Goal: Ask a question: Seek information or help from site administrators or community

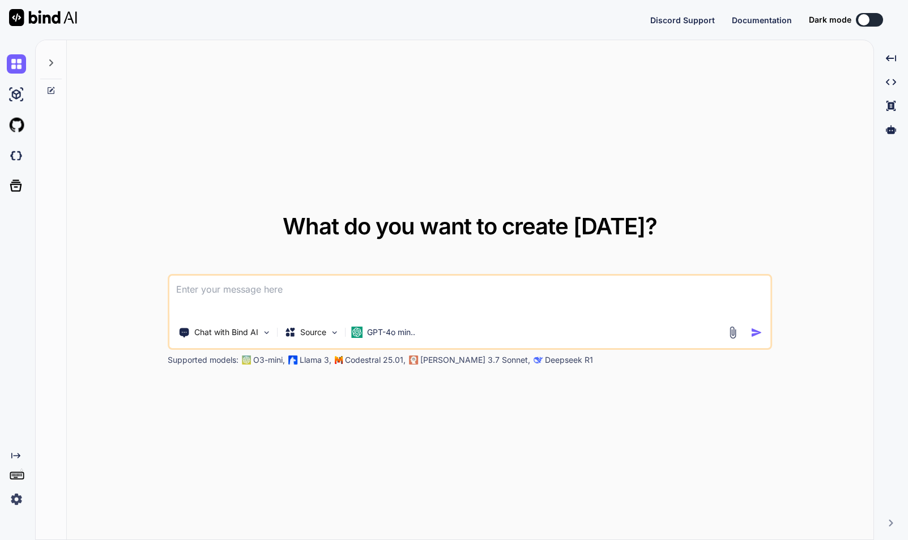
click at [49, 66] on icon at bounding box center [50, 62] width 9 height 9
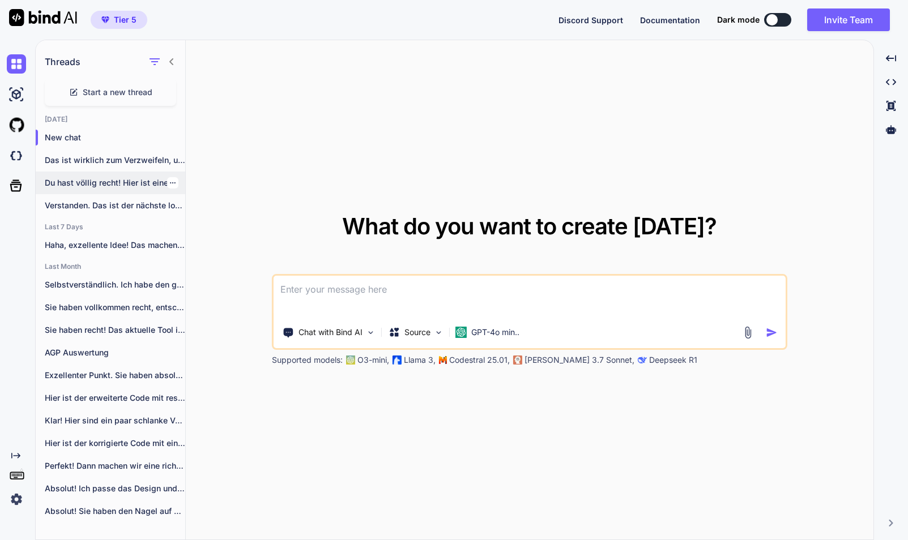
click at [98, 180] on p "Du hast völlig recht! Hier ist eine..." at bounding box center [115, 182] width 140 height 11
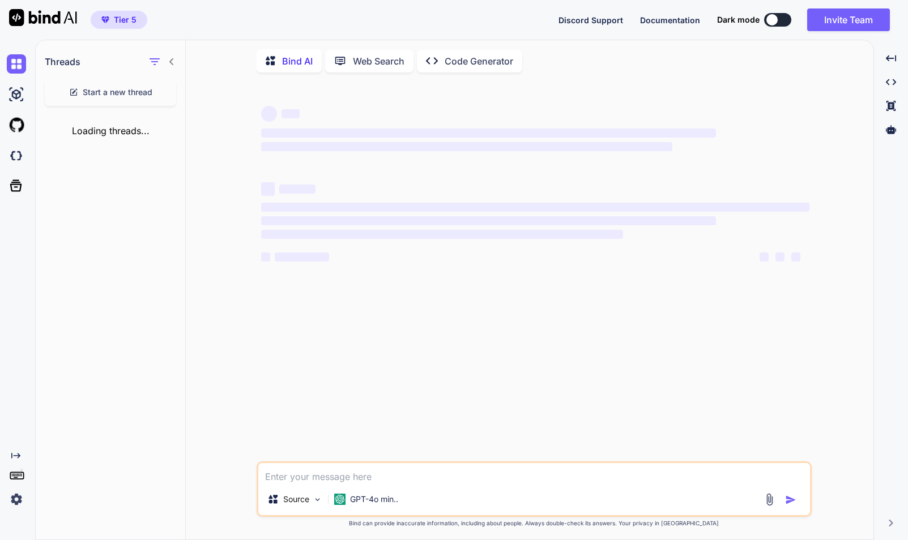
type textarea "x"
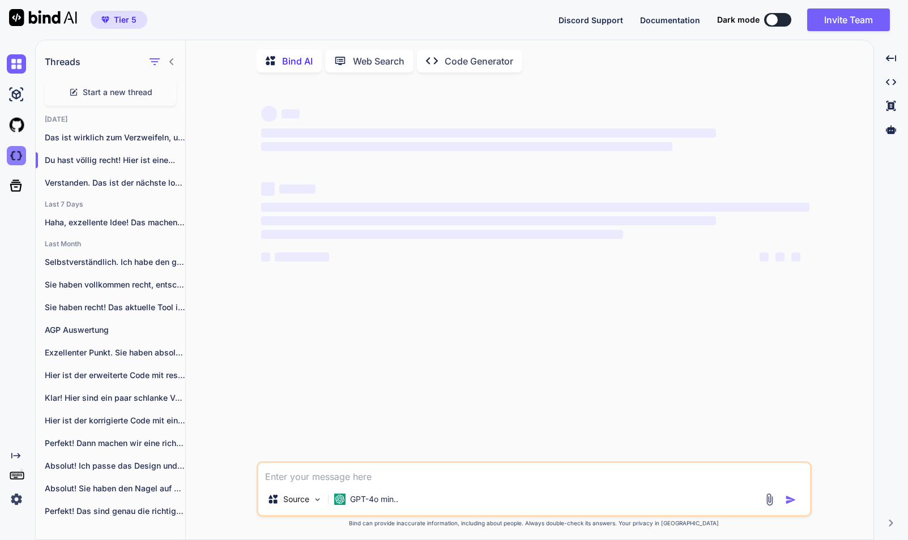
click at [11, 153] on img at bounding box center [16, 155] width 19 height 19
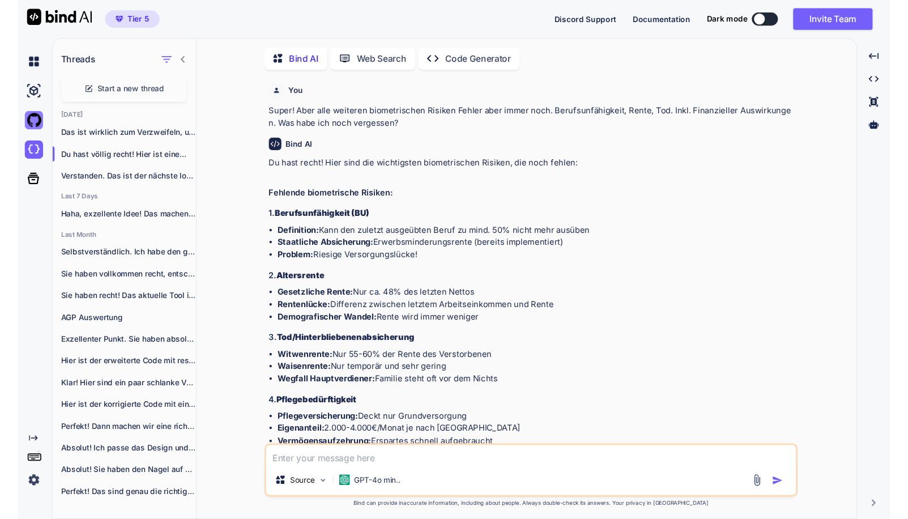
scroll to position [56555, 0]
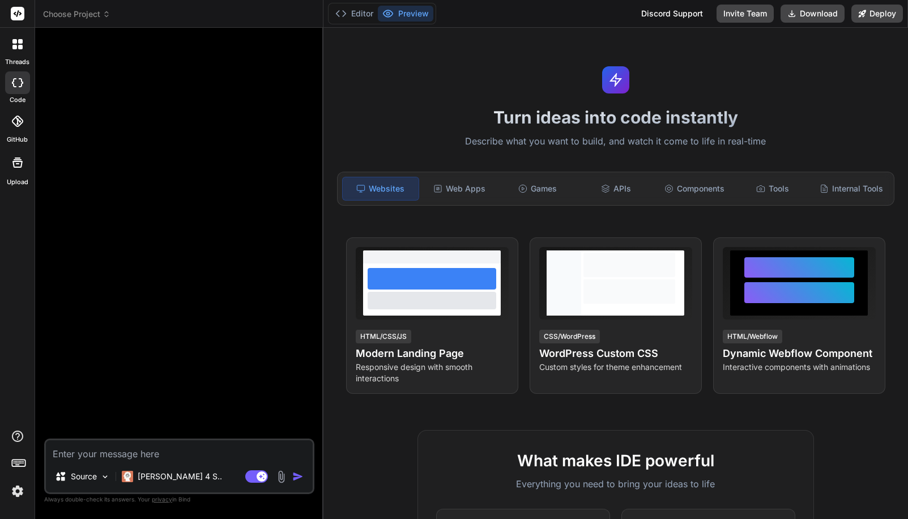
click at [83, 16] on span "Choose Project" at bounding box center [76, 13] width 67 height 11
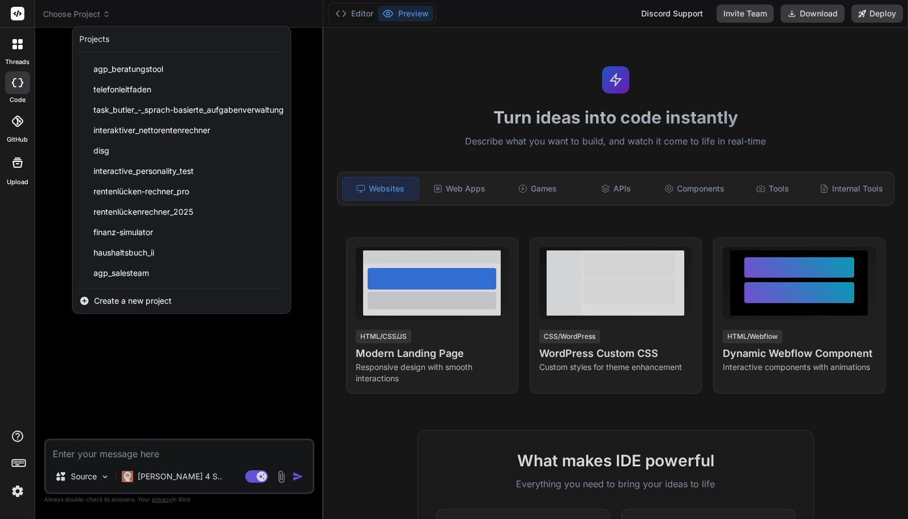
scroll to position [120, 0]
click at [196, 275] on div "agp_salesteam" at bounding box center [181, 273] width 218 height 20
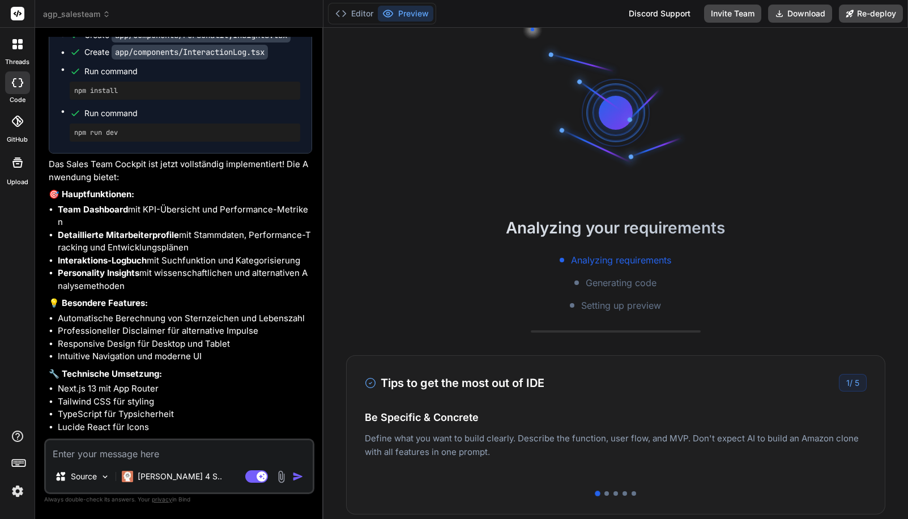
scroll to position [2191, 0]
click at [166, 439] on link "[URL]" at bounding box center [155, 444] width 22 height 11
click at [348, 12] on button "Editor" at bounding box center [354, 14] width 47 height 16
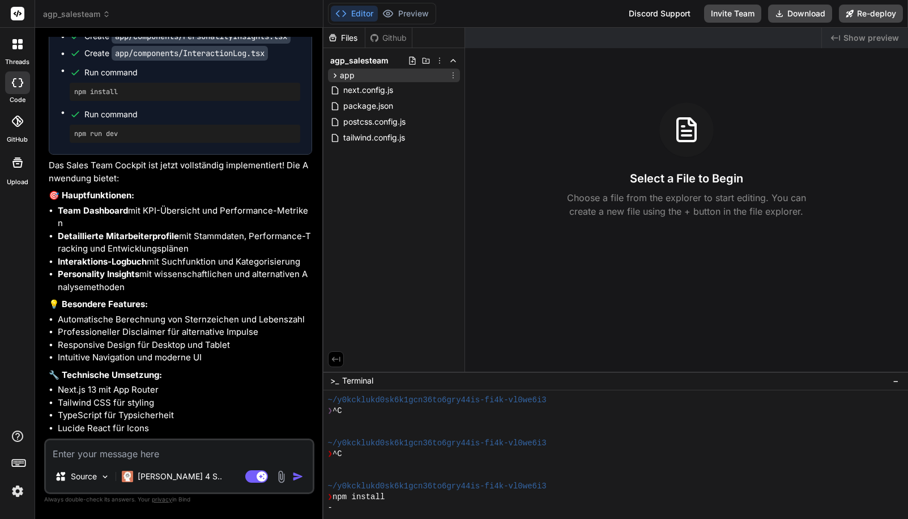
click at [348, 76] on span "app" at bounding box center [347, 75] width 15 height 11
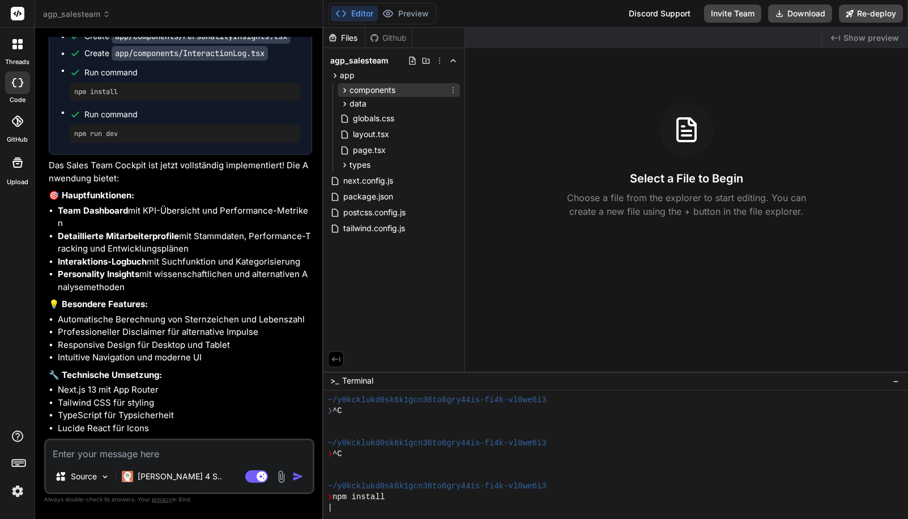
click at [376, 89] on span "components" at bounding box center [372, 89] width 46 height 11
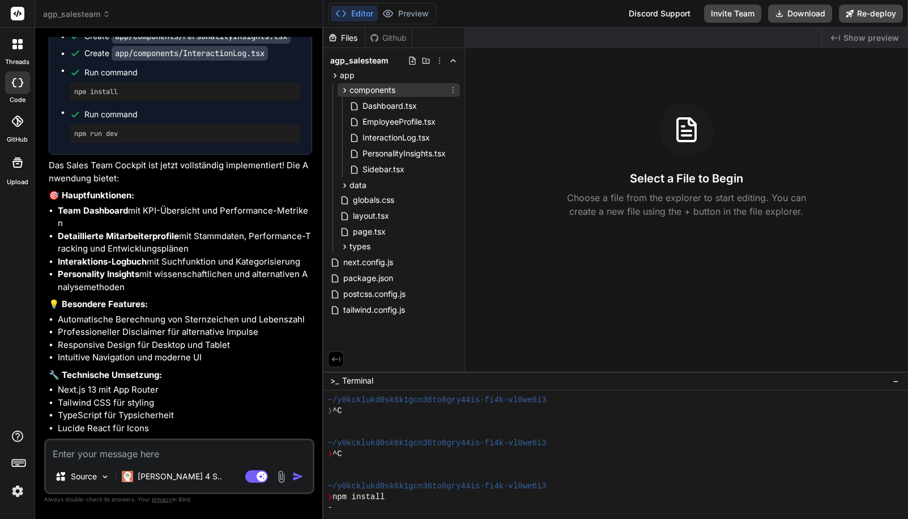
click at [376, 89] on span "components" at bounding box center [372, 89] width 46 height 11
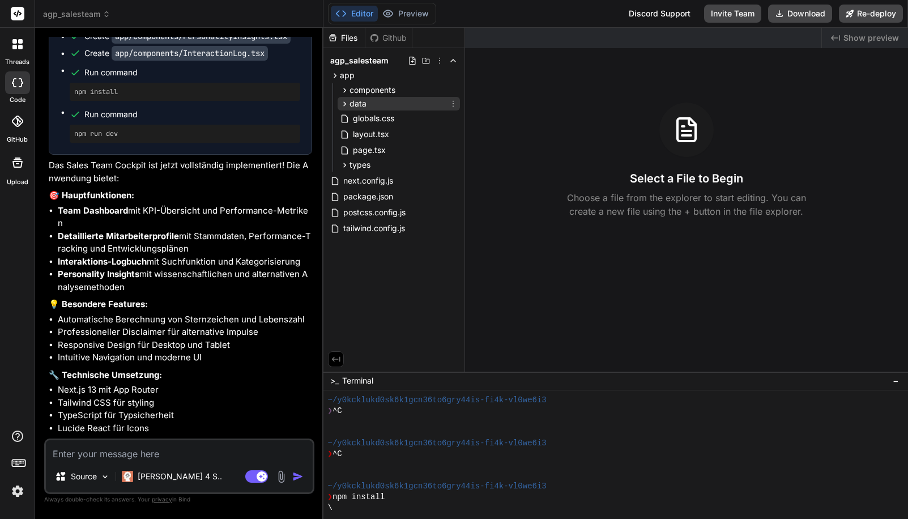
click at [361, 102] on span "data" at bounding box center [357, 103] width 17 height 11
click at [366, 166] on span "types" at bounding box center [359, 164] width 21 height 11
click at [858, 38] on span "Show preview" at bounding box center [870, 37] width 55 height 11
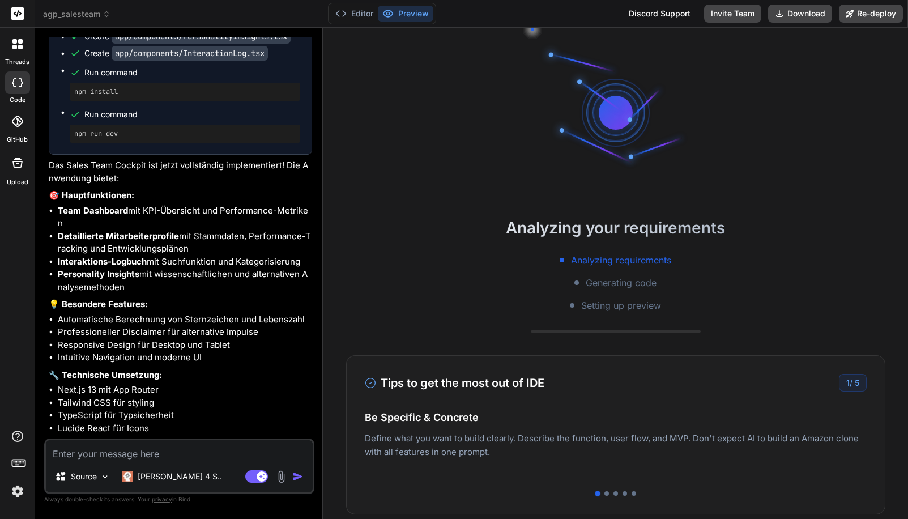
click at [813, 216] on h2 "Analyzing your requirements" at bounding box center [615, 228] width 584 height 24
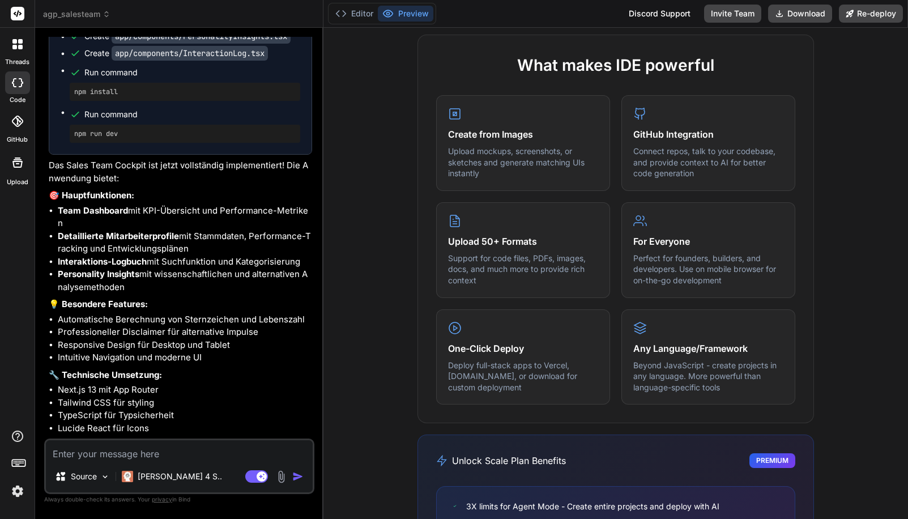
click at [127, 459] on textarea at bounding box center [179, 450] width 267 height 20
type textarea "x"
type textarea "w"
type textarea "x"
type textarea "wi"
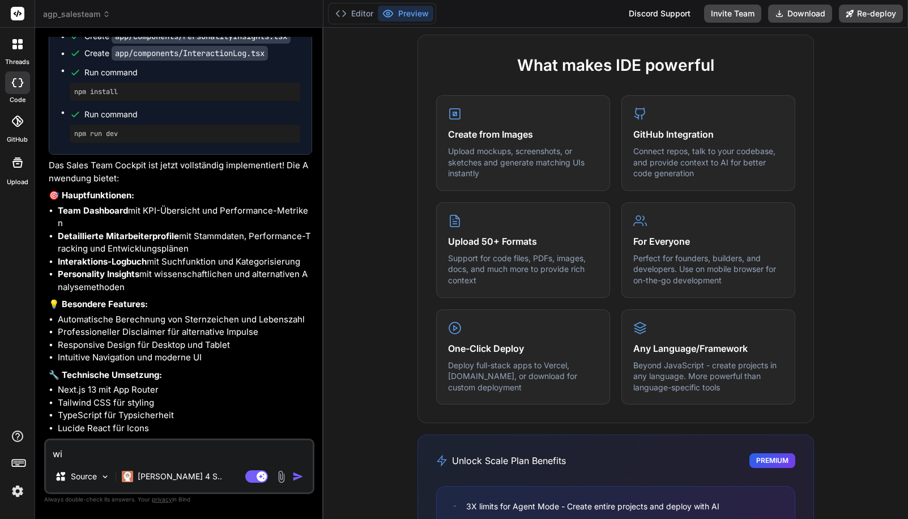
type textarea "x"
type textarea "wie"
type textarea "x"
type textarea "wie"
type textarea "x"
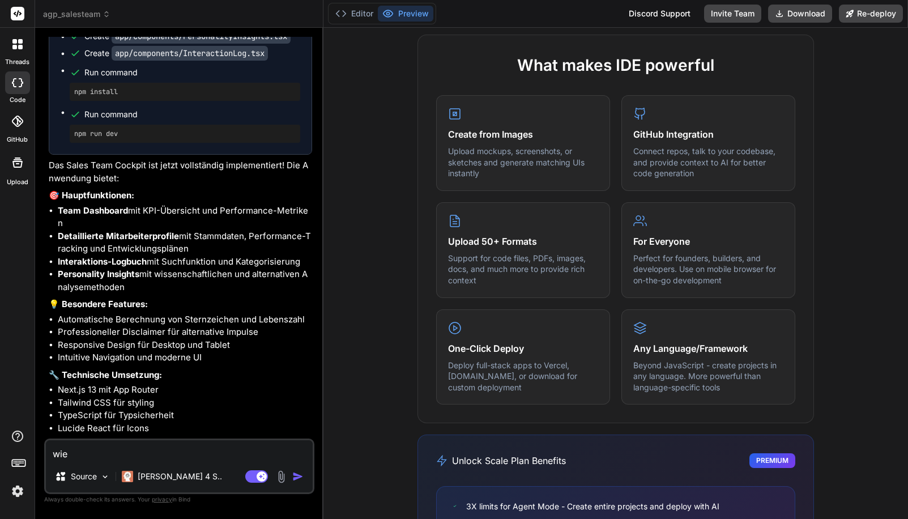
type textarea "wie k"
type textarea "x"
type textarea "wie ka"
type textarea "x"
type textarea "wie kan"
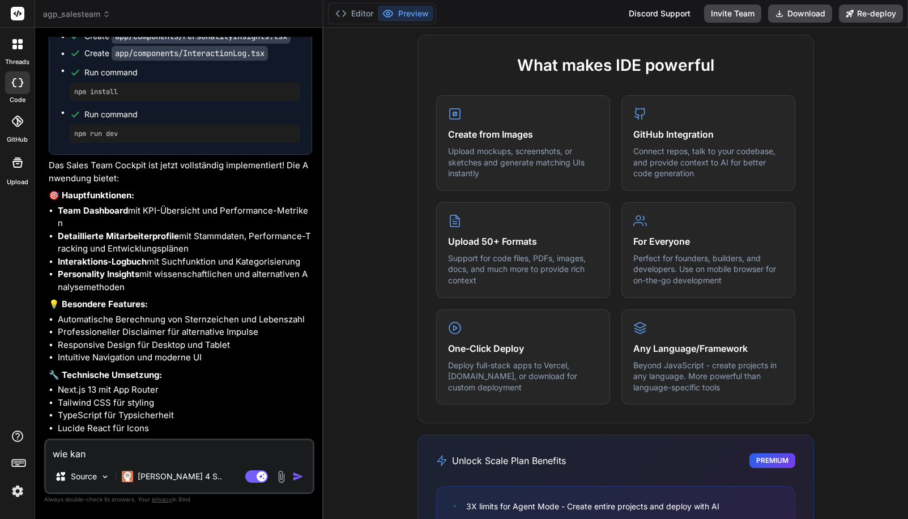
type textarea "x"
type textarea "wie kann"
type textarea "x"
type textarea "wie kann"
type textarea "x"
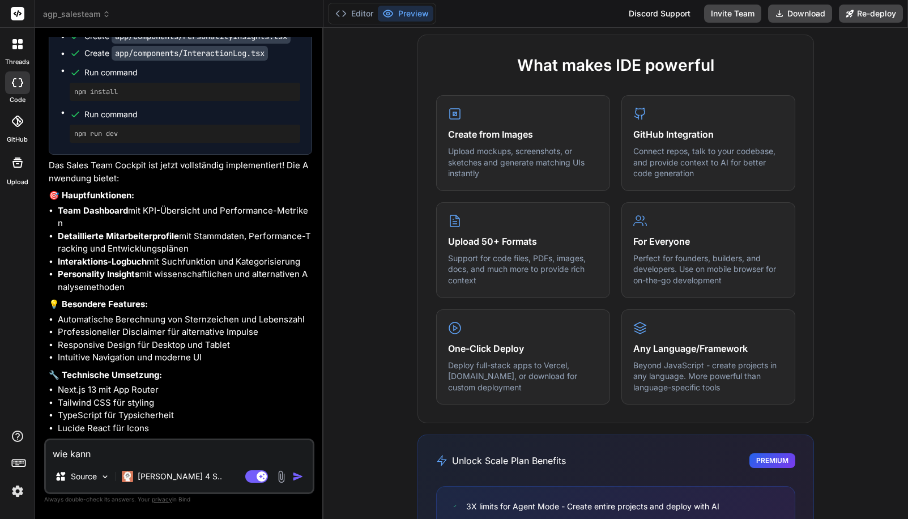
type textarea "wie kann i"
type textarea "x"
type textarea "wie kann ic"
type textarea "x"
type textarea "wie kann ich"
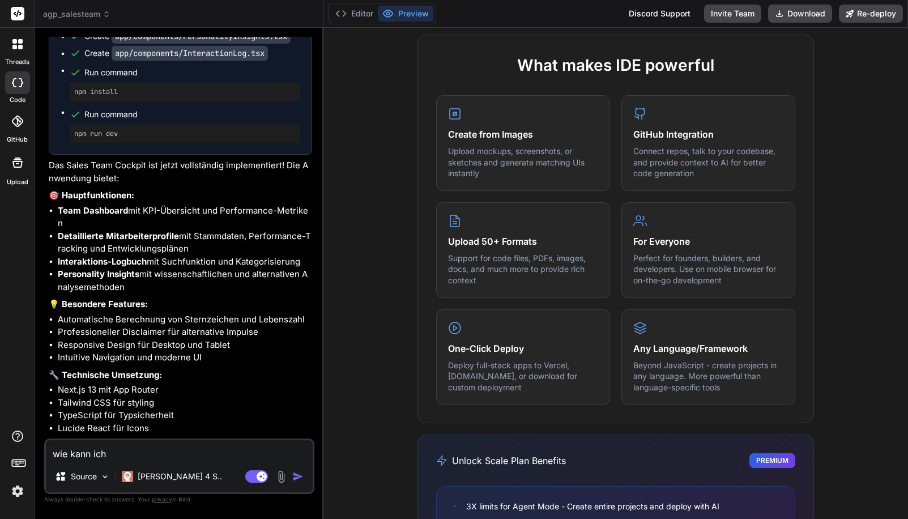
type textarea "x"
type textarea "wie kann ich"
type textarea "x"
type textarea "wie kann ich m"
type textarea "x"
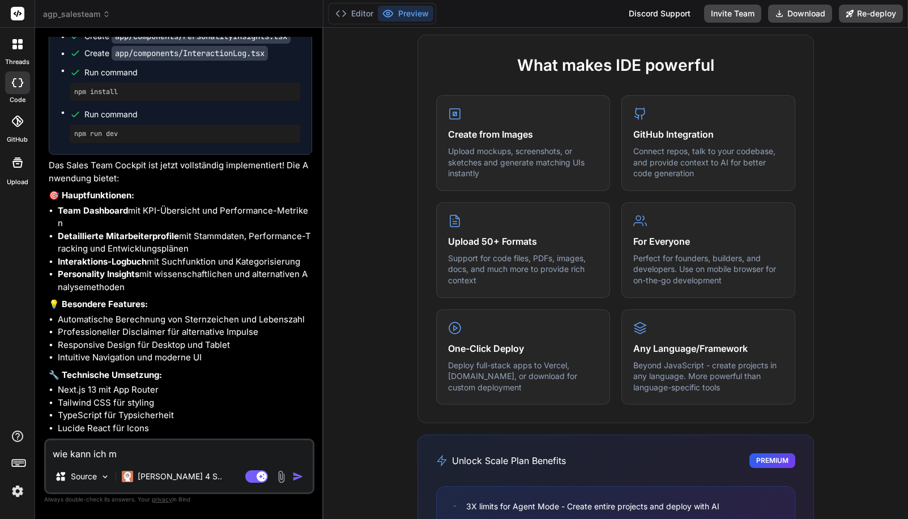
type textarea "wie kann ich mi"
type textarea "x"
type textarea "wie kann ich mir"
type textarea "x"
type textarea "wie kann ich mir"
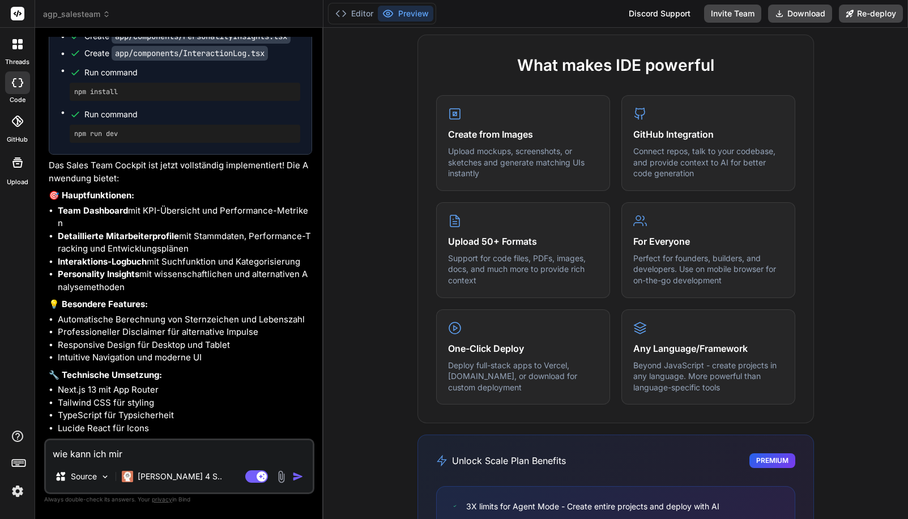
type textarea "x"
type textarea "wie kann ich mir d"
type textarea "x"
type textarea "wie kann ich mir da"
type textarea "x"
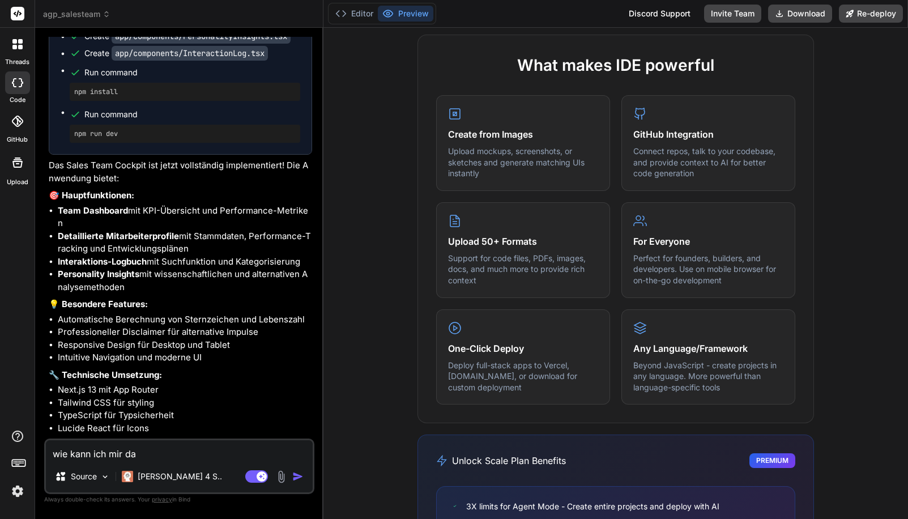
type textarea "wie kann ich mir das"
type textarea "x"
type textarea "wie kann ich mir das"
type textarea "x"
type textarea "wie kann ich mir das a"
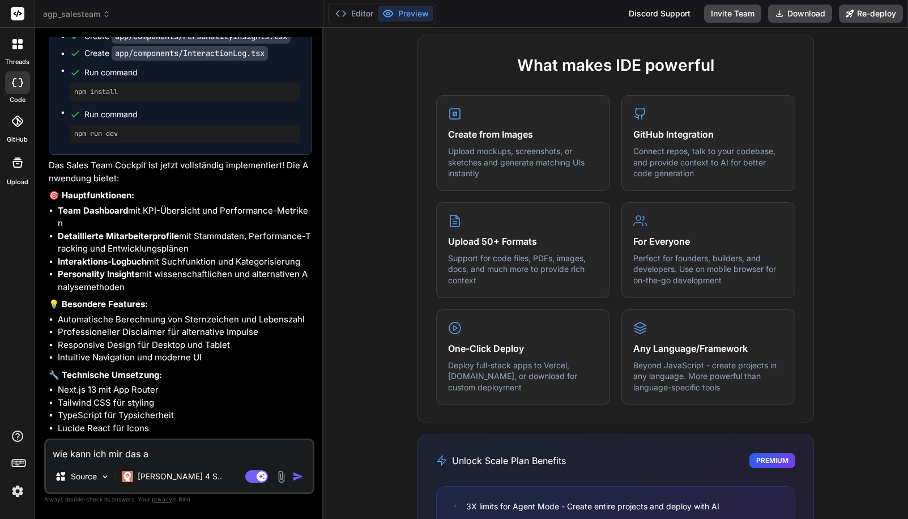
type textarea "x"
type textarea "wie kann ich mir das an"
type textarea "x"
type textarea "wie kann ich mir das ans"
type textarea "x"
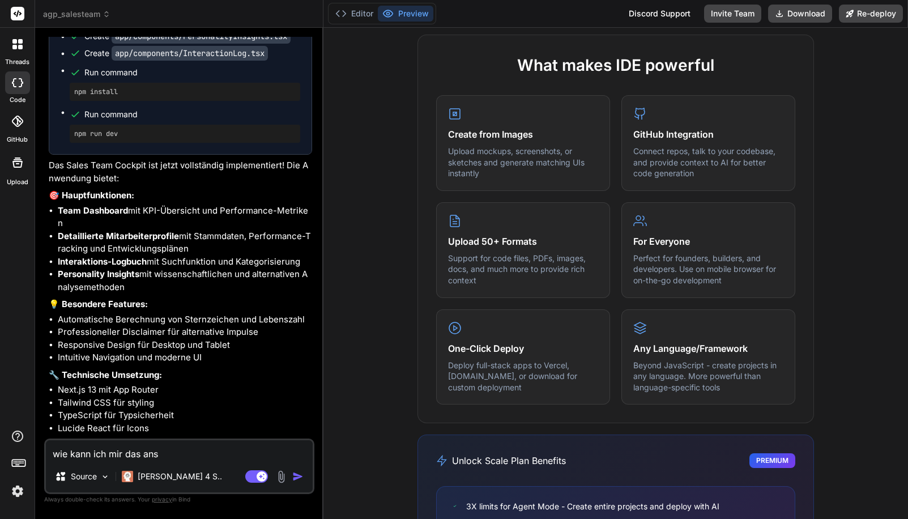
type textarea "wie kann ich mir das ansc"
type textarea "x"
type textarea "wie kann ich mir das ansch"
type textarea "x"
type textarea "wie kann ich mir das anscha"
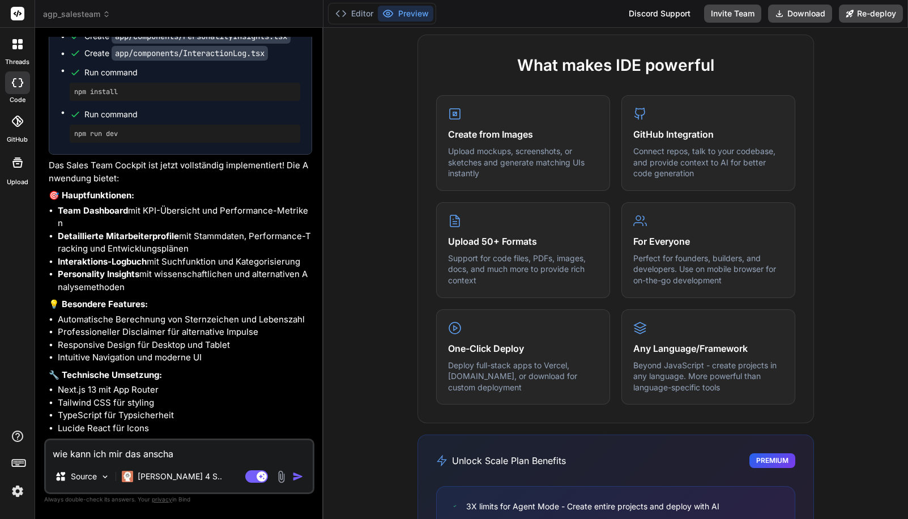
type textarea "x"
type textarea "wie kann ich mir das anschau"
type textarea "x"
type textarea "wie kann ich mir das anschaue"
type textarea "x"
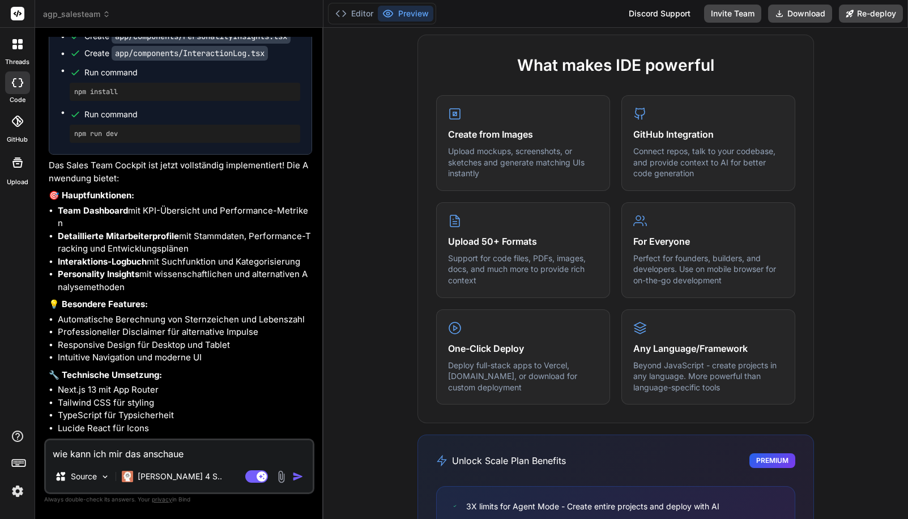
type textarea "wie kann ich mir das anschauen"
type textarea "x"
type textarea "wie kann ich mir das anschauen?"
type textarea "x"
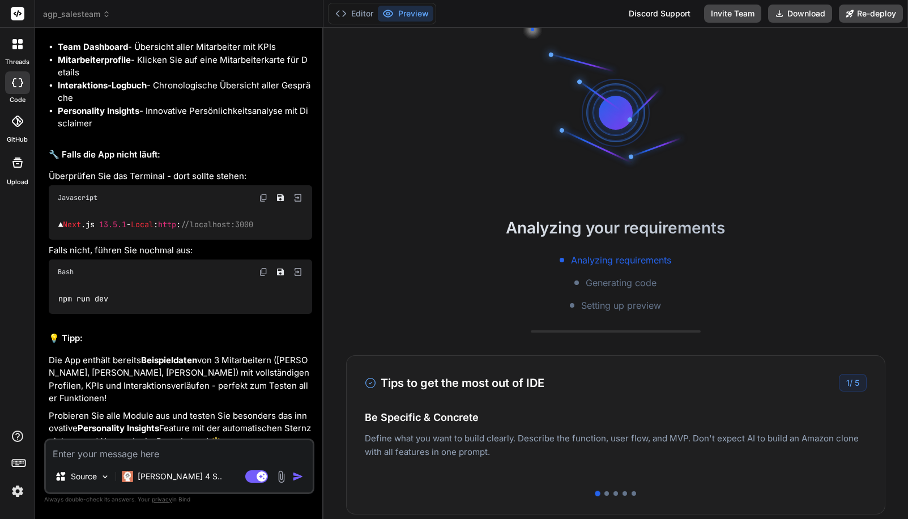
scroll to position [2801, 0]
type textarea "x"
click at [297, 267] on img at bounding box center [298, 272] width 10 height 10
click at [356, 16] on button "Editor" at bounding box center [354, 14] width 47 height 16
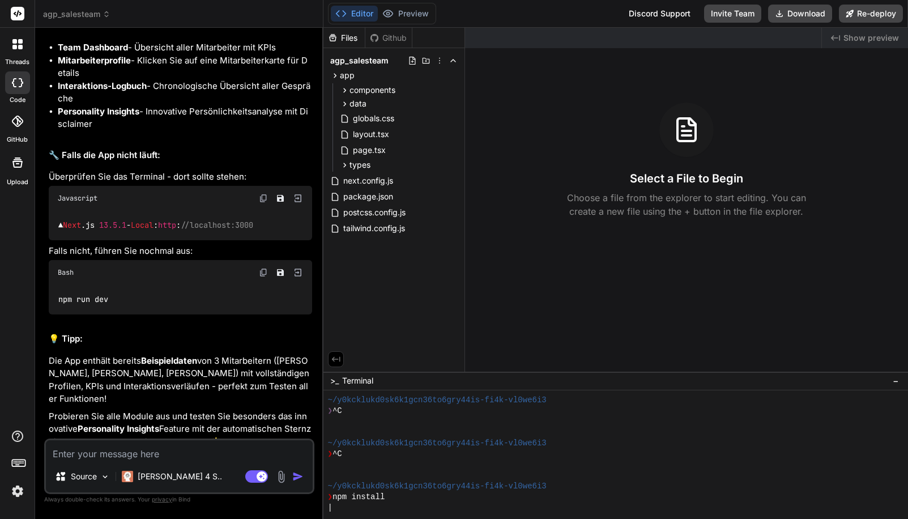
click at [263, 268] on img at bounding box center [263, 272] width 9 height 9
click at [403, 503] on div "/" at bounding box center [609, 507] width 563 height 11
click at [409, 503] on div "|" at bounding box center [609, 507] width 563 height 11
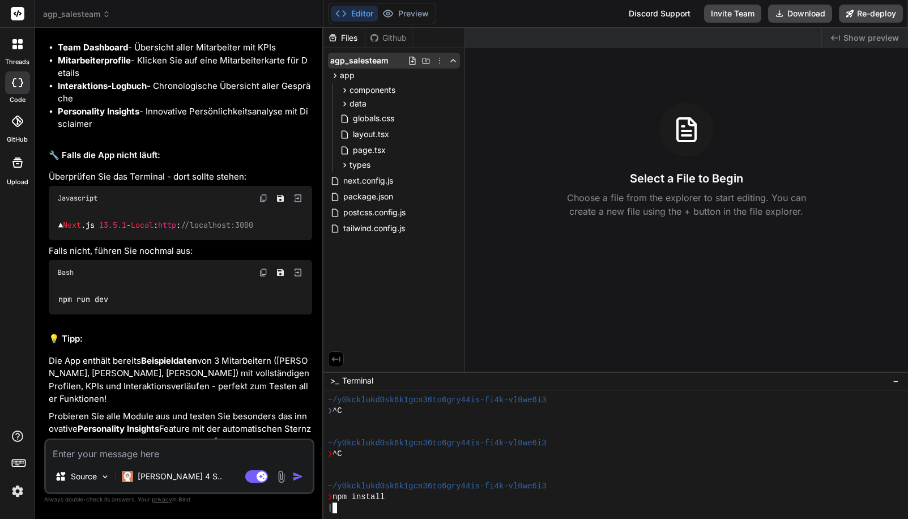
type textarea "npm run dev"
click at [455, 59] on icon at bounding box center [452, 60] width 9 height 9
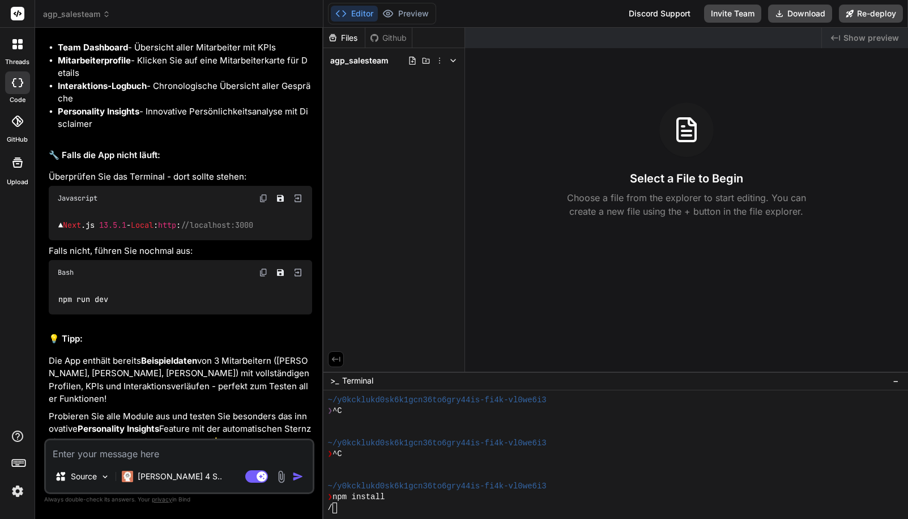
click at [396, 36] on div "Github" at bounding box center [388, 37] width 46 height 11
click at [384, 34] on div "Github" at bounding box center [388, 37] width 46 height 11
click at [383, 34] on div "Github" at bounding box center [388, 37] width 46 height 11
click at [382, 36] on div "Github" at bounding box center [388, 37] width 46 height 11
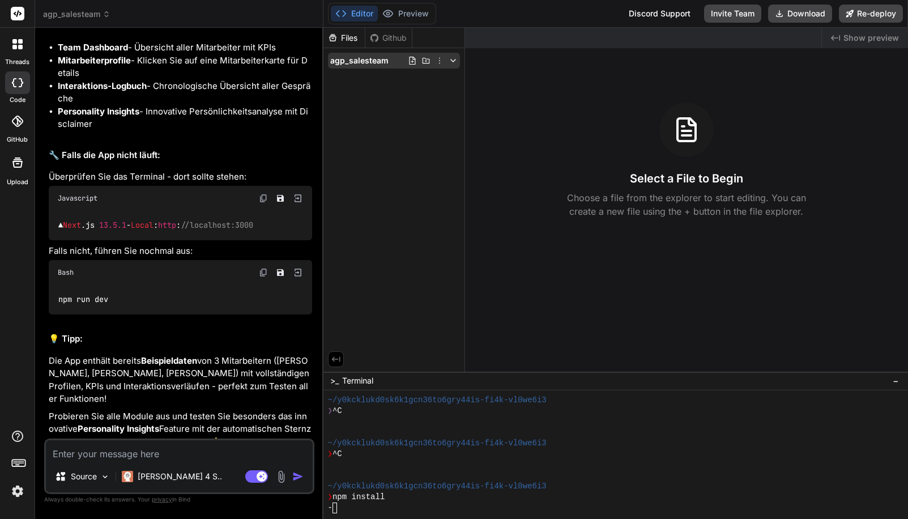
click at [375, 63] on span "agp_salesteam" at bounding box center [359, 60] width 58 height 11
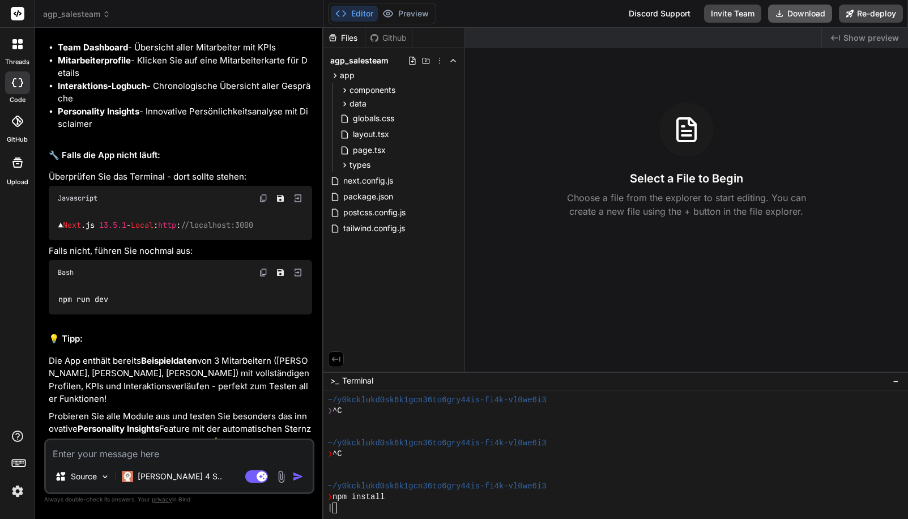
drag, startPoint x: 803, startPoint y: 3, endPoint x: 806, endPoint y: 13, distance: 10.2
click at [803, 7] on div "Editor Preview Discord Support Invite Team Download Re-deploy" at bounding box center [615, 14] width 584 height 28
click at [806, 14] on button "Download" at bounding box center [800, 14] width 64 height 18
click at [187, 456] on textarea at bounding box center [179, 450] width 267 height 20
type textarea "x"
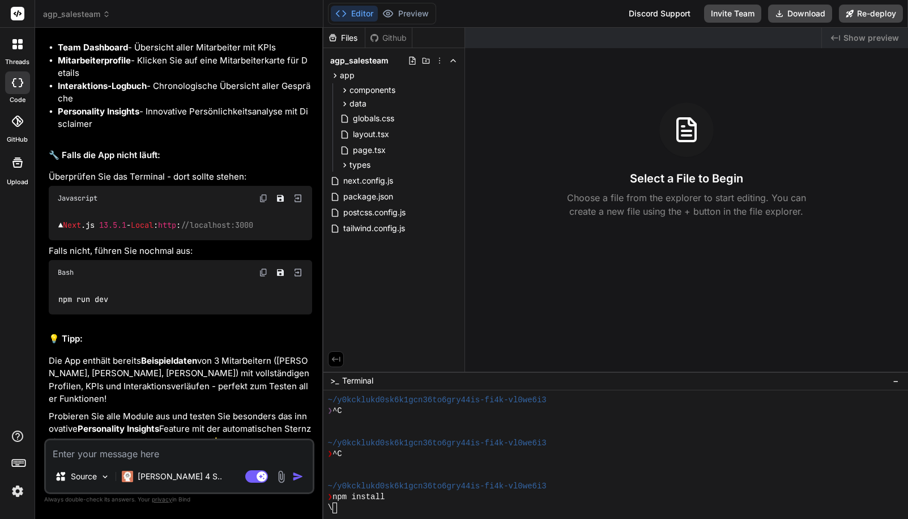
type textarea "d"
type textarea "x"
type textarea "da"
type textarea "x"
type textarea "da"
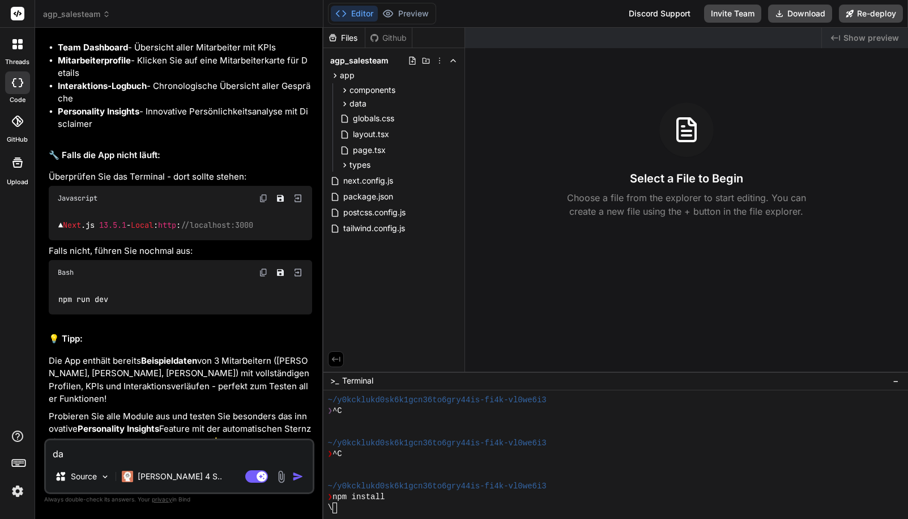
type textarea "x"
type textarea "da i"
type textarea "x"
type textarea "da is"
type textarea "x"
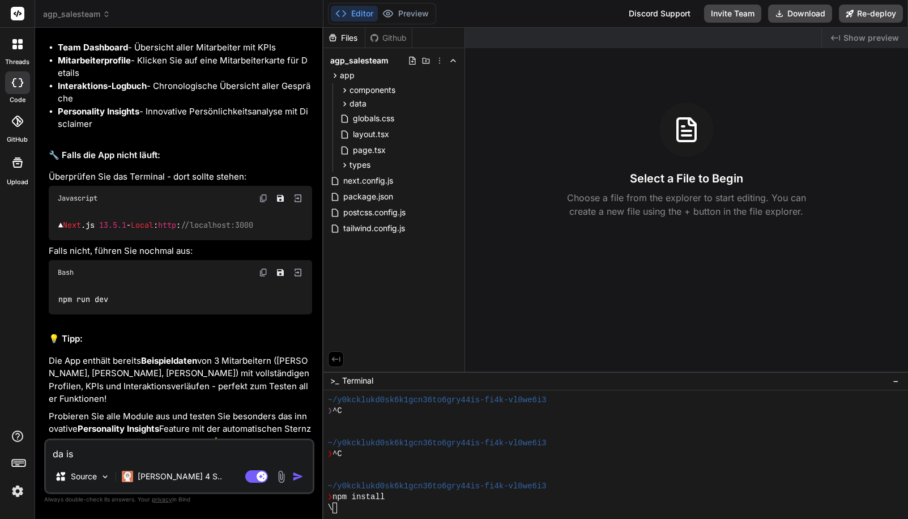
type textarea "da ist"
type textarea "x"
type textarea "da ist"
type textarea "x"
type textarea "da ist k"
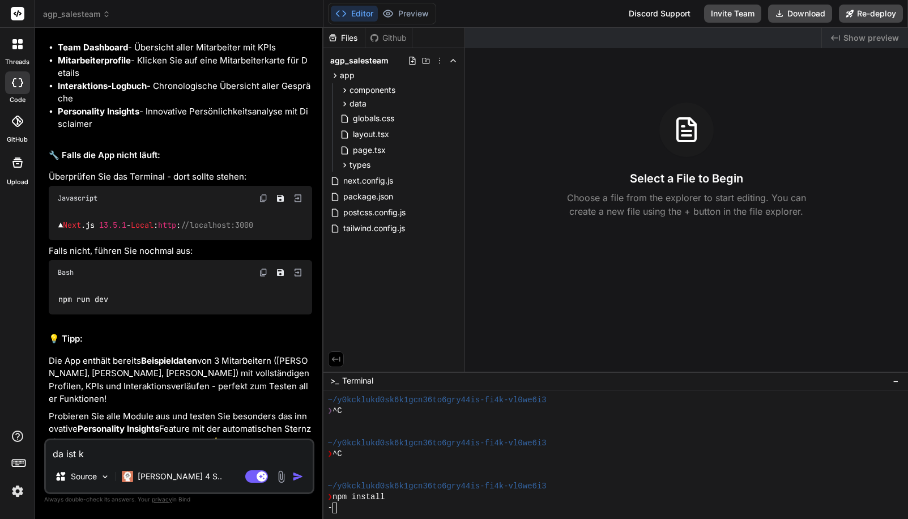
type textarea "x"
type textarea "da ist ke"
type textarea "x"
type textarea "da ist kei"
type textarea "x"
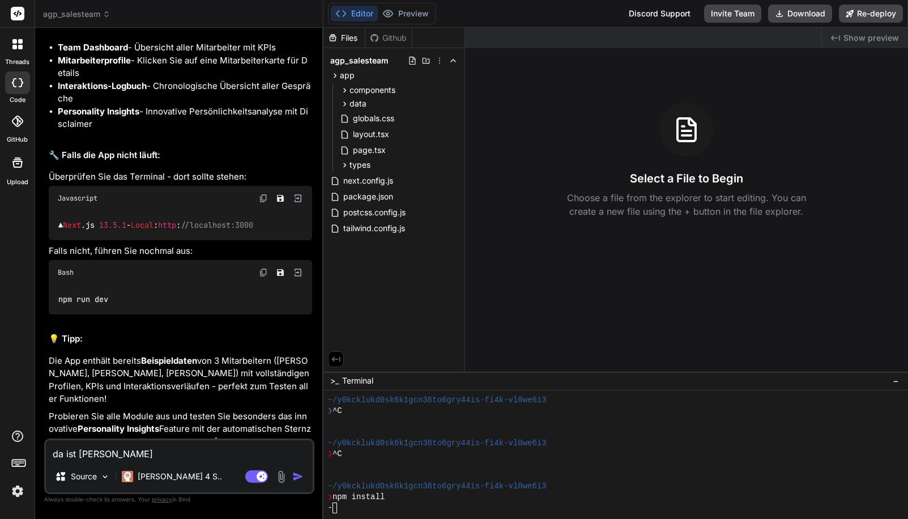
type textarea "da ist kein"
type textarea "x"
type textarea "da ist keine"
type textarea "x"
type textarea "da ist keine"
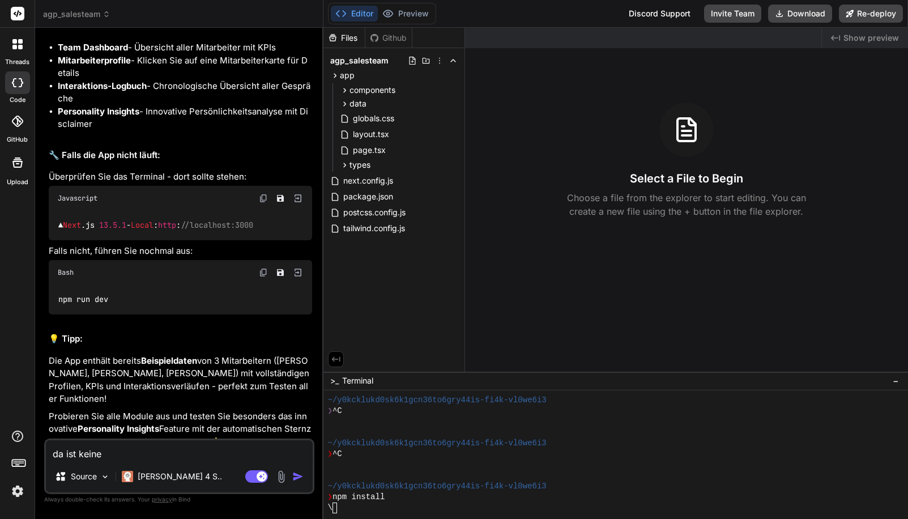
type textarea "x"
type textarea "da ist keine h"
type textarea "x"
type textarea "da ist keine ht"
type textarea "x"
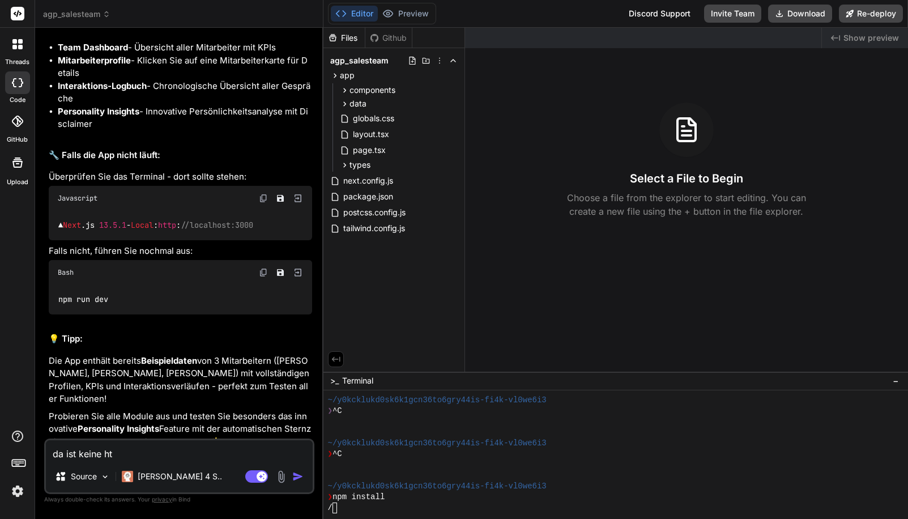
type textarea "da ist keine htm"
type textarea "x"
type textarea "da ist keine html"
type textarea "x"
type textarea "da ist keine html"
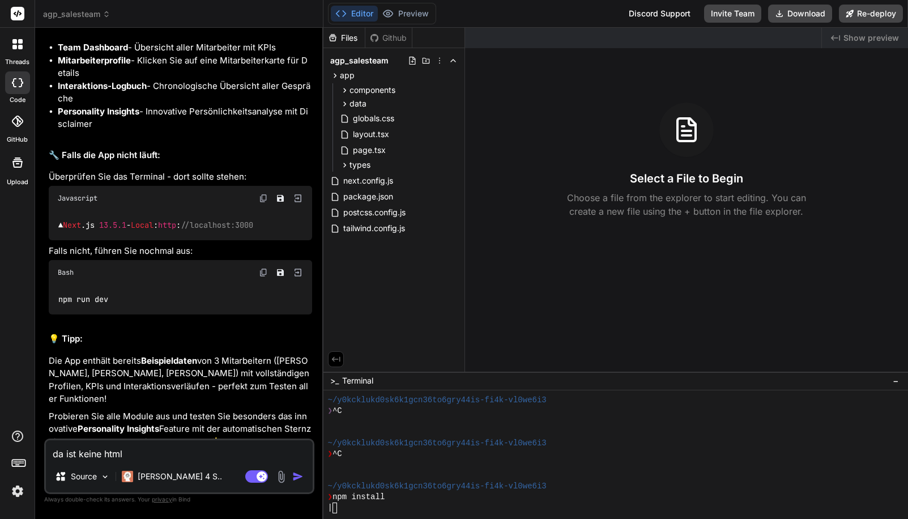
type textarea "x"
type textarea "da ist keine html d"
type textarea "x"
type textarea "da ist keine html da"
type textarea "x"
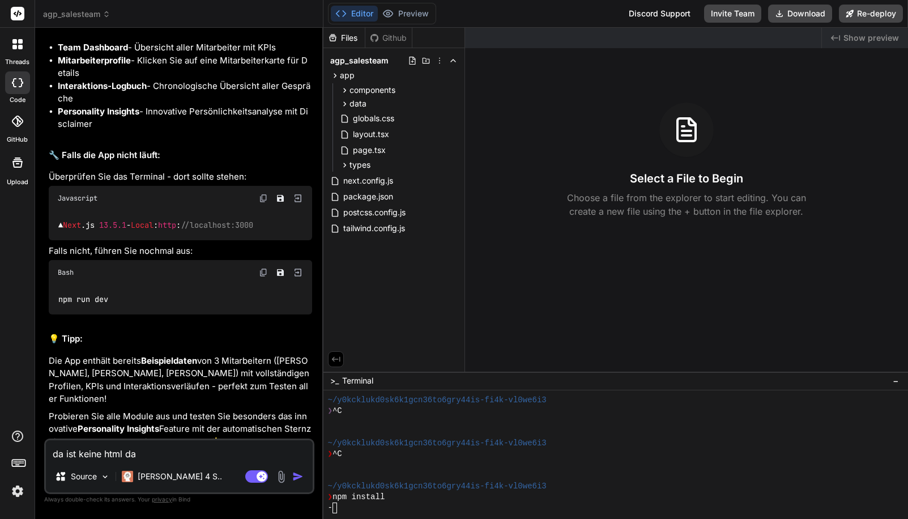
type textarea "da ist keine html dat"
type textarea "x"
type textarea "da ist keine html date"
type textarea "x"
type textarea "da ist keine html datei"
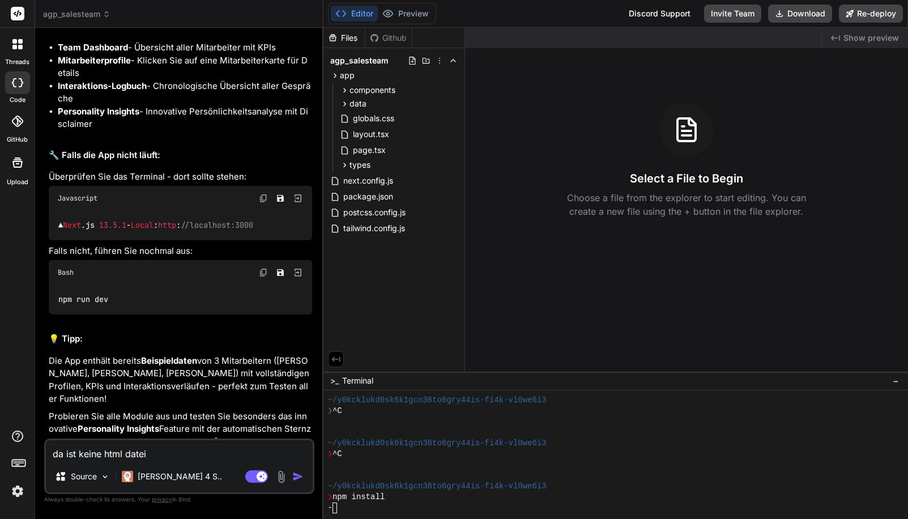
type textarea "x"
type textarea "da ist keine html datei"
type textarea "x"
type textarea "da ist keine html datei o"
type textarea "x"
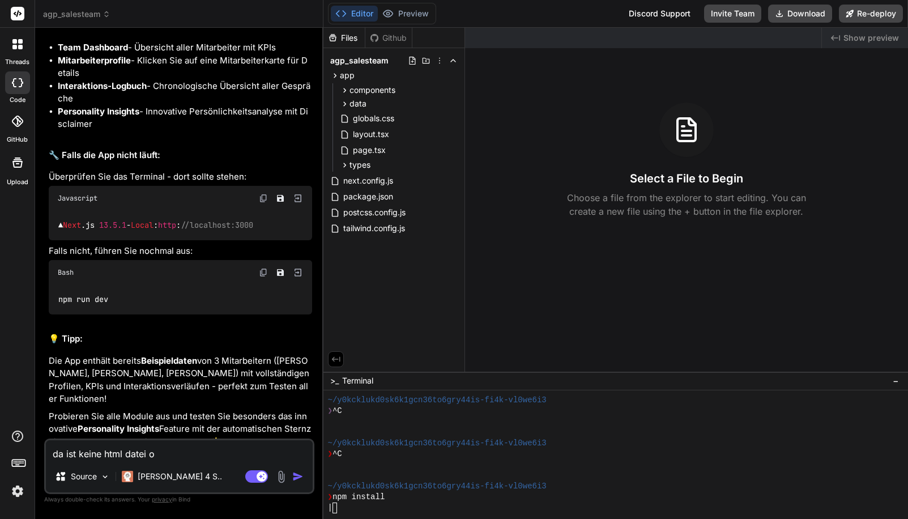
type textarea "da ist keine html datei od"
type textarea "x"
type textarea "da ist keine html datei ode"
type textarea "x"
type textarea "da ist keine html datei oder"
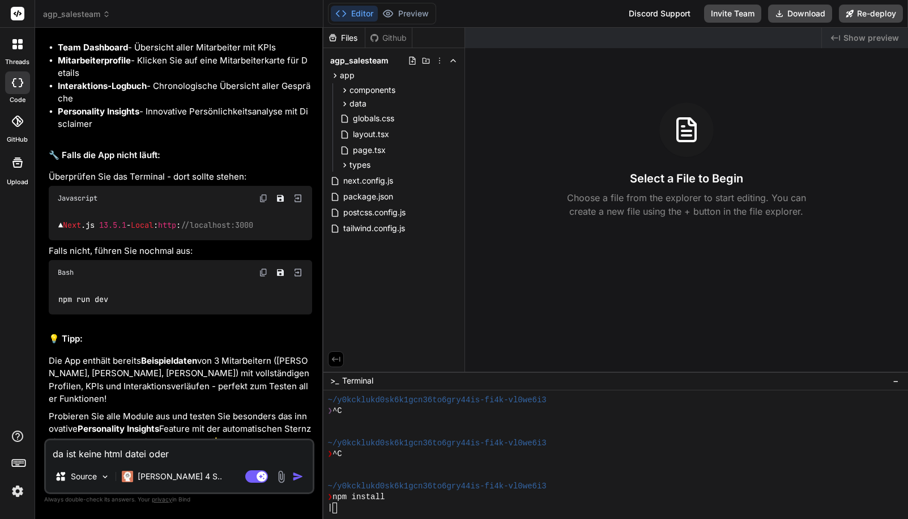
type textarea "x"
type textarea "da ist keine html datei oder"
type textarea "x"
type textarea "da ist keine html datei oder s"
type textarea "x"
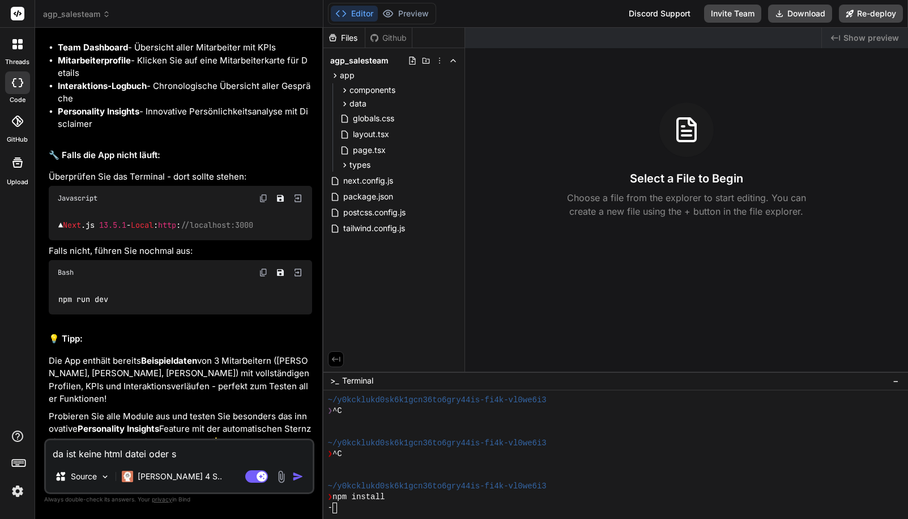
type textarea "da ist keine html datei oder so"
type textarea "x"
type textarea "da ist keine html datei oder so"
type textarea "x"
type textarea "da ist keine html datei oder so -"
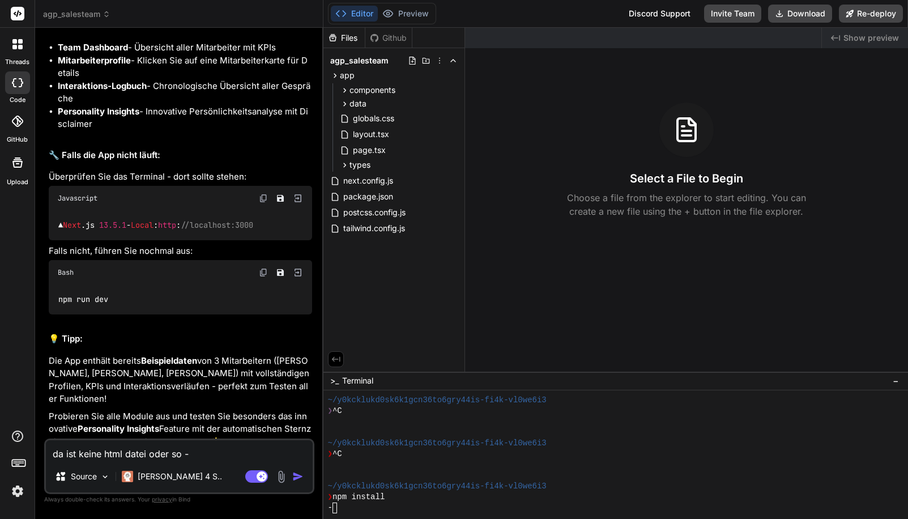
type textarea "x"
type textarea "da ist keine html datei oder so -"
type textarea "x"
type textarea "da ist keine html datei oder so - w"
type textarea "x"
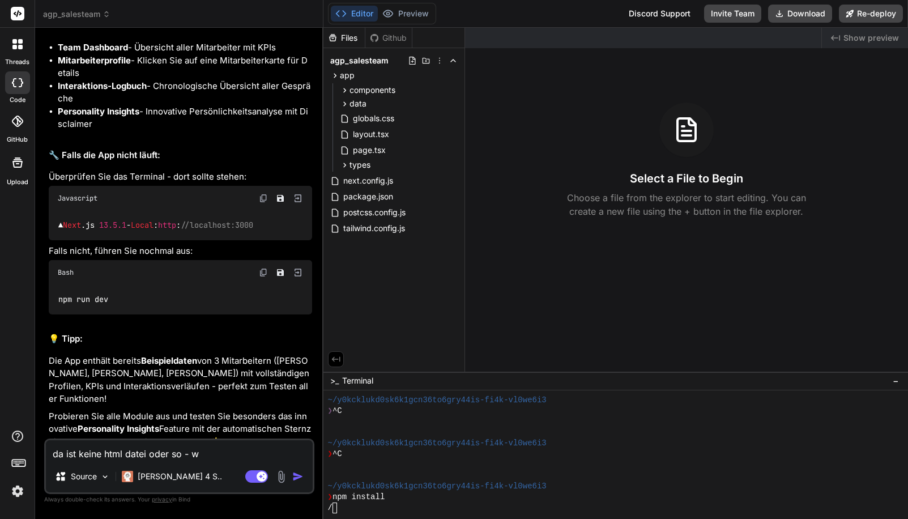
type textarea "da ist keine html datei oder so - wi"
type textarea "x"
type textarea "da ist keine html datei oder so - wie"
type textarea "x"
type textarea "da ist keine html datei oder so - wie"
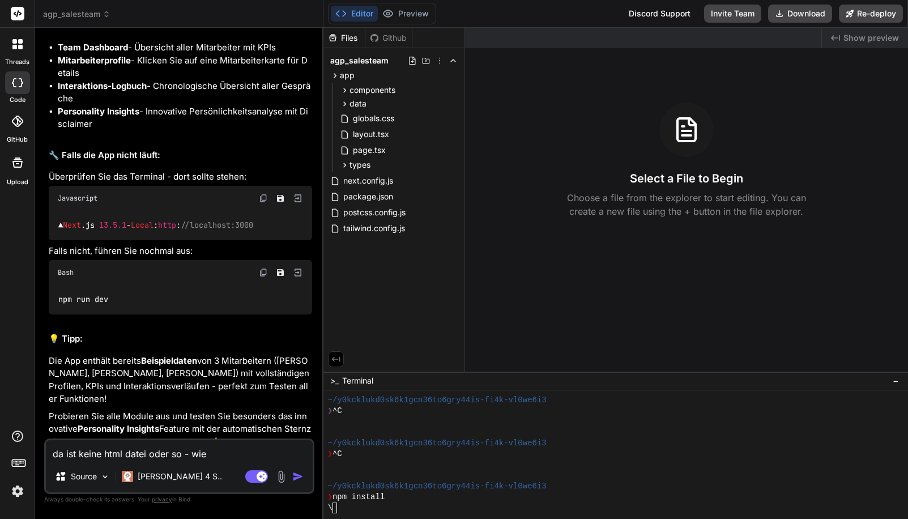
type textarea "x"
type textarea "da ist keine html datei oder so - wie k"
type textarea "x"
type textarea "da ist keine html datei oder so - wie ka"
type textarea "x"
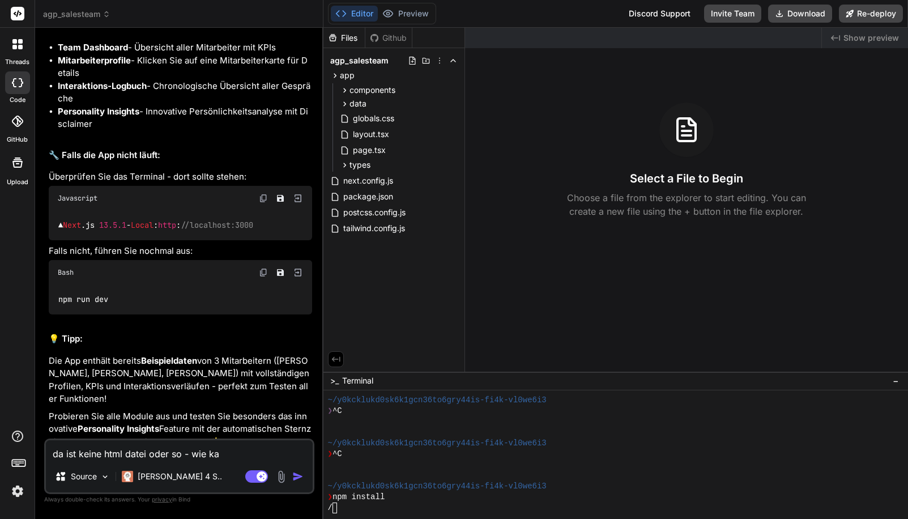
type textarea "da ist keine html datei oder so - wie kan"
type textarea "x"
type textarea "da ist keine html datei oder so - wie kann"
type textarea "x"
type textarea "da ist keine html datei oder so - wie kann"
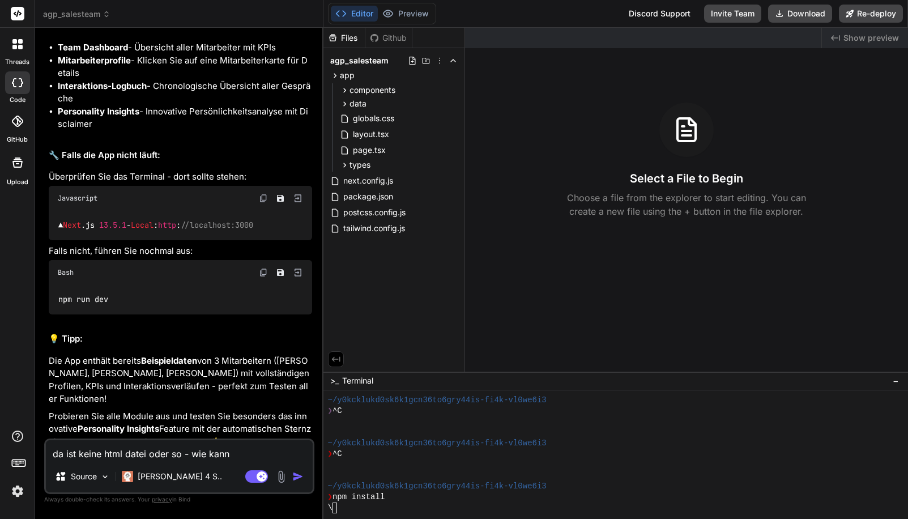
type textarea "x"
type textarea "da ist keine html datei oder so - wie kann i"
type textarea "x"
type textarea "da ist keine html datei oder so - wie kann ic"
type textarea "x"
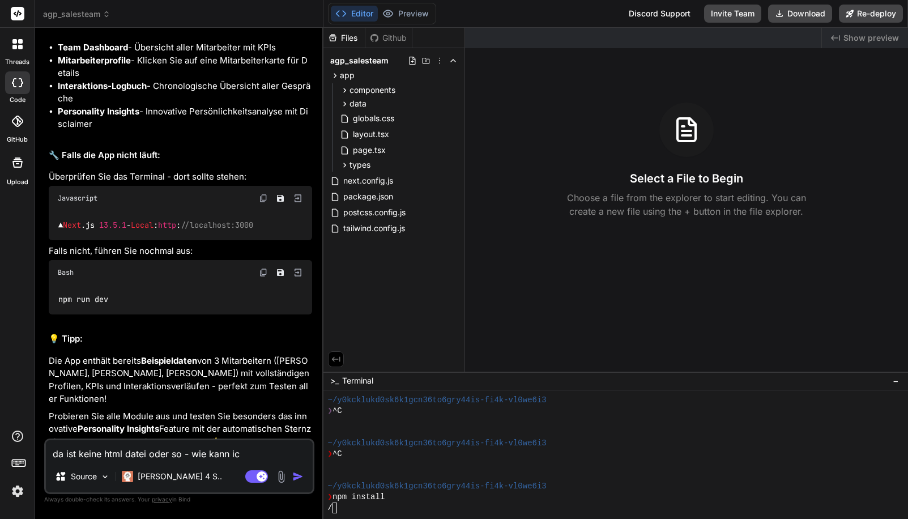
type textarea "da ist keine html datei oder so - wie kann ich"
type textarea "x"
type textarea "da ist keine html datei oder so - wie kann ich"
type textarea "x"
type textarea "da ist keine html datei oder so - wie kann ich d"
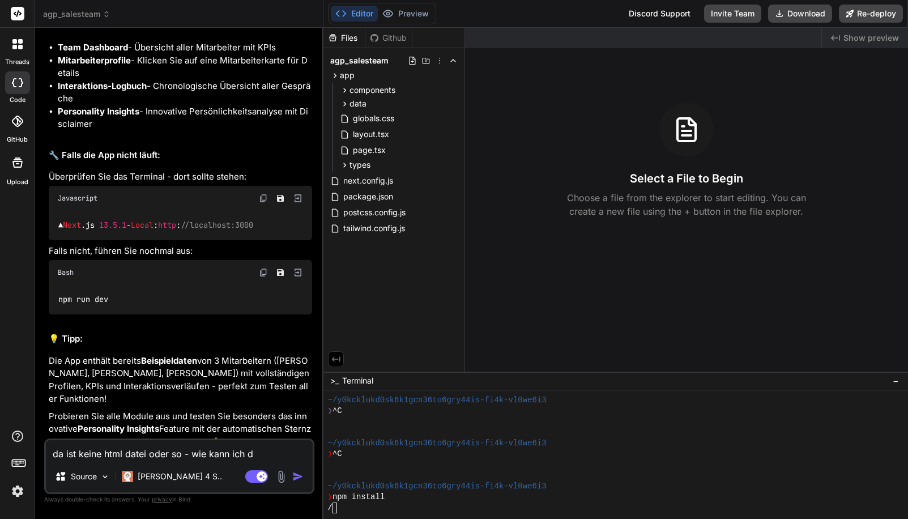
type textarea "x"
type textarea "da ist keine html datei oder so - wie kann ich de"
type textarea "x"
type textarea "da ist keine html datei oder so - wie kann ich den"
type textarea "x"
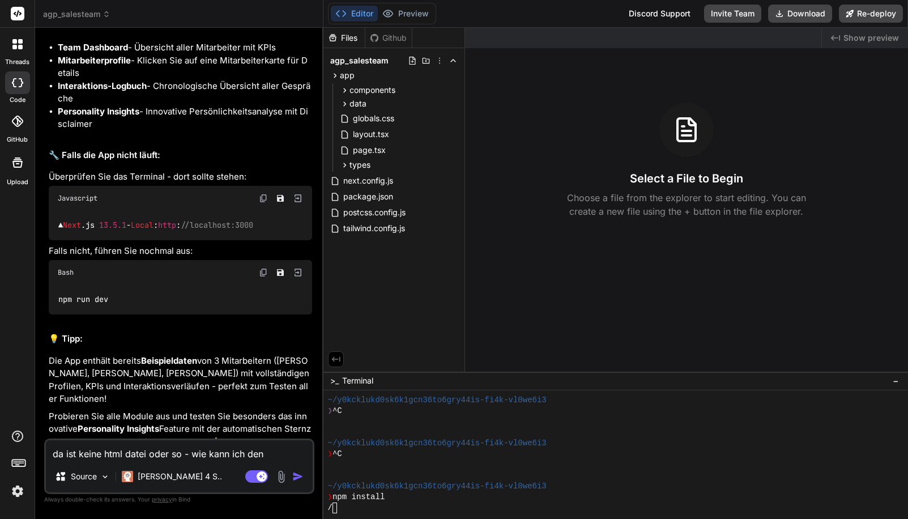
type textarea "da ist keine html datei oder so - wie kann ich den"
type textarea "x"
type textarea "da ist keine html datei oder so - wie kann ich den s"
type textarea "x"
type textarea "da ist keine html datei oder so - wie kann ich den so"
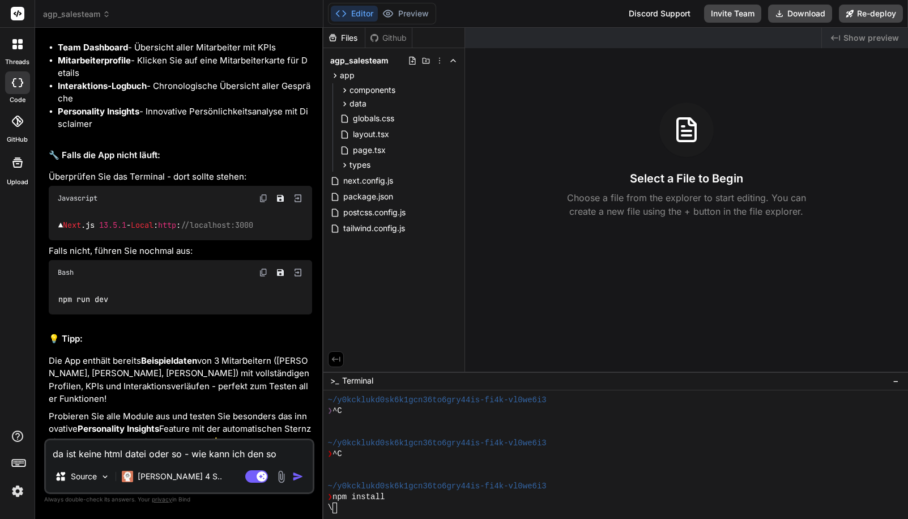
type textarea "x"
type textarea "da ist keine html datei oder so - wie kann ich den s"
type textarea "x"
type textarea "da ist keine html datei oder so - wie kann ich den"
type textarea "x"
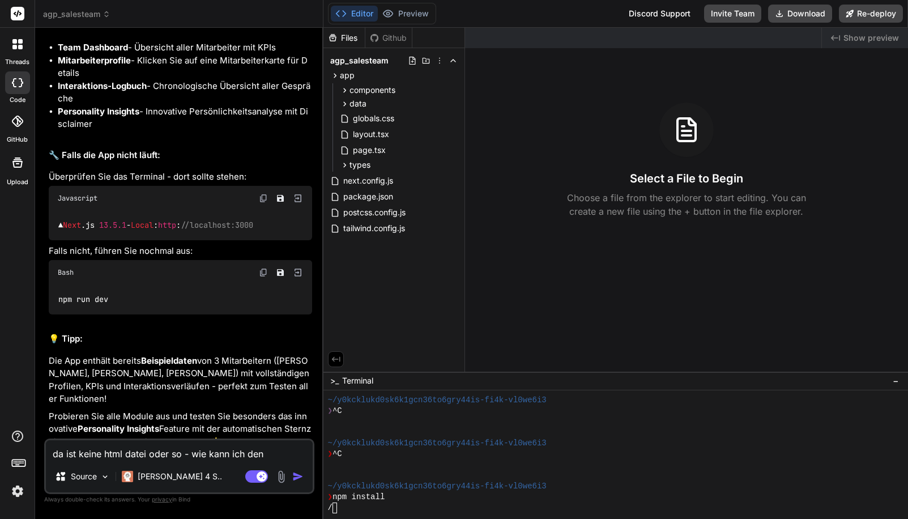
type textarea "da ist keine html datei oder so - wie kann ich den d"
type textarea "x"
type textarea "da ist keine html datei oder so - wie kann ich den do"
type textarea "x"
type textarea "da ist keine html datei oder so - wie kann ich den dow"
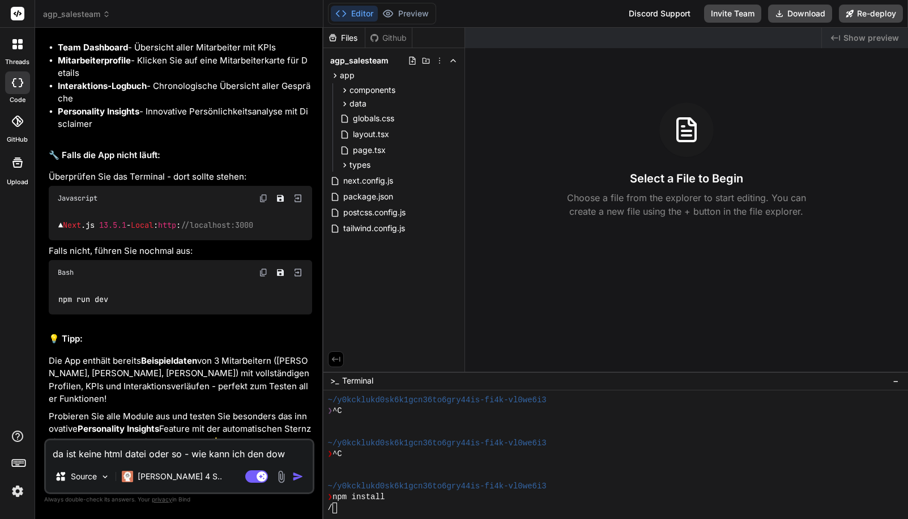
type textarea "x"
type textarea "da ist keine html datei oder so - wie kann ich den down"
type textarea "x"
type textarea "da ist keine html datei oder so - wie kann ich den downl"
type textarea "x"
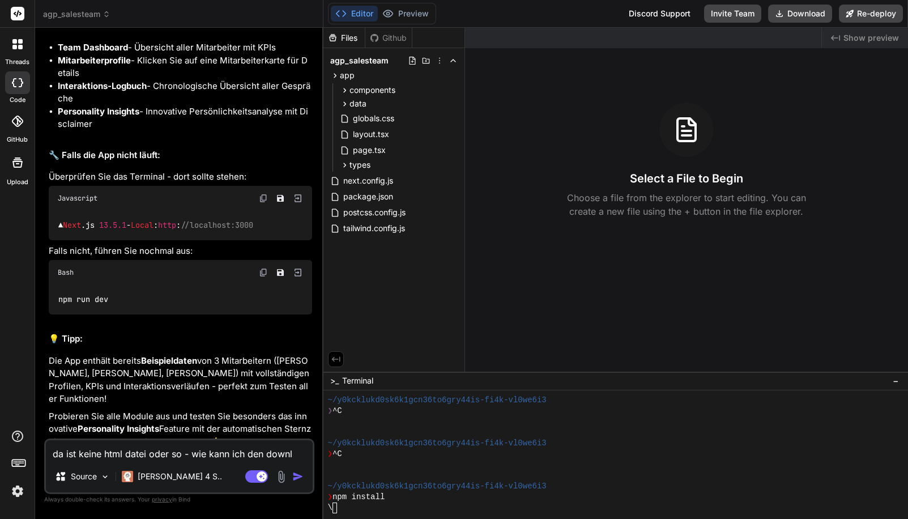
type textarea "da ist keine html datei oder so - wie kann ich den downlo"
type textarea "x"
type textarea "da ist keine html datei oder so - wie kann ich den downloa"
type textarea "x"
type textarea "da ist keine html datei oder so - wie kann ich den download"
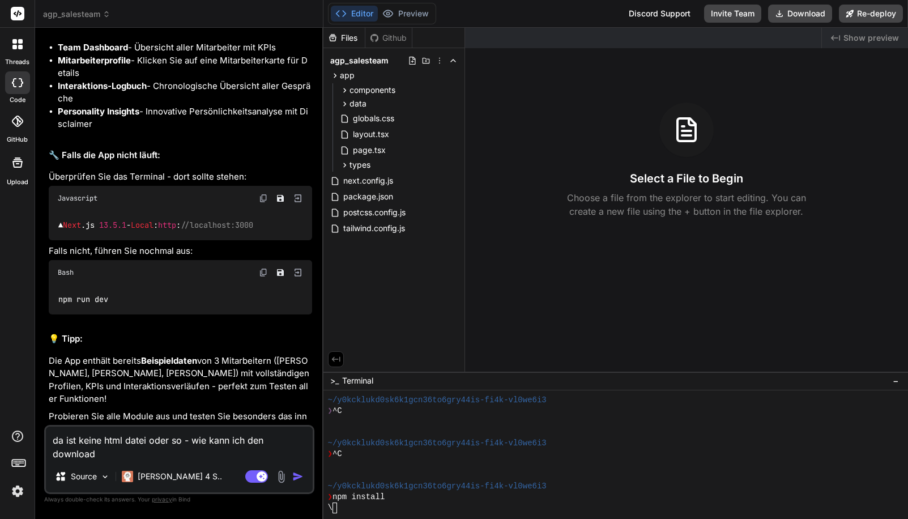
type textarea "x"
type textarea "da ist keine html datei oder so - wie kann ich den download"
type textarea "x"
type textarea "da ist keine html datei oder so - wie kann ich den download a"
type textarea "x"
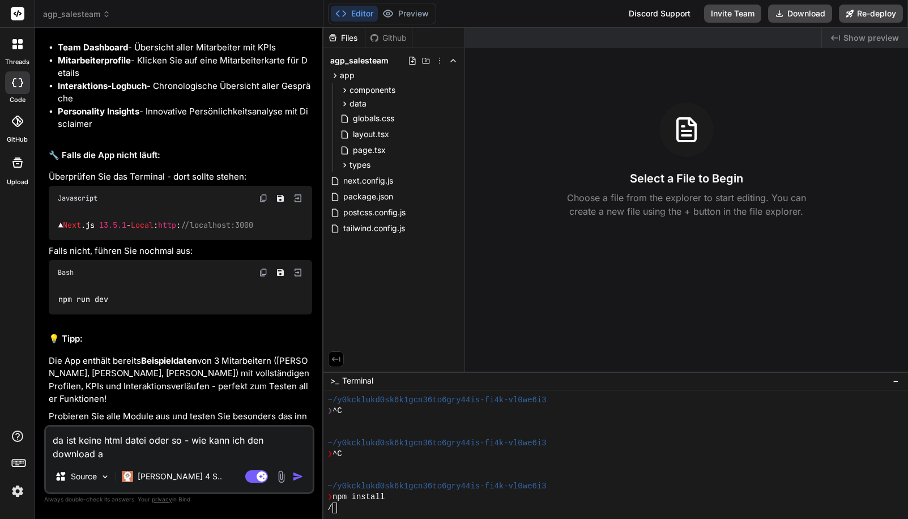
type textarea "da ist keine html datei oder so - wie kann ich den download an"
type textarea "x"
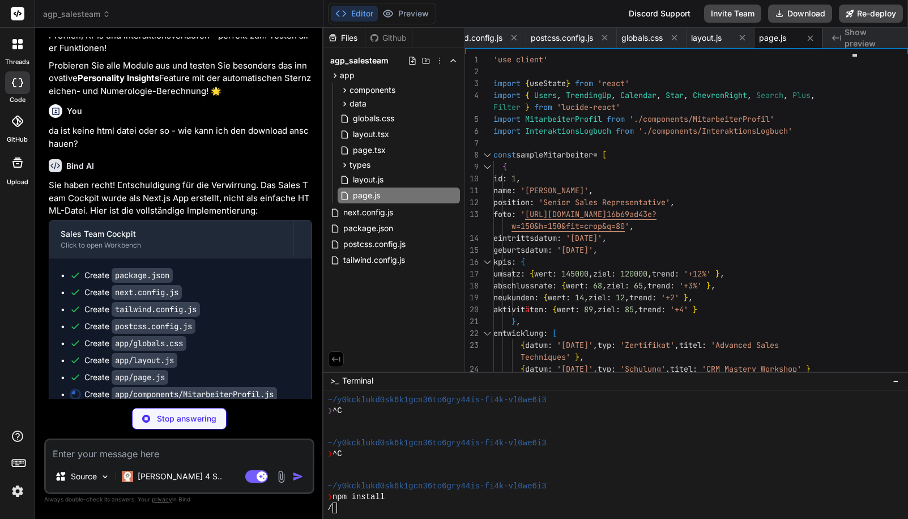
scroll to position [3151, 0]
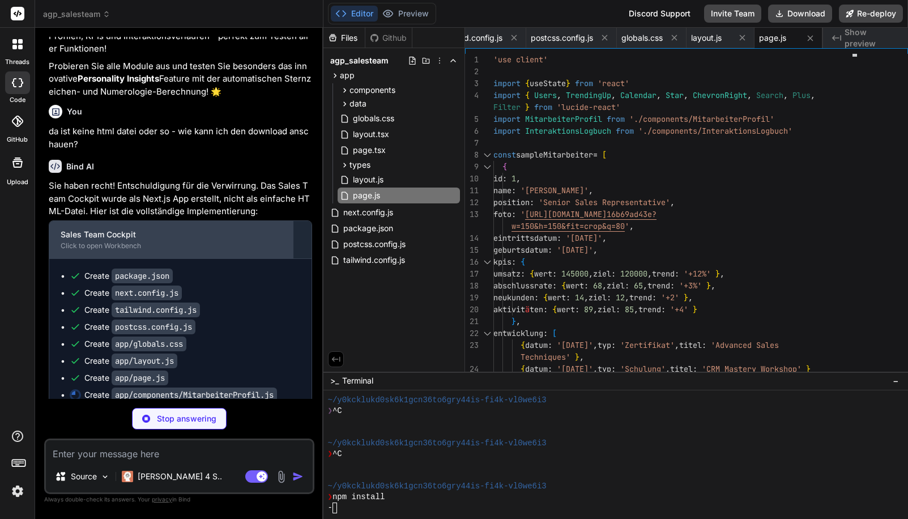
click at [107, 241] on div "Click to open Workbench" at bounding box center [171, 245] width 221 height 9
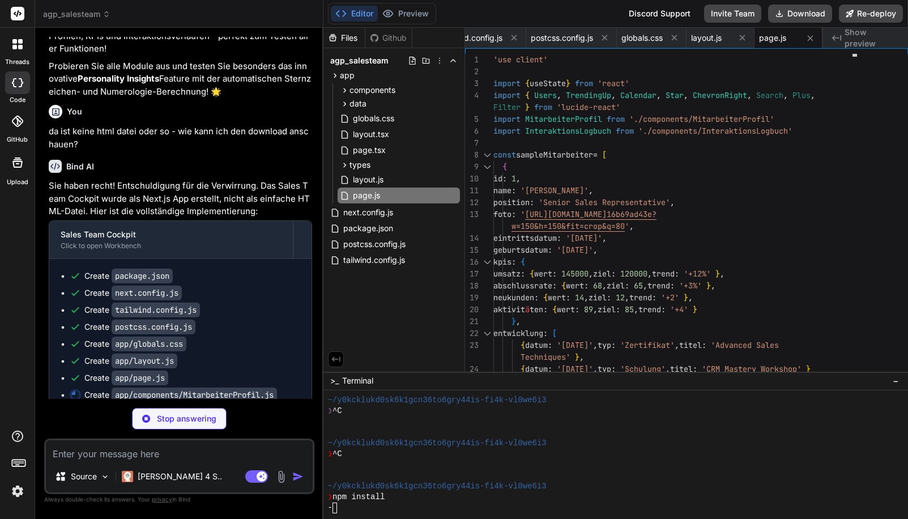
scroll to position [0, 0]
click at [416, 15] on button "Preview" at bounding box center [405, 14] width 55 height 16
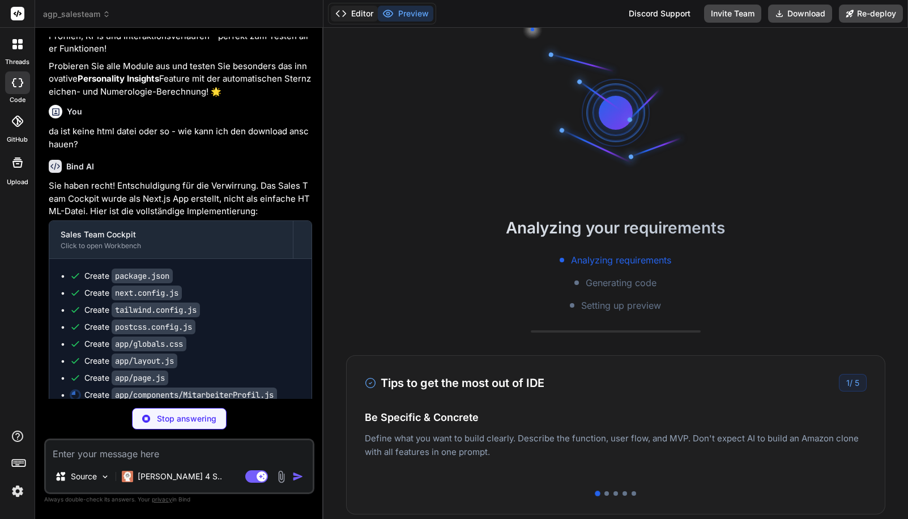
click at [359, 15] on button "Editor" at bounding box center [354, 14] width 47 height 16
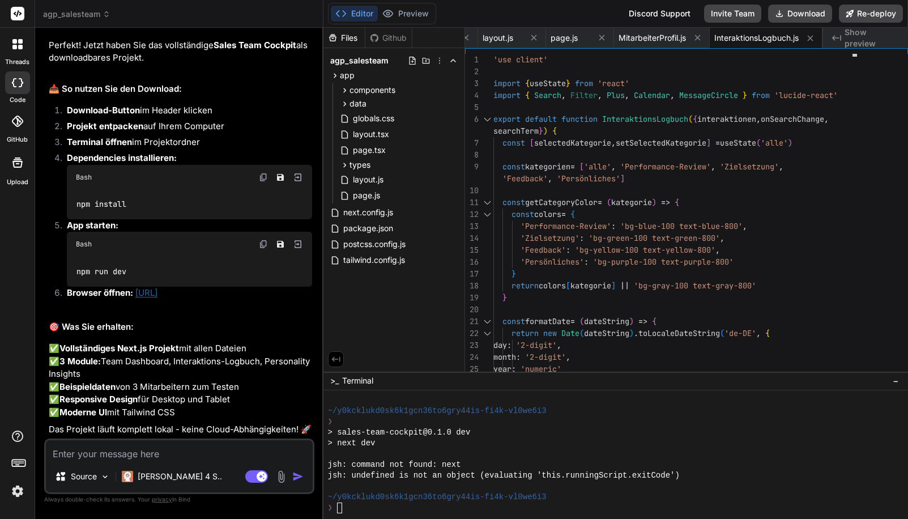
scroll to position [3662, 0]
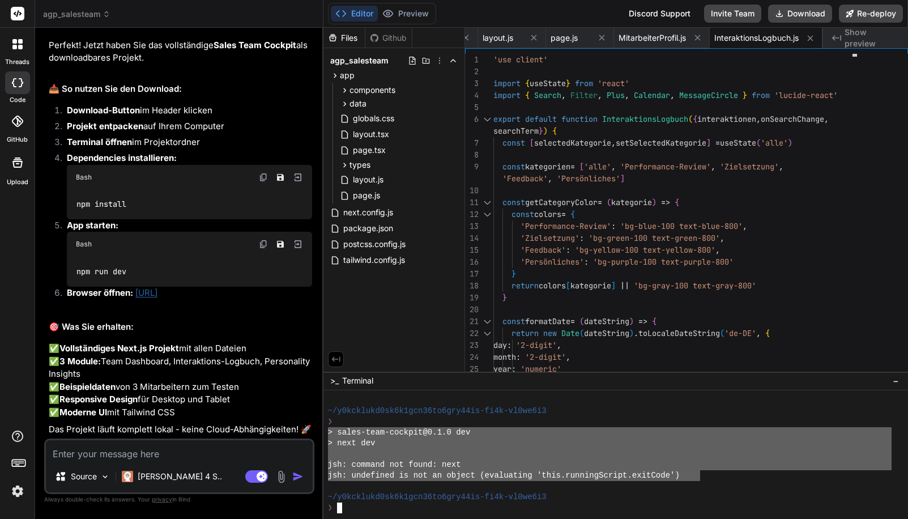
drag, startPoint x: 690, startPoint y: 477, endPoint x: 340, endPoint y: 434, distance: 352.4
click at [325, 433] on div ")))))))))))))))))))))))))))))))) mmmmmmmmmmmmmmmmmmmmmmmmmmmmmmmm ~/y0kcklukd0s…" at bounding box center [615, 454] width 584 height 129
drag, startPoint x: 136, startPoint y: 454, endPoint x: 178, endPoint y: 427, distance: 49.5
click at [136, 453] on textarea at bounding box center [179, 450] width 267 height 20
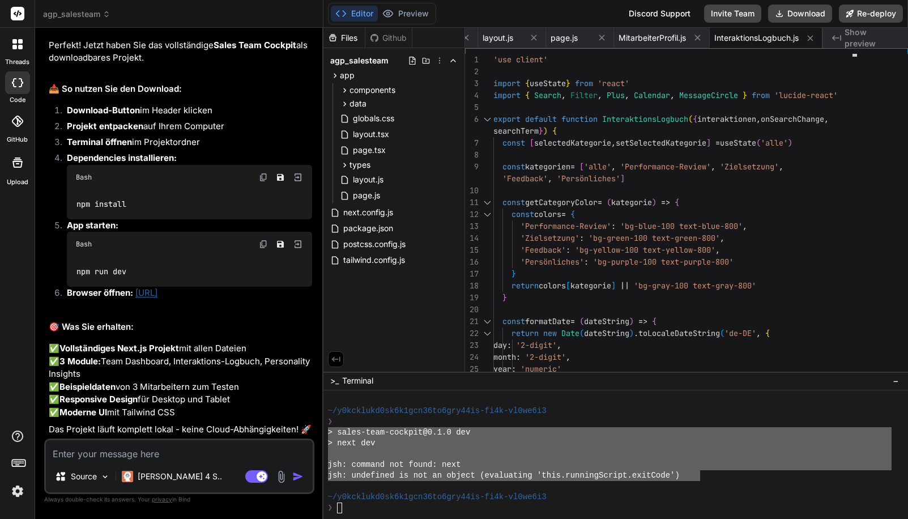
click at [164, 451] on textarea at bounding box center [179, 450] width 267 height 20
paste textarea "> sales-team-cockpit@0.1.0 dev > next dev jsh: command not found: next jsh: und…"
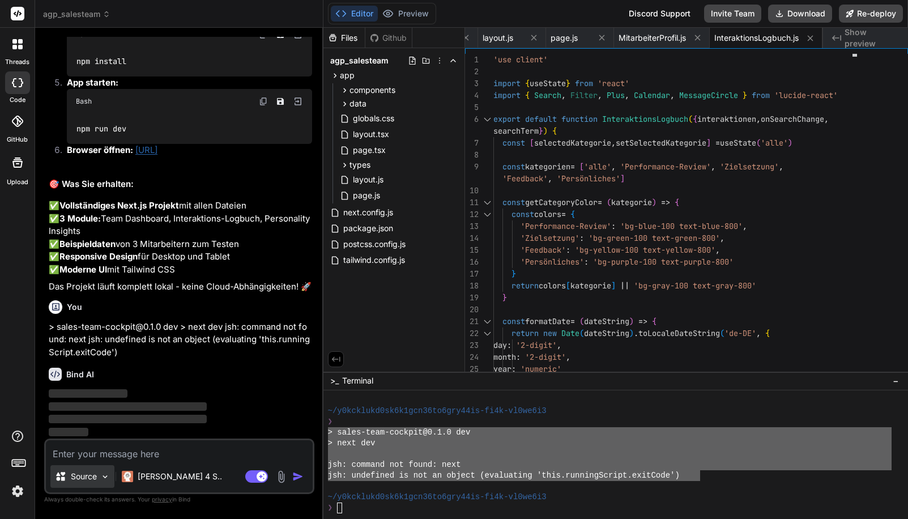
click at [106, 480] on img at bounding box center [105, 477] width 10 height 10
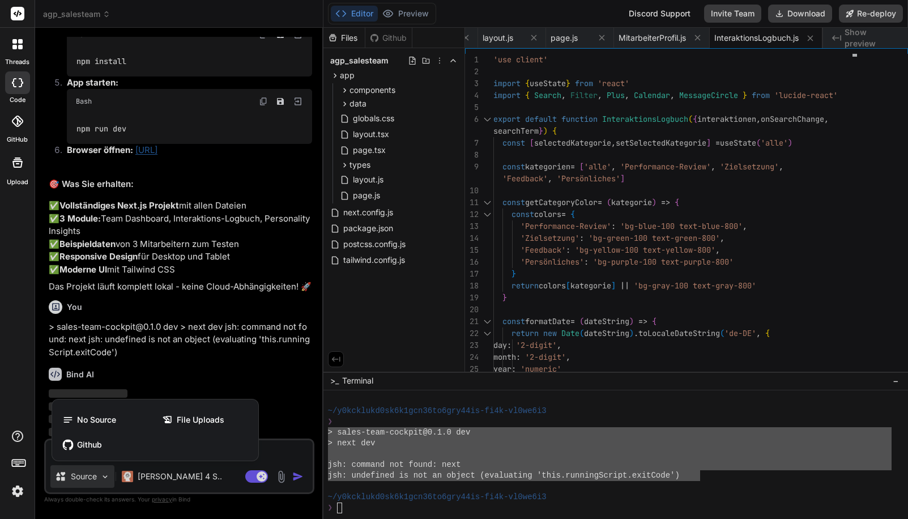
click at [288, 397] on div at bounding box center [454, 259] width 908 height 519
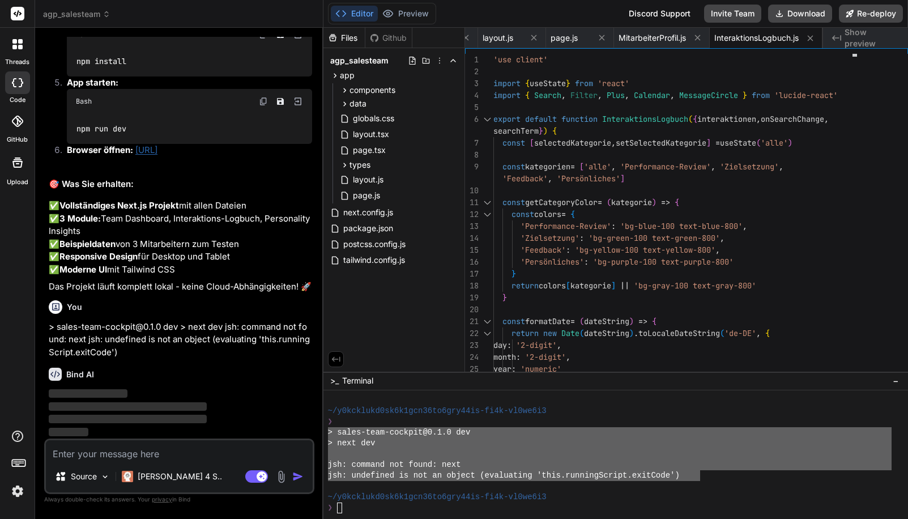
click at [118, 453] on textarea at bounding box center [179, 450] width 267 height 20
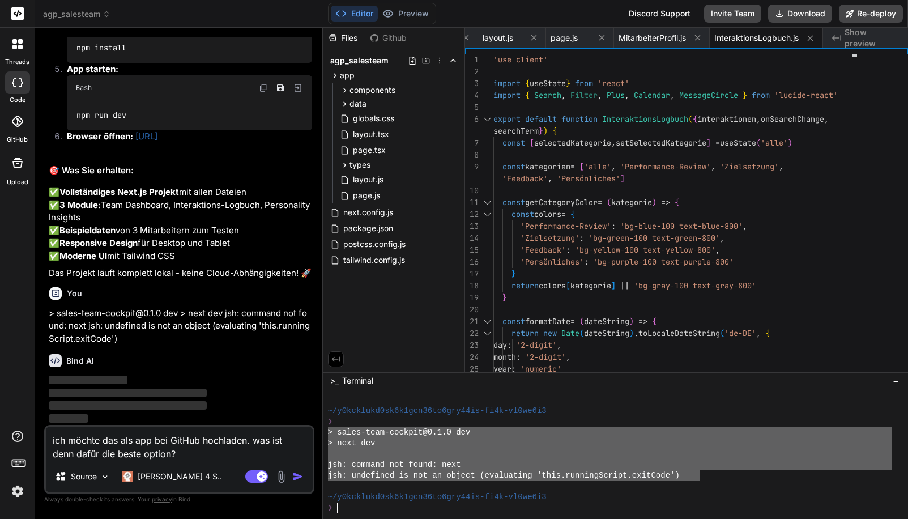
click at [862, 41] on span "Show preview" at bounding box center [871, 38] width 54 height 23
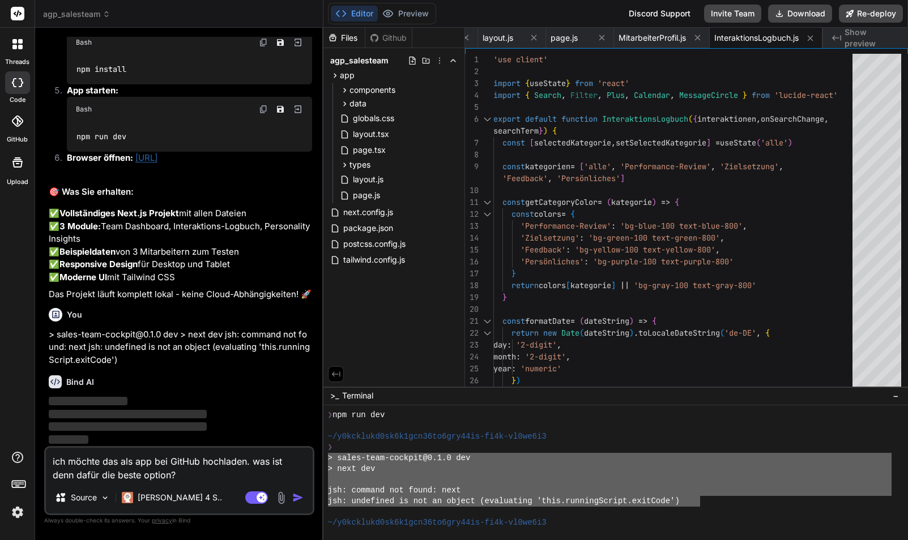
click at [756, 482] on div at bounding box center [609, 479] width 563 height 11
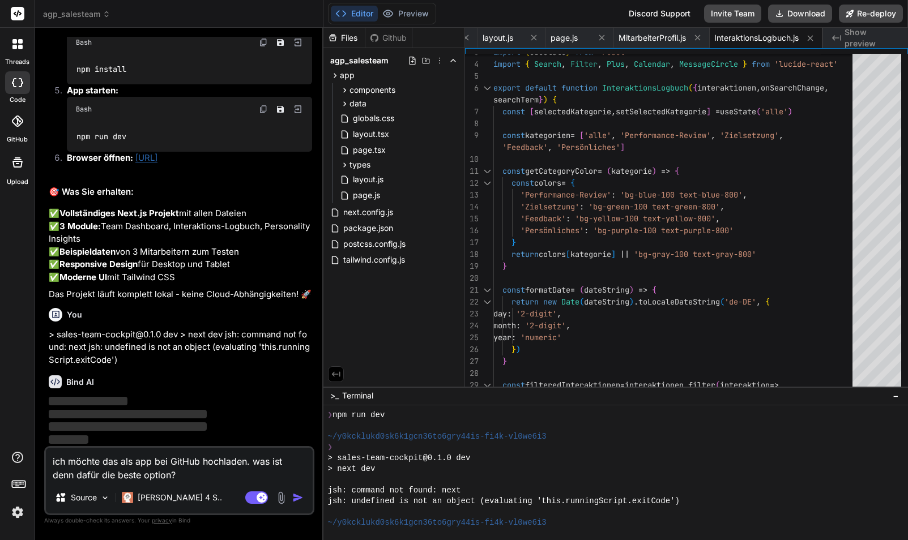
click at [234, 377] on div "Bind AI" at bounding box center [180, 381] width 263 height 13
drag, startPoint x: 52, startPoint y: 461, endPoint x: 92, endPoint y: 469, distance: 41.0
click at [39, 455] on div "Bind AI Web Search Created with Pixso. Code Generator You Bind AI Sales Team Co…" at bounding box center [179, 284] width 288 height 512
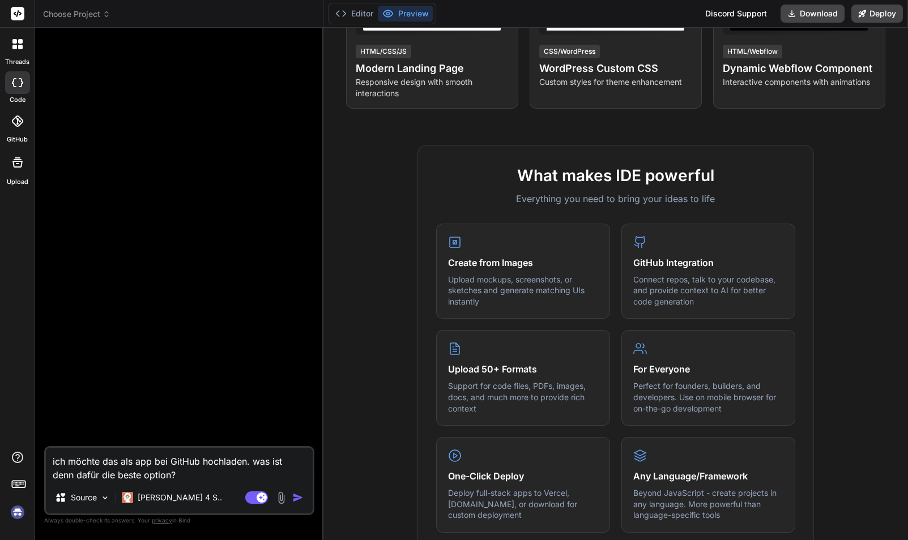
click at [229, 348] on div at bounding box center [180, 241] width 268 height 409
click at [70, 12] on span "Choose Project" at bounding box center [76, 13] width 67 height 11
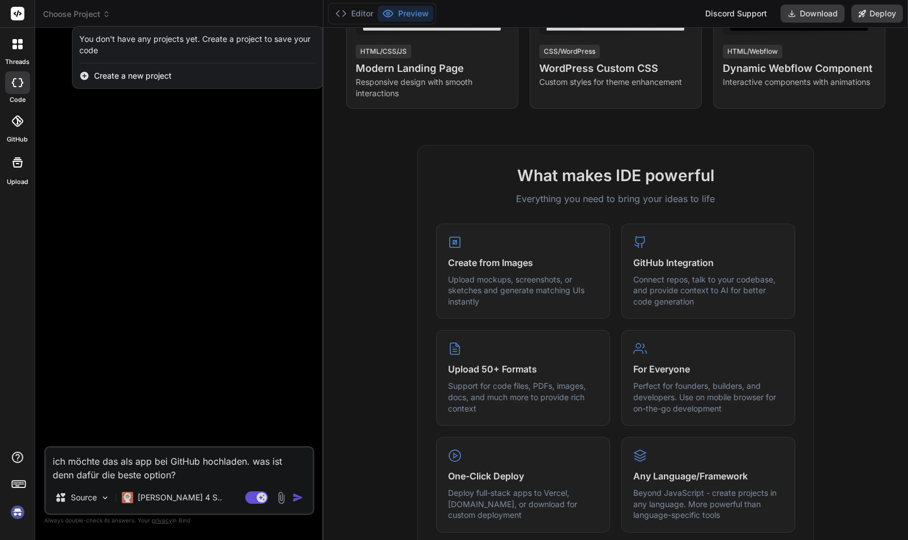
click at [134, 167] on div at bounding box center [454, 270] width 908 height 540
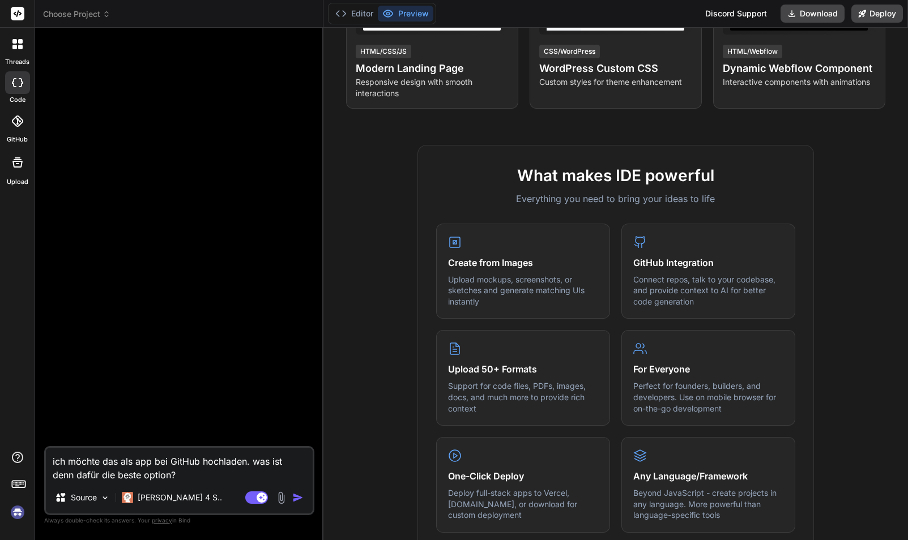
click at [135, 195] on div at bounding box center [180, 241] width 268 height 409
click at [16, 517] on img at bounding box center [17, 512] width 19 height 19
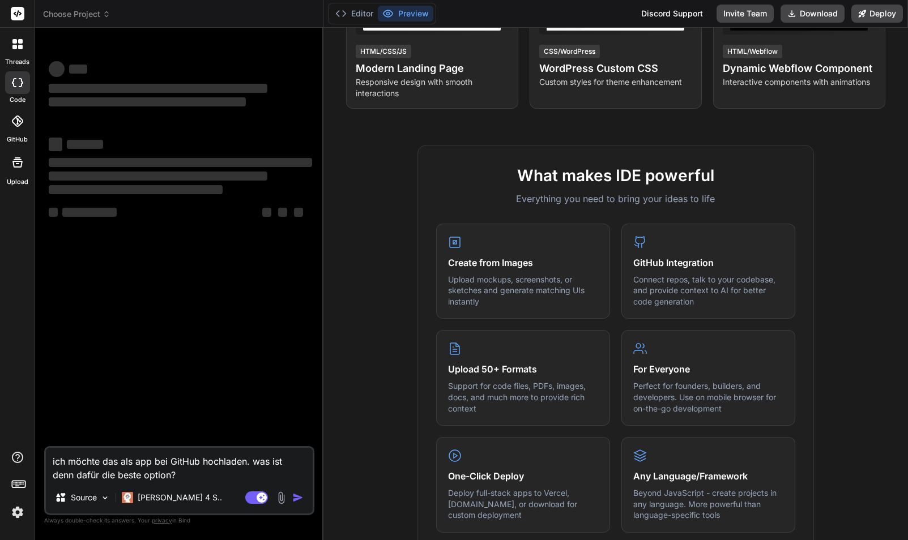
click at [178, 378] on div "‌ ‌ ‌ ‌ ‌ ‌ ‌ ‌ ‌ ‌ ‌ ‌ ‌ ‌" at bounding box center [180, 241] width 268 height 409
click at [188, 213] on div "‌ ‌ ‌ ‌ ‌" at bounding box center [180, 213] width 263 height 14
click at [14, 122] on icon at bounding box center [16, 120] width 11 height 11
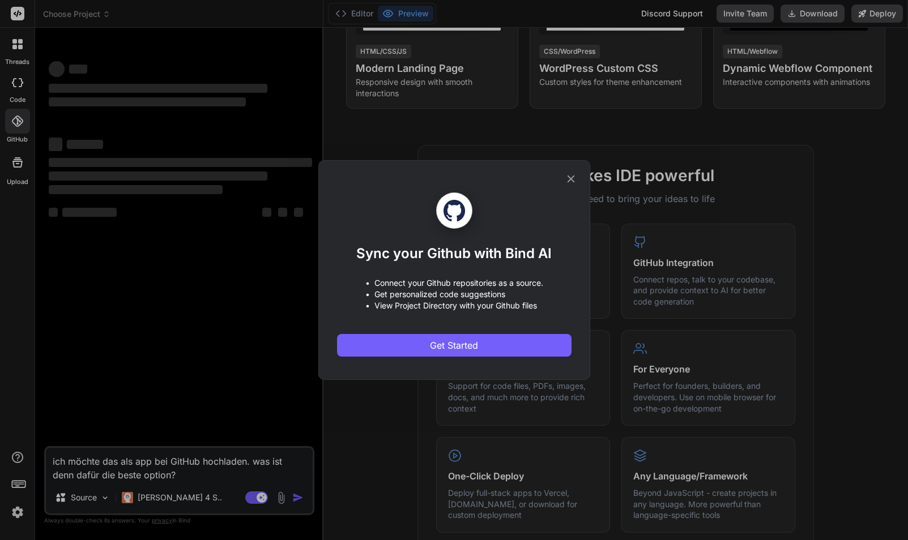
click at [570, 180] on icon at bounding box center [570, 178] width 7 height 7
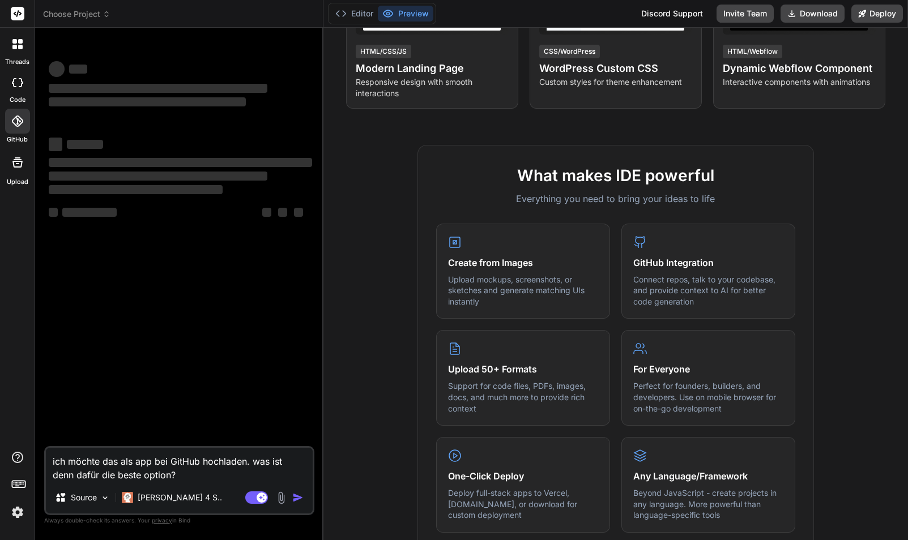
click at [19, 84] on icon at bounding box center [17, 82] width 11 height 9
click at [18, 44] on icon at bounding box center [17, 44] width 10 height 10
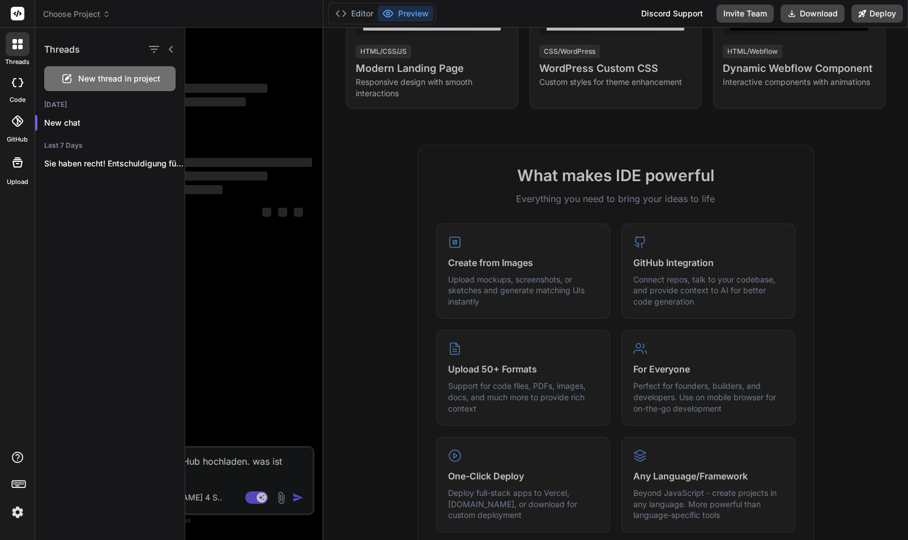
click at [18, 44] on icon at bounding box center [17, 44] width 10 height 10
click at [63, 21] on header "Choose Project Created with Pixso." at bounding box center [179, 14] width 288 height 28
click at [66, 15] on span "Choose Project" at bounding box center [76, 13] width 67 height 11
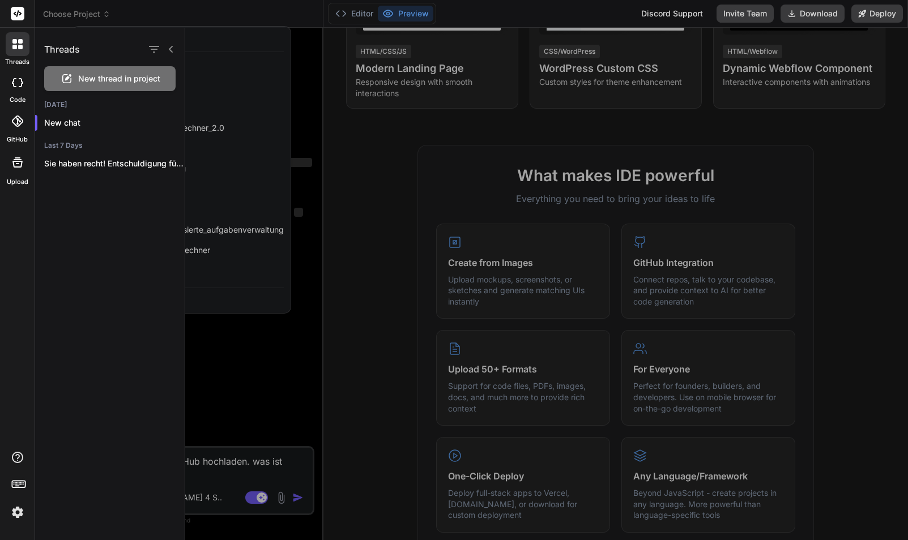
click at [237, 155] on div at bounding box center [546, 284] width 722 height 512
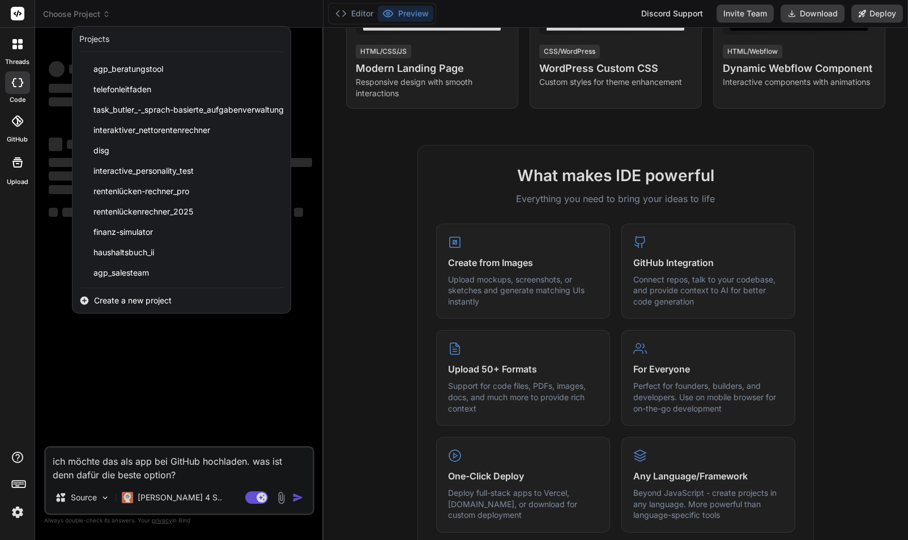
scroll to position [120, 0]
click at [141, 274] on span "agp_salesteam" at bounding box center [120, 272] width 55 height 11
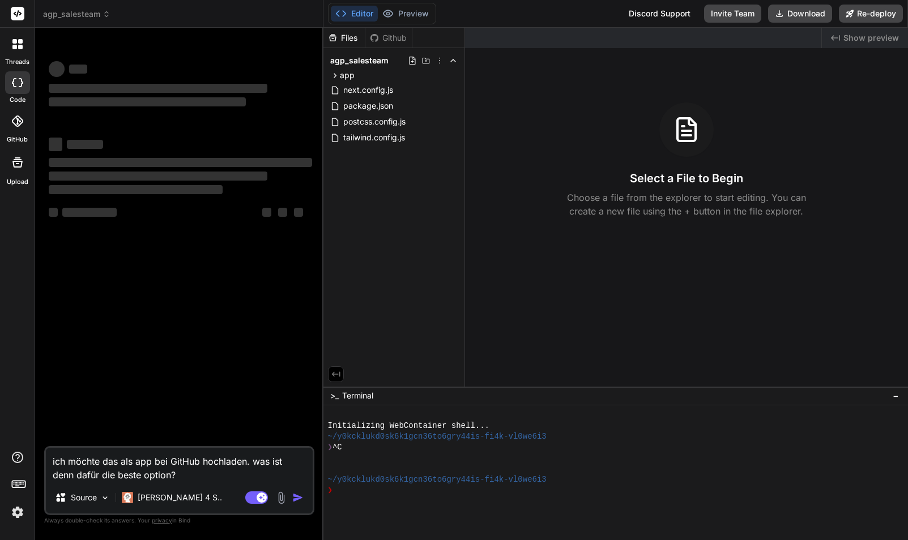
click at [156, 362] on div "‌ ‌ ‌ ‌ ‌ ‌ ‌ ‌ ‌ ‌ ‌ ‌ ‌ ‌" at bounding box center [180, 241] width 268 height 409
click at [16, 516] on img at bounding box center [17, 512] width 19 height 19
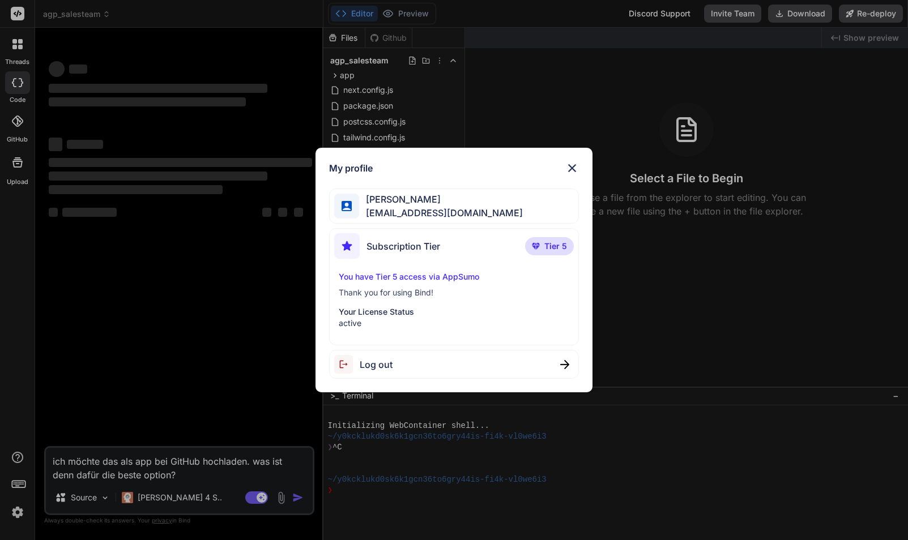
click at [573, 166] on img at bounding box center [572, 168] width 14 height 14
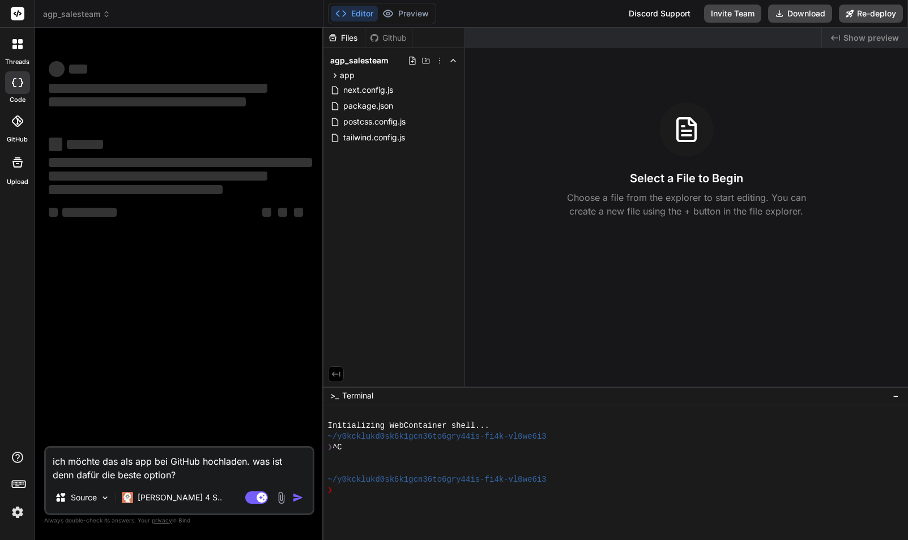
click at [83, 16] on span "agp_salesteam" at bounding box center [76, 13] width 67 height 11
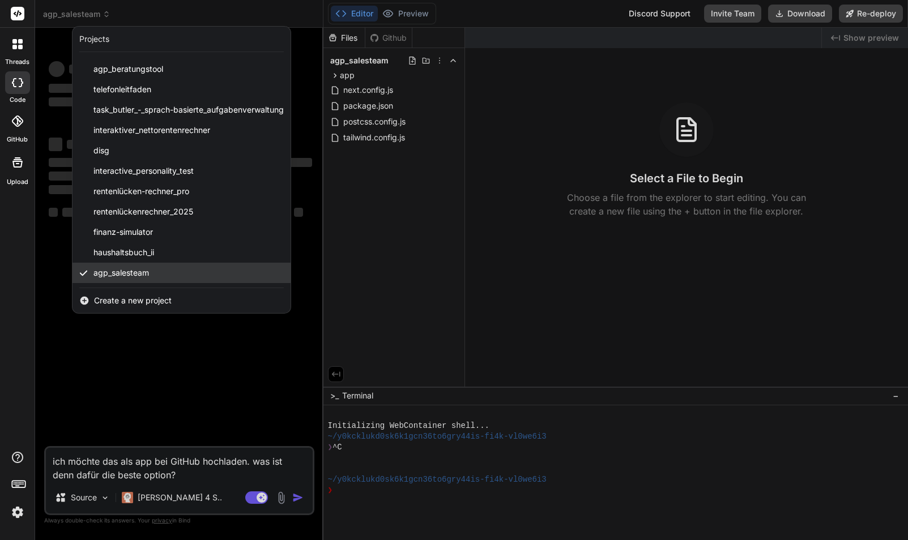
click at [139, 272] on span "agp_salesteam" at bounding box center [120, 272] width 55 height 11
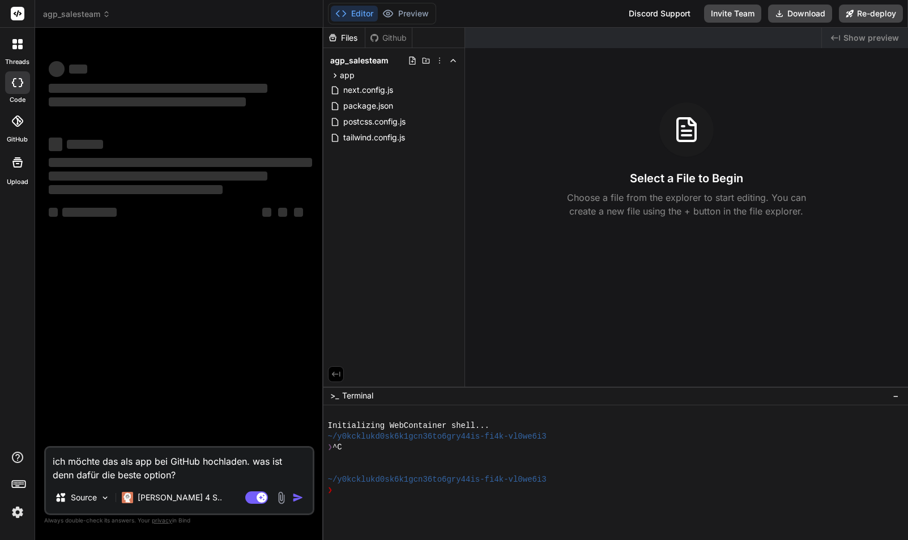
drag, startPoint x: 185, startPoint y: 340, endPoint x: 192, endPoint y: 348, distance: 10.8
click at [186, 343] on div "‌ ‌ ‌ ‌ ‌ ‌ ‌ ‌ ‌ ‌ ‌ ‌ ‌ ‌" at bounding box center [180, 241] width 268 height 409
click at [240, 483] on div "ich möchte das als app bei GitHub hochladen. was ist denn dafür die beste optio…" at bounding box center [179, 480] width 270 height 69
click at [259, 499] on rect at bounding box center [261, 498] width 10 height 10
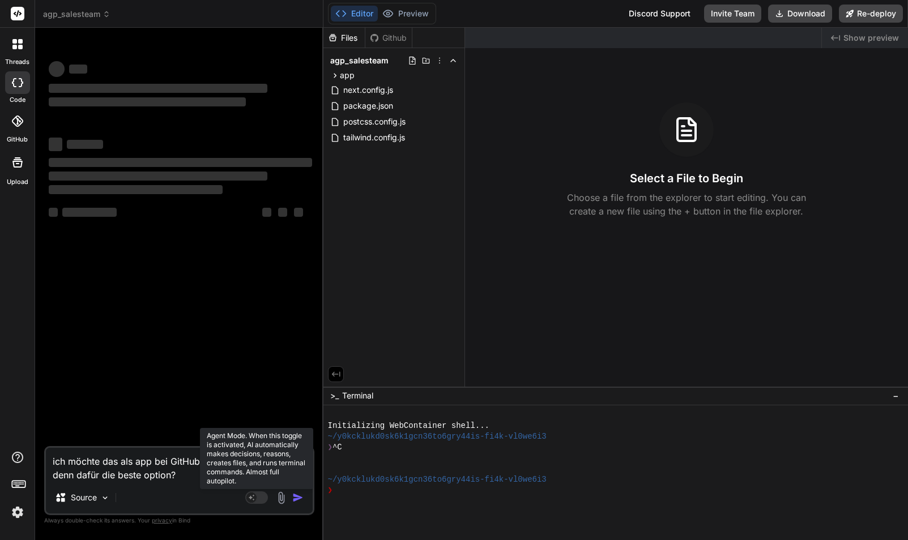
click at [258, 499] on rect at bounding box center [256, 497] width 23 height 12
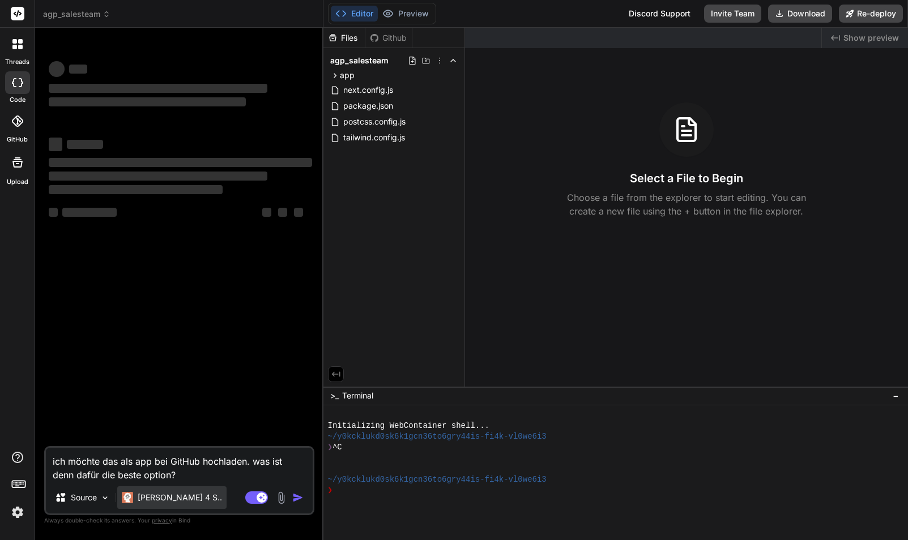
click at [162, 500] on p "Claude 4 S.." at bounding box center [180, 497] width 84 height 11
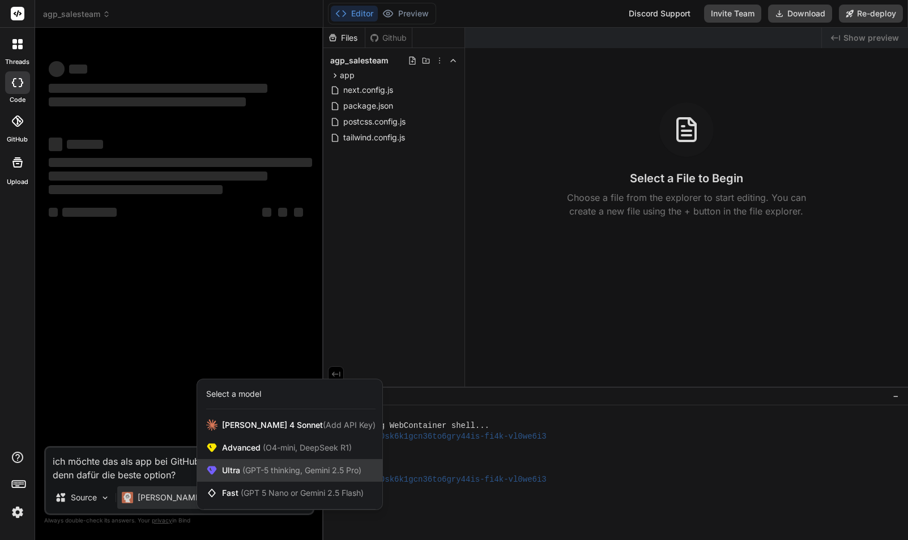
click at [241, 473] on span "(GPT-5 thinking, Gemini 2.5 Pro)" at bounding box center [300, 470] width 121 height 10
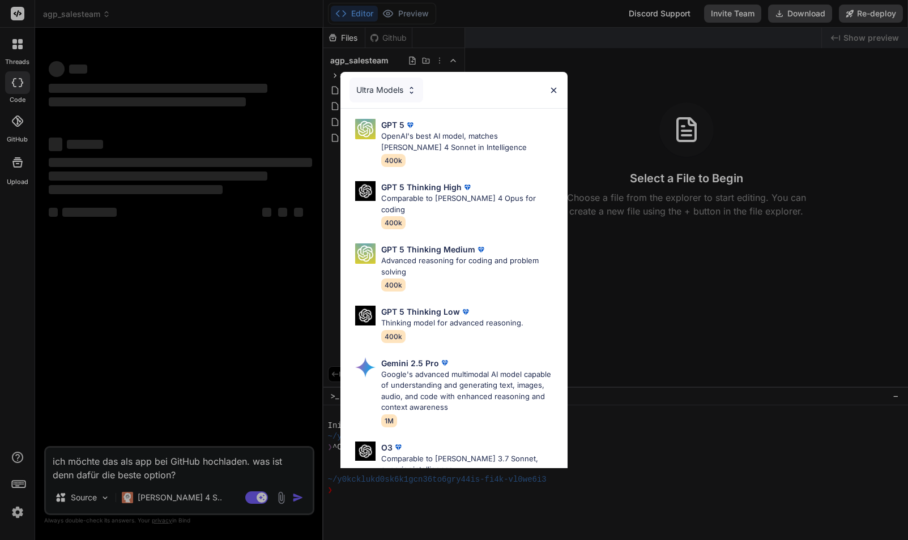
click at [453, 369] on p "Google's advanced multimodal AI model capable of understanding and generating t…" at bounding box center [469, 391] width 177 height 44
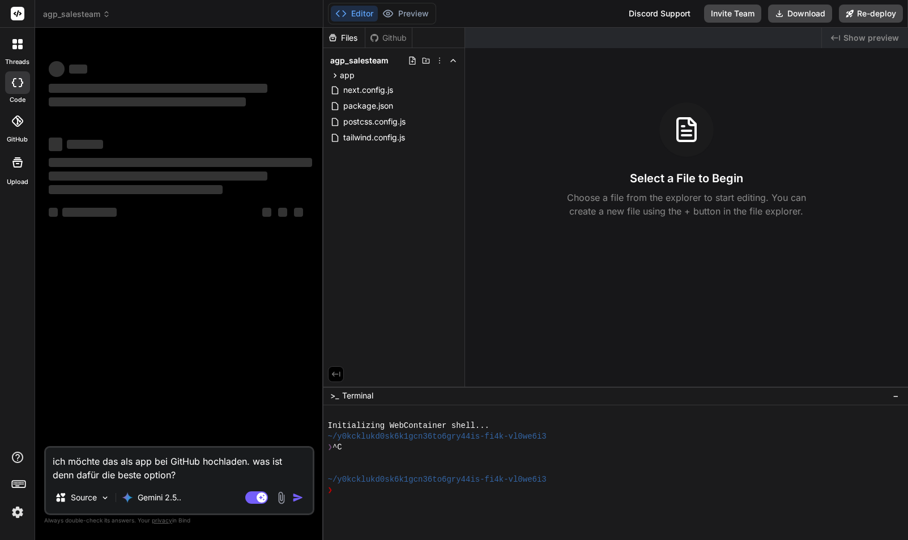
click at [226, 365] on div "‌ ‌ ‌ ‌ ‌ ‌ ‌ ‌ ‌ ‌ ‌ ‌ ‌ ‌" at bounding box center [180, 241] width 268 height 409
type textarea "x"
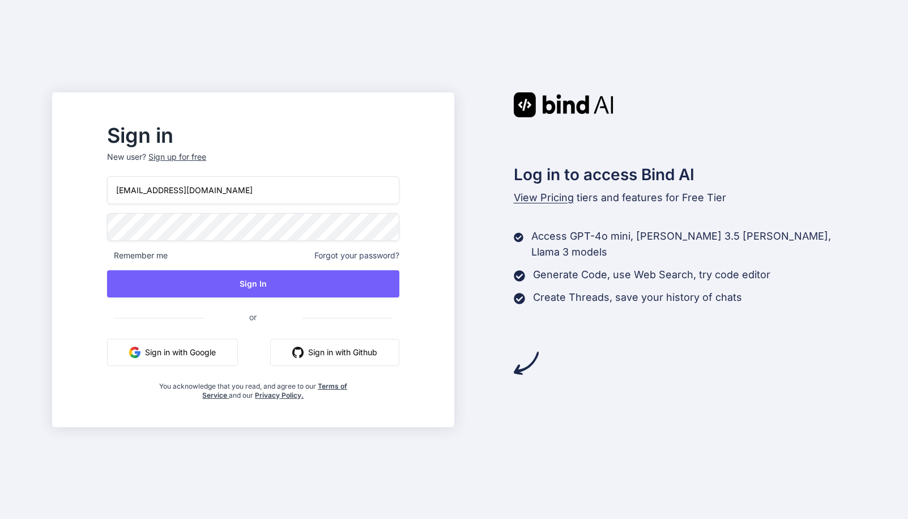
type input "thommyhilft@gmx.de"
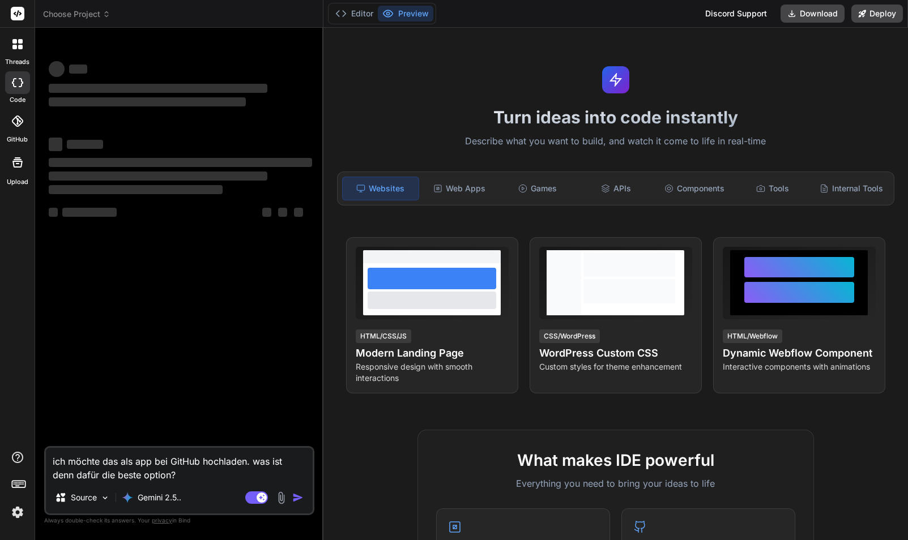
click at [96, 15] on span "Choose Project" at bounding box center [76, 13] width 67 height 11
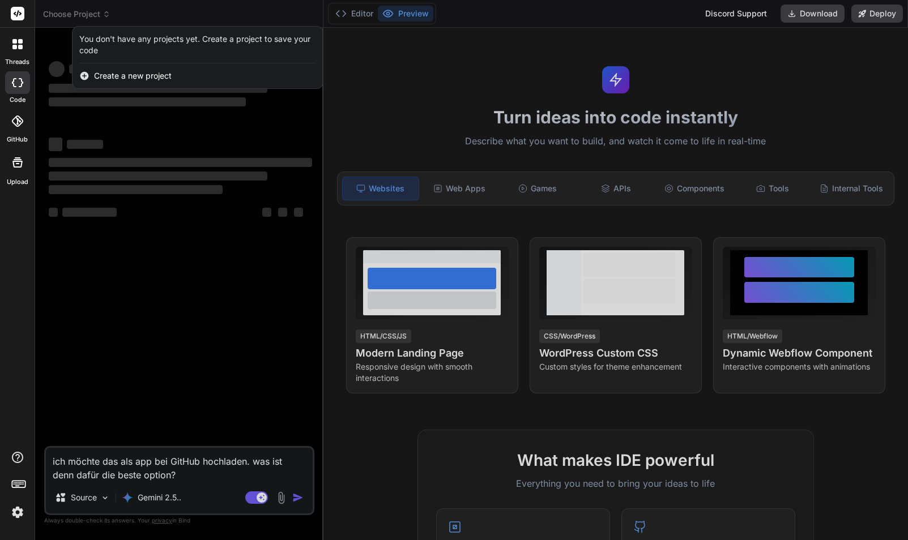
click at [173, 328] on div at bounding box center [454, 270] width 908 height 540
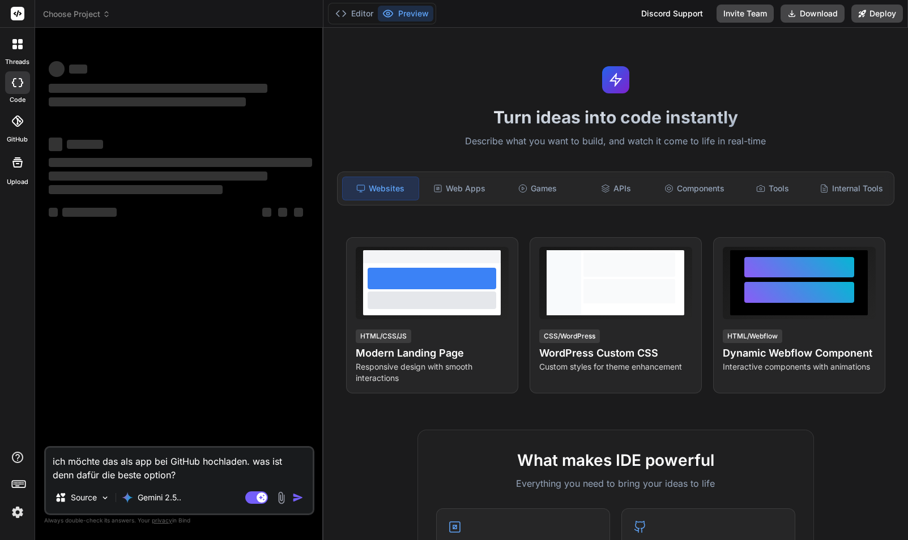
type textarea "x"
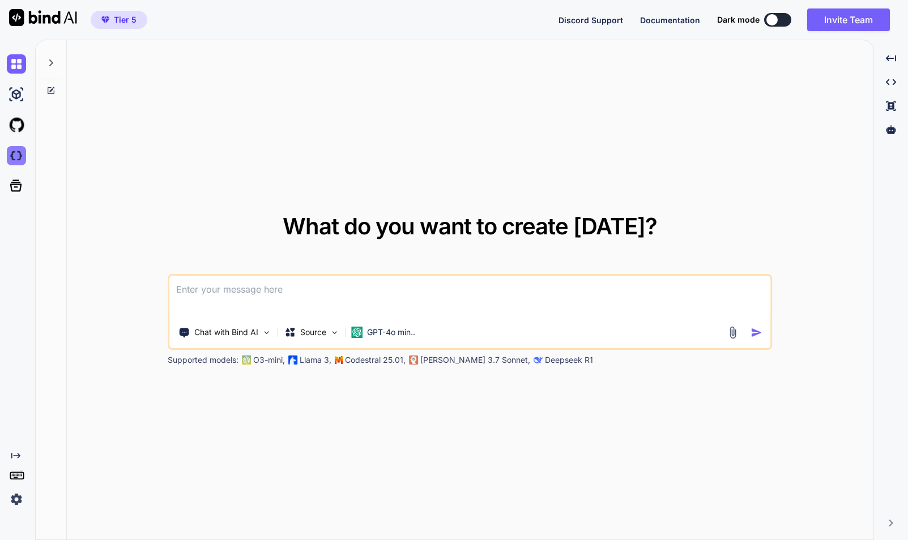
click at [19, 157] on img at bounding box center [16, 155] width 19 height 19
type textarea "x"
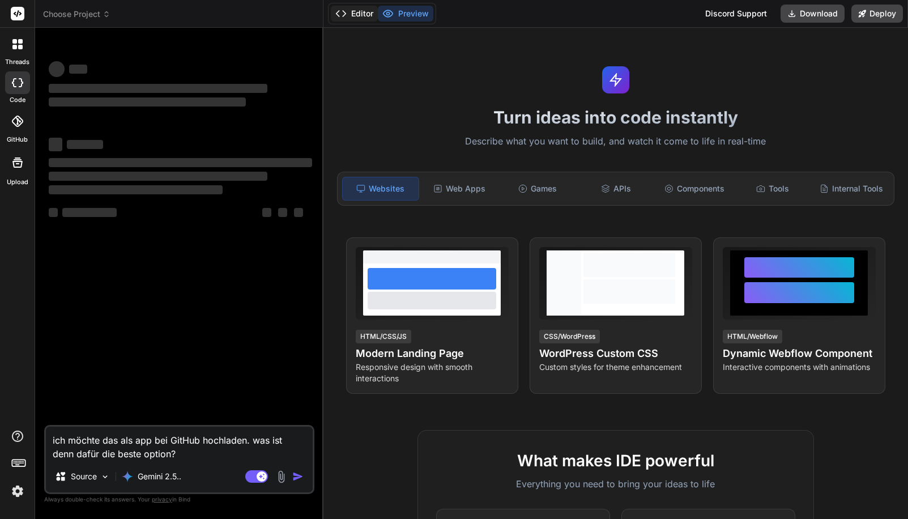
click at [357, 12] on button "Editor" at bounding box center [354, 14] width 47 height 16
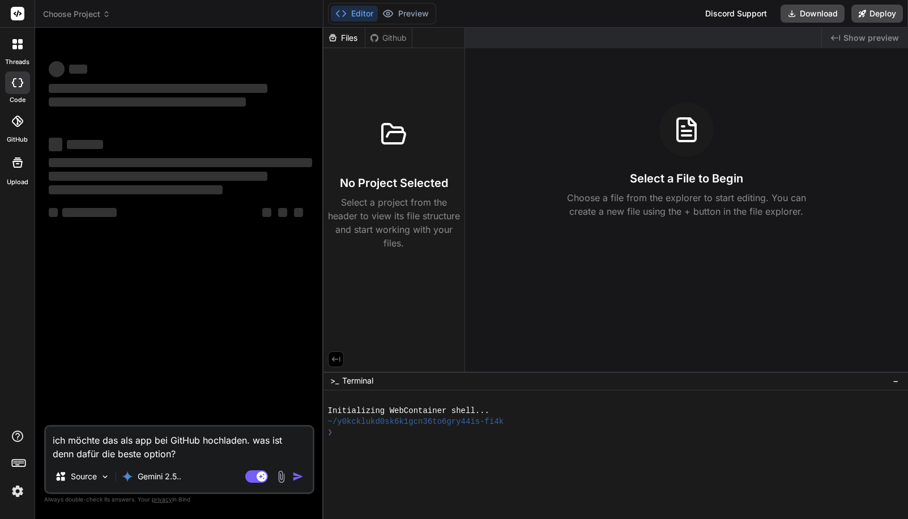
drag, startPoint x: 154, startPoint y: 209, endPoint x: 181, endPoint y: 186, distance: 36.1
click at [155, 209] on div "‌ ‌ ‌ ‌ ‌" at bounding box center [180, 213] width 263 height 14
click at [189, 168] on span "‌" at bounding box center [180, 162] width 263 height 11
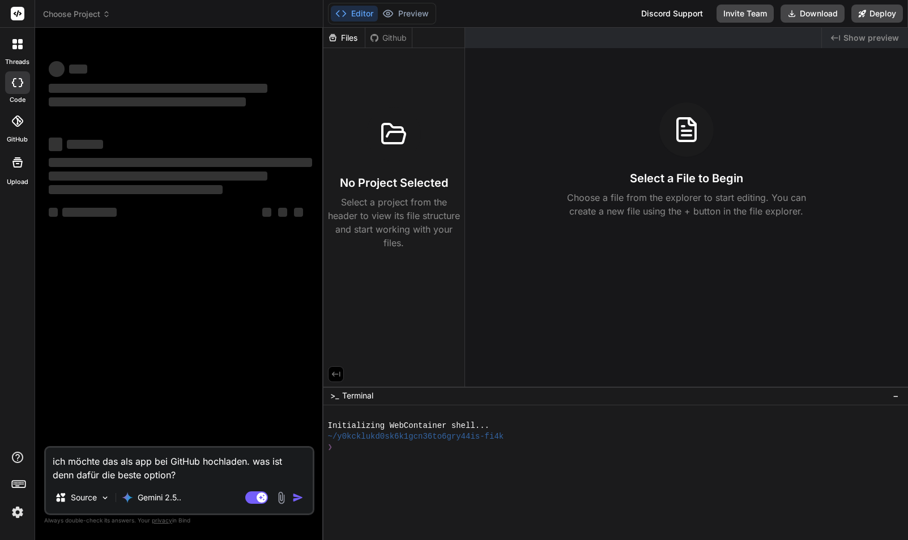
drag, startPoint x: 164, startPoint y: 473, endPoint x: 275, endPoint y: 504, distance: 115.2
click at [172, 476] on textarea "ich möchte das als app bei GitHub hochladen. was ist denn dafür die beste optio…" at bounding box center [179, 465] width 267 height 34
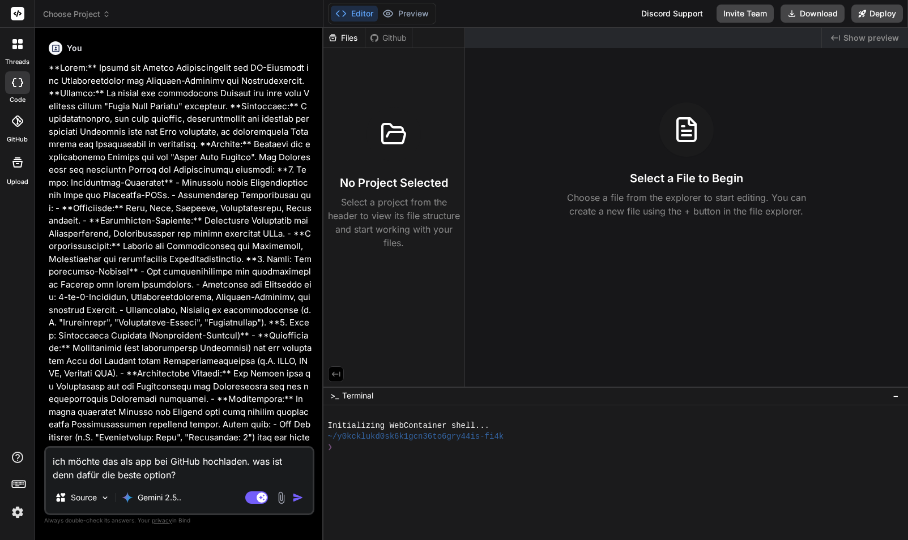
drag, startPoint x: 297, startPoint y: 500, endPoint x: 284, endPoint y: 500, distance: 13.6
click at [296, 500] on img "button" at bounding box center [297, 497] width 11 height 11
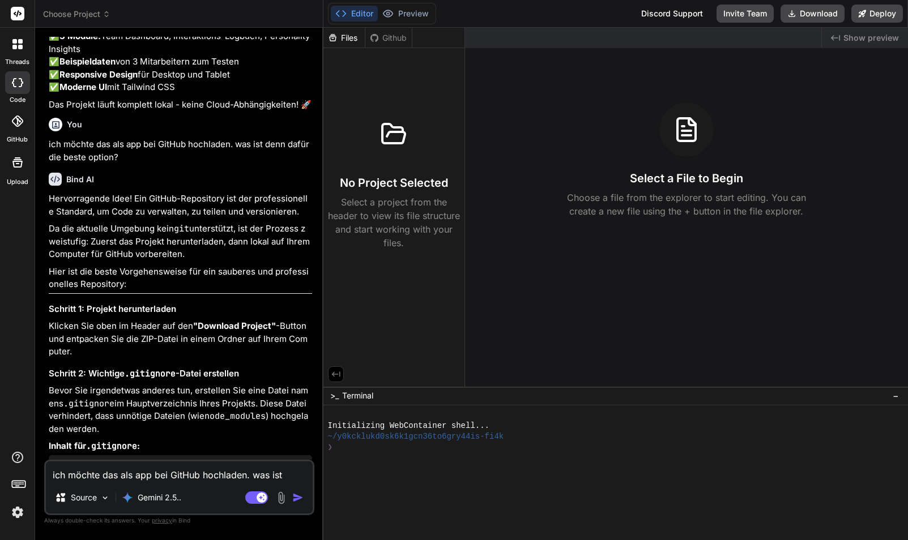
scroll to position [3173, 0]
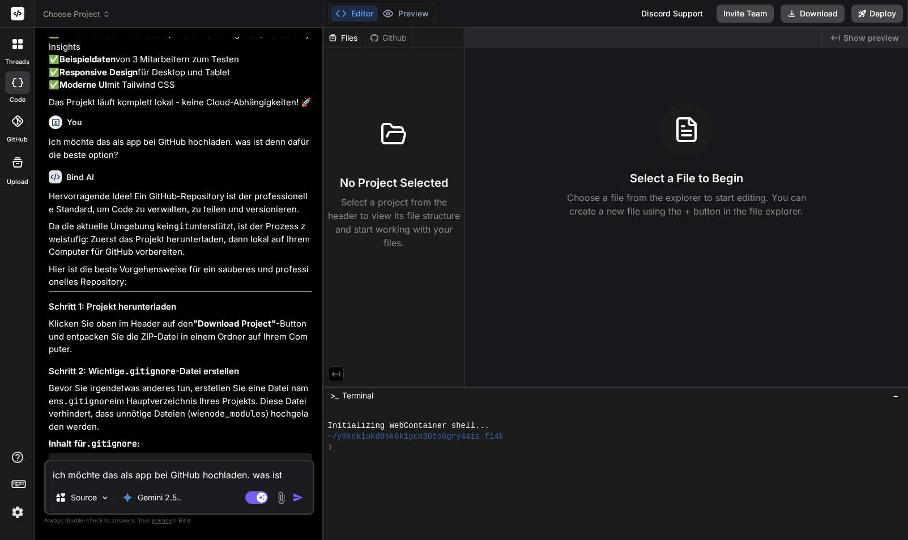
type textarea "x"
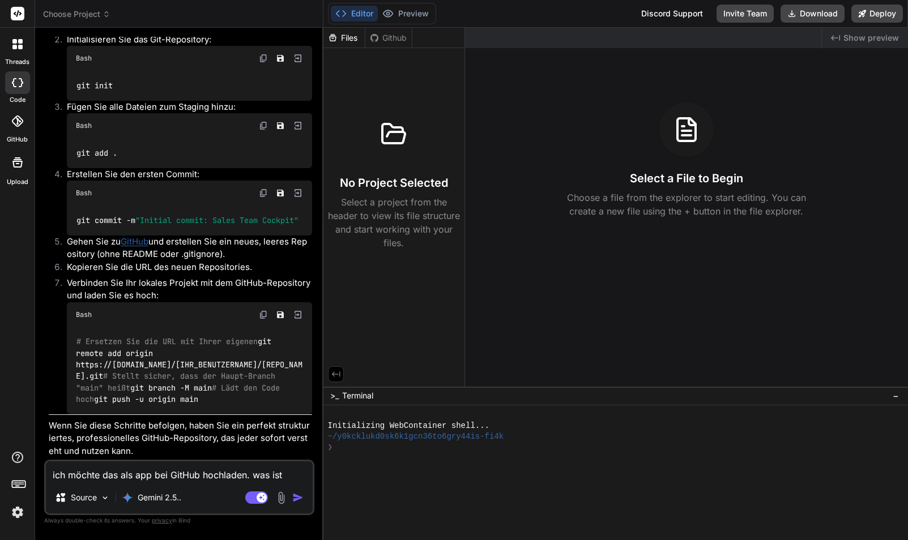
scroll to position [0, 0]
click at [150, 472] on textarea "ich möchte das als app bei GitHub hochladen. was ist denn dafür die beste optio…" at bounding box center [179, 471] width 267 height 20
type textarea "i"
type textarea "x"
type textarea "ic"
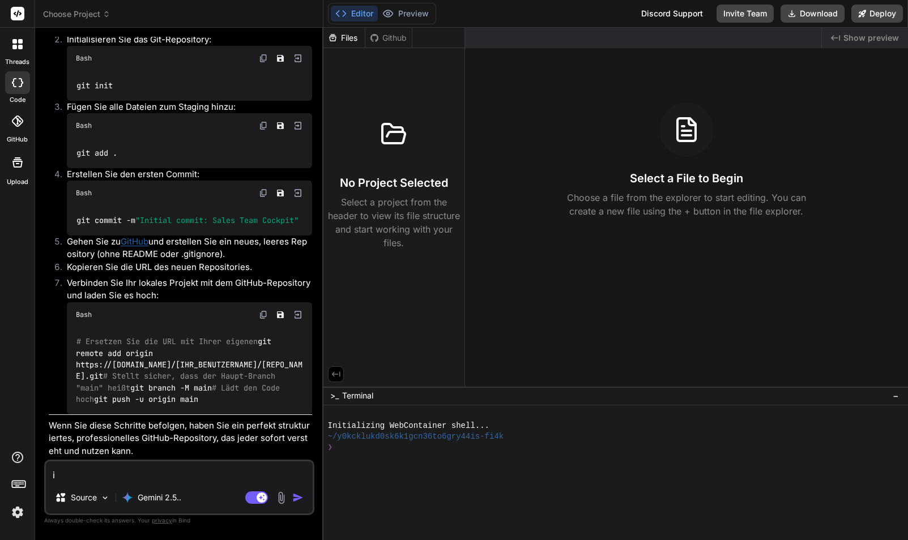
type textarea "x"
type textarea "ich"
type textarea "x"
type textarea "ich"
type textarea "x"
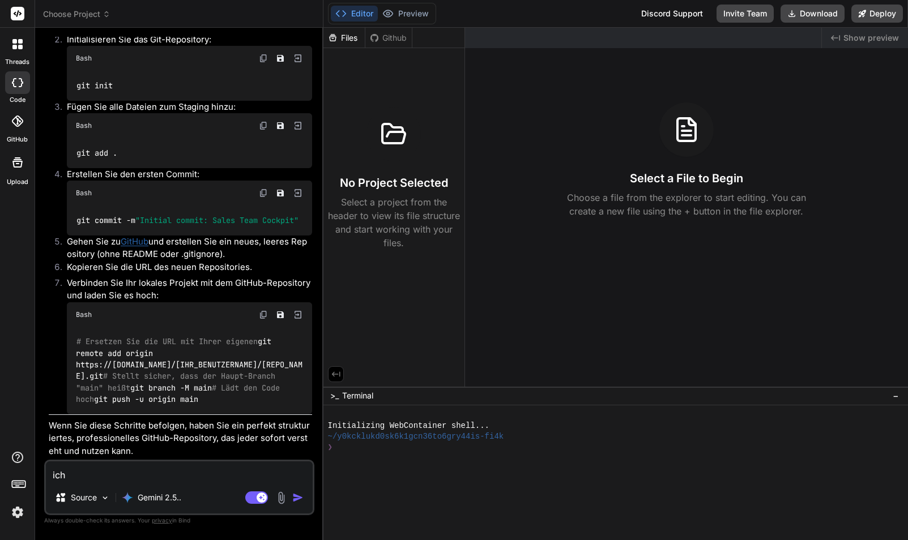
type textarea "ich b"
type textarea "x"
type textarea "ich bi"
type textarea "x"
type textarea "ich bin"
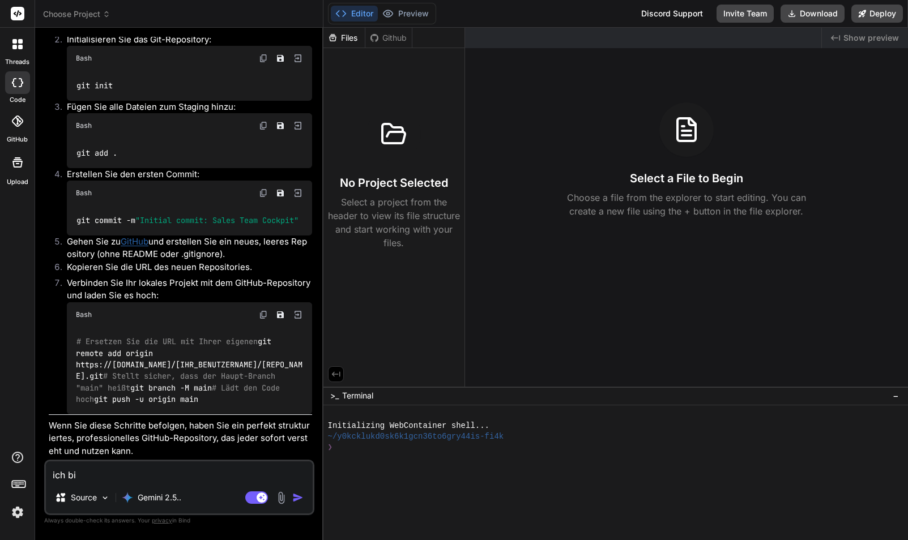
type textarea "x"
type textarea "ich bin"
type textarea "x"
type textarea "ich bin l"
type textarea "x"
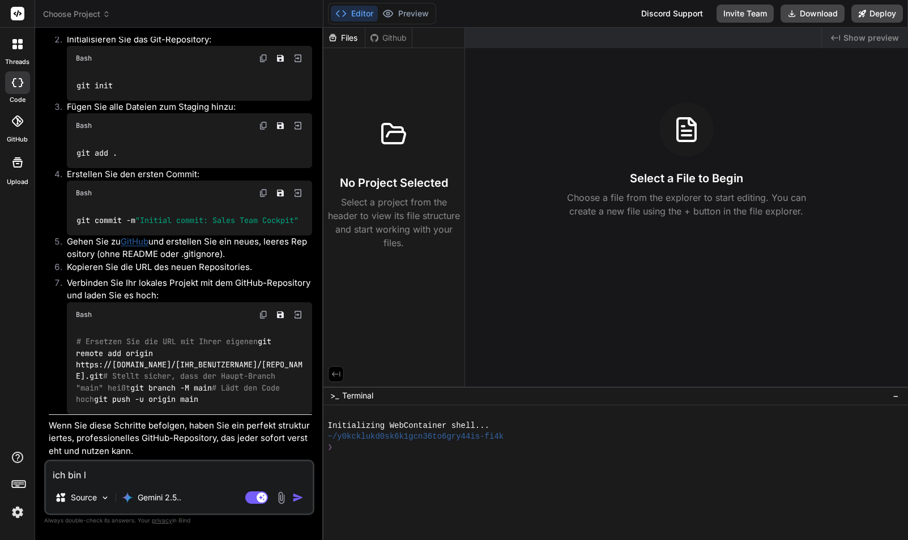
type textarea "ich bin la"
type textarea "x"
type textarea "ich bin lai"
type textarea "x"
type textarea "ich bin laie"
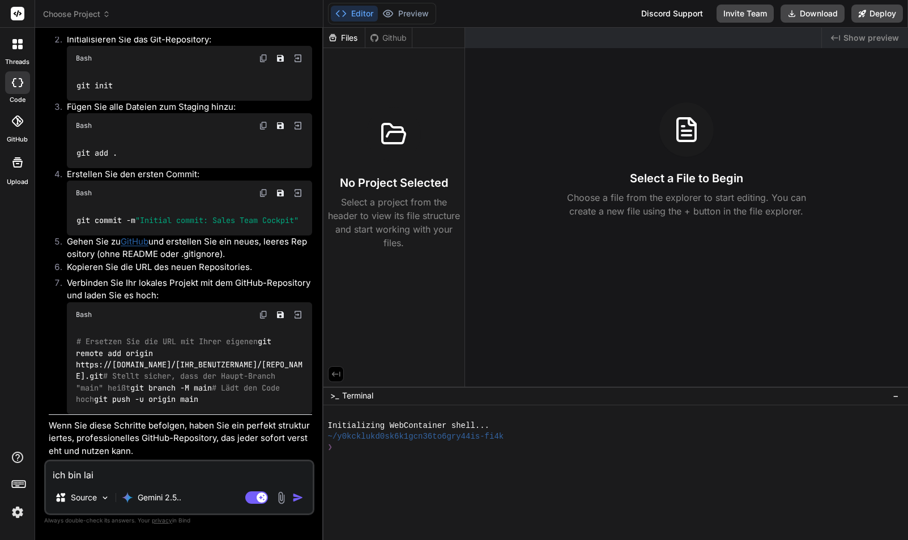
type textarea "x"
type textarea "ich bin laie."
type textarea "x"
type textarea "ich bin laie."
type textarea "x"
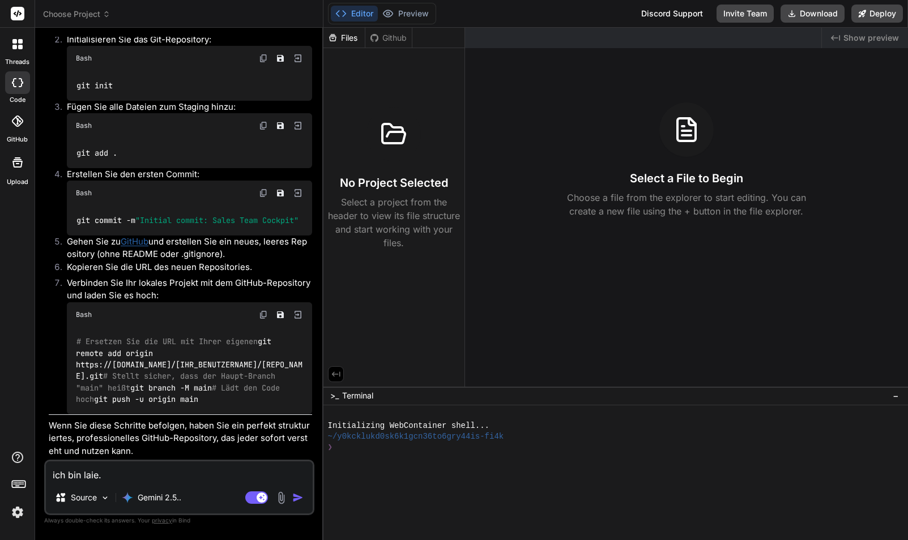
type textarea "ich bin laie. w"
type textarea "x"
type textarea "ich bin laie. wi"
type textarea "x"
type textarea "ich bin laie. wie"
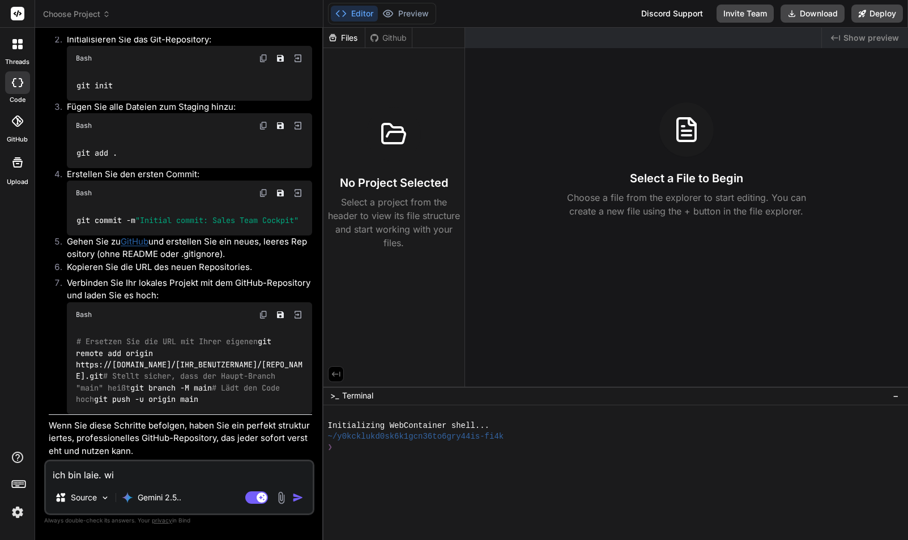
type textarea "x"
type textarea "ich bin laie. wie"
type textarea "x"
type textarea "ich bin laie. wie g"
type textarea "x"
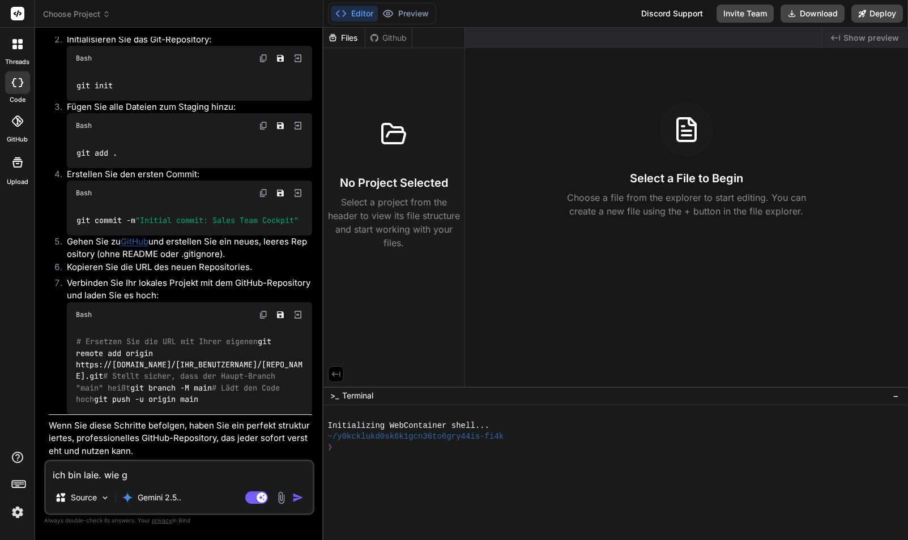
type textarea "ich bin laie. wie ge"
type textarea "x"
type textarea "ich bin laie. wie geh"
type textarea "x"
type textarea "ich bin laie. wie geht"
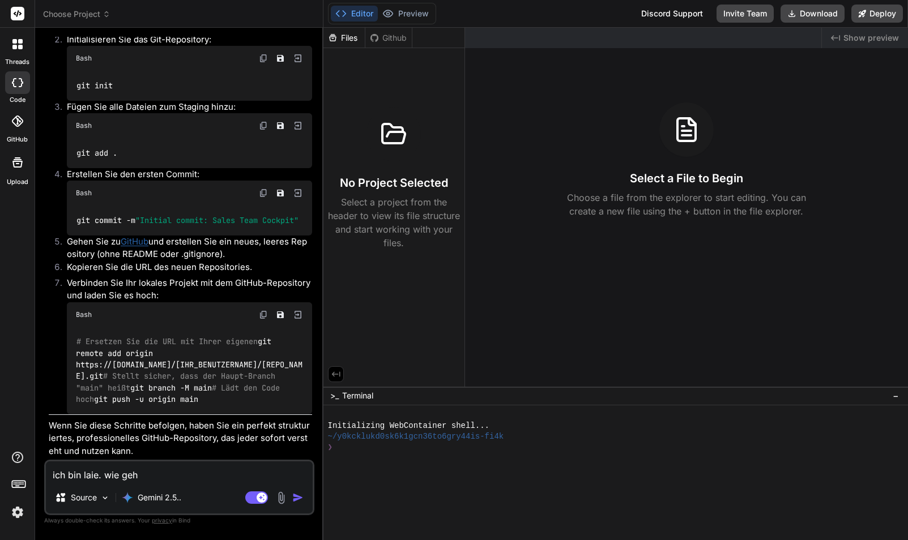
type textarea "x"
type textarea "ich bin laie. wie geht"
type textarea "x"
type textarea "ich bin laie. wie geht e"
type textarea "x"
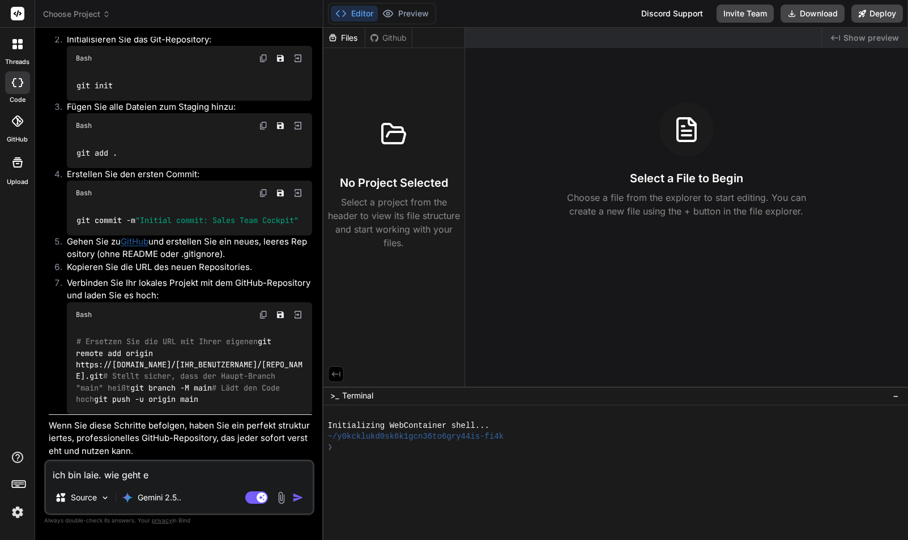
type textarea "ich bin laie. wie geht es"
type textarea "x"
type textarea "ich bin laie. wie geht es"
type textarea "x"
type textarea "ich bin laie. wie geht es e"
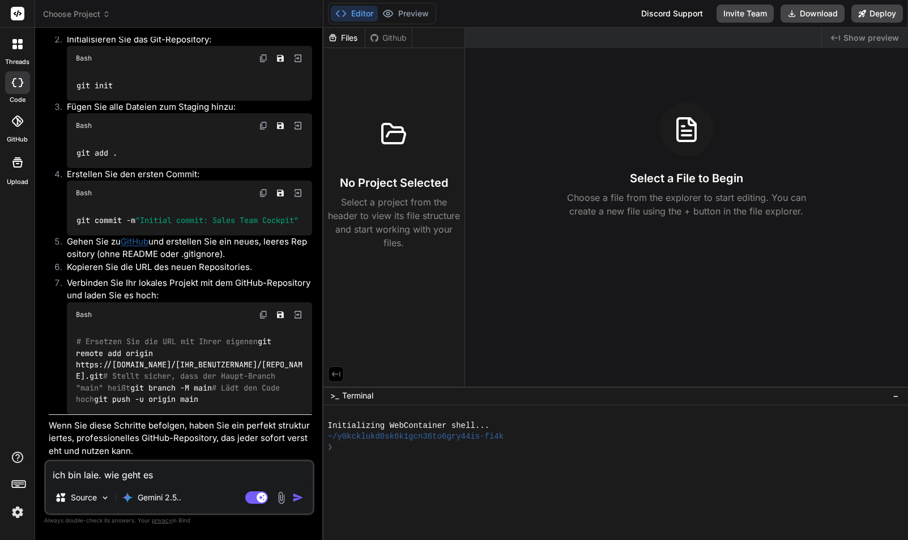
type textarea "x"
type textarea "ich bin laie. wie geht es ei"
type textarea "x"
type textarea "ich bin laie. wie geht es ein"
type textarea "x"
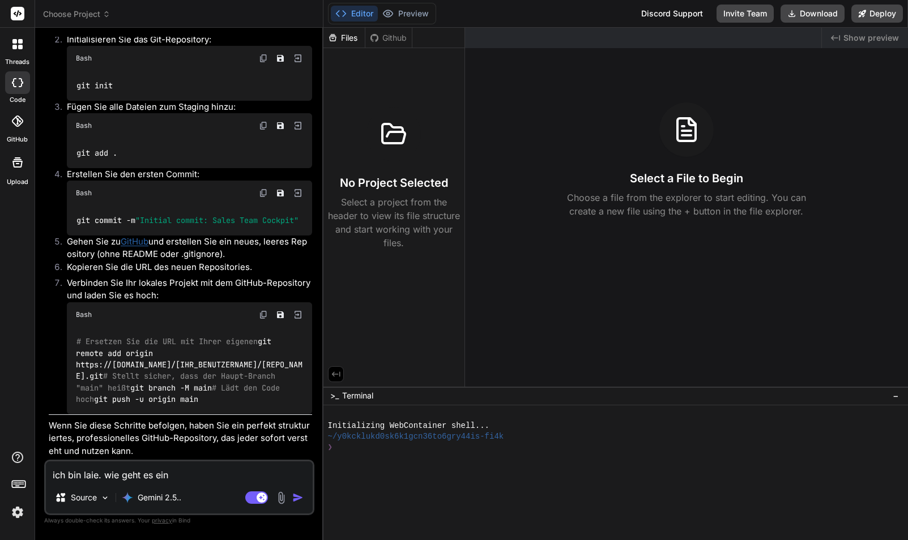
type textarea "ich bin laie. wie geht es einf"
type textarea "x"
type textarea "ich bin laie. wie geht es einfa"
type textarea "x"
type textarea "ich bin laie. wie geht es einfac"
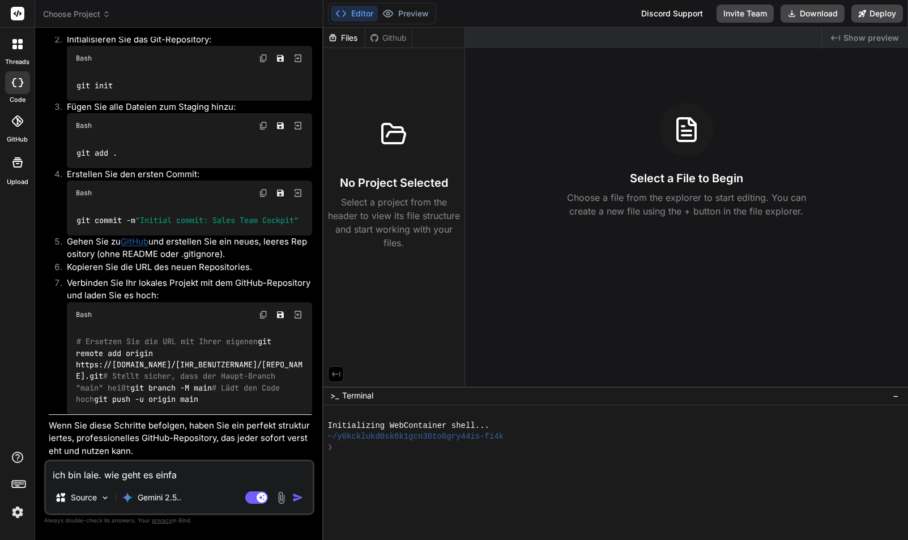
type textarea "x"
type textarea "ich bin laie. wie geht es einfach"
type textarea "x"
type textarea "ich bin laie. wie geht es einfache"
type textarea "x"
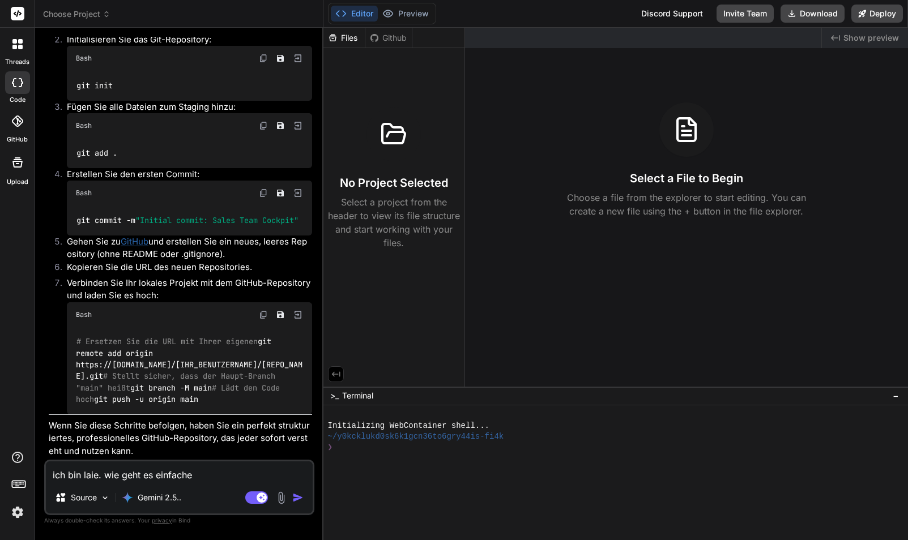
type textarea "ich bin laie. wie geht es einfacher"
type textarea "x"
type textarea "ich bin laie. wie geht es einfacher?"
type textarea "x"
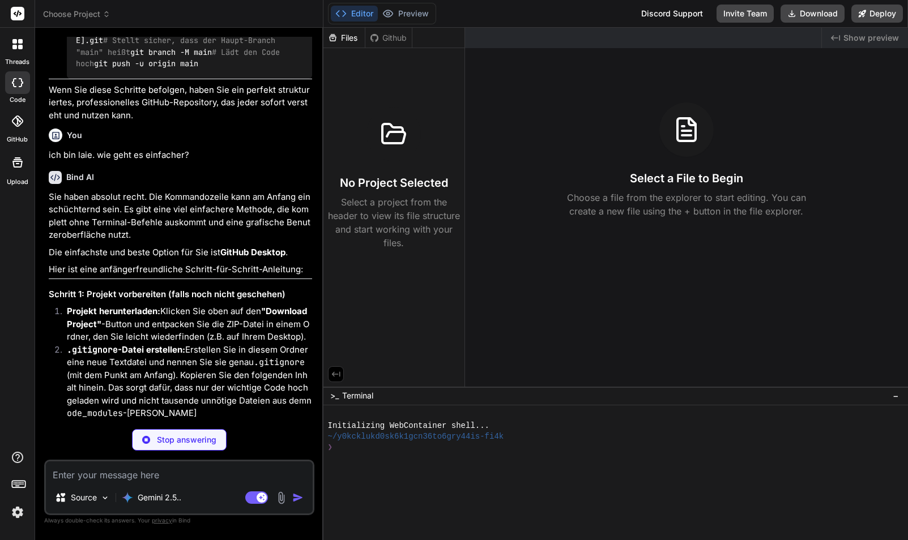
scroll to position [4947, 0]
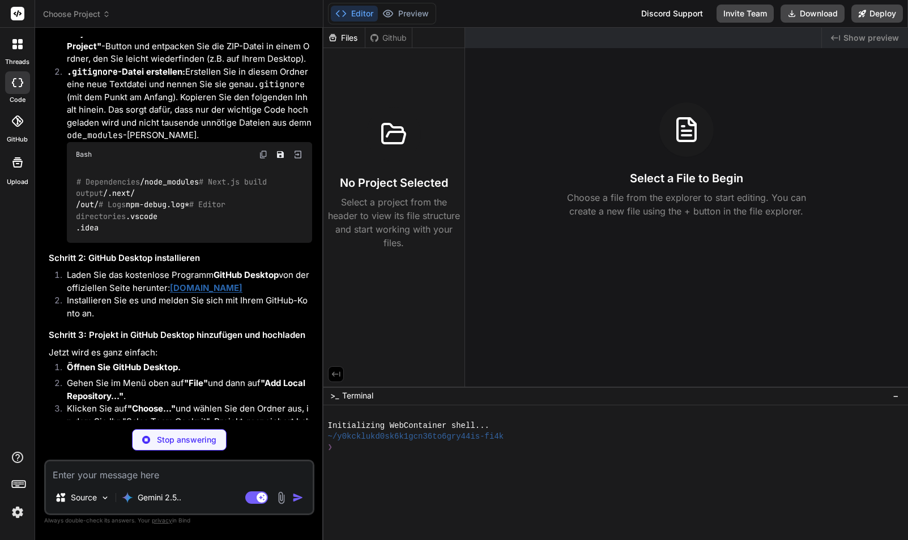
type textarea "x"
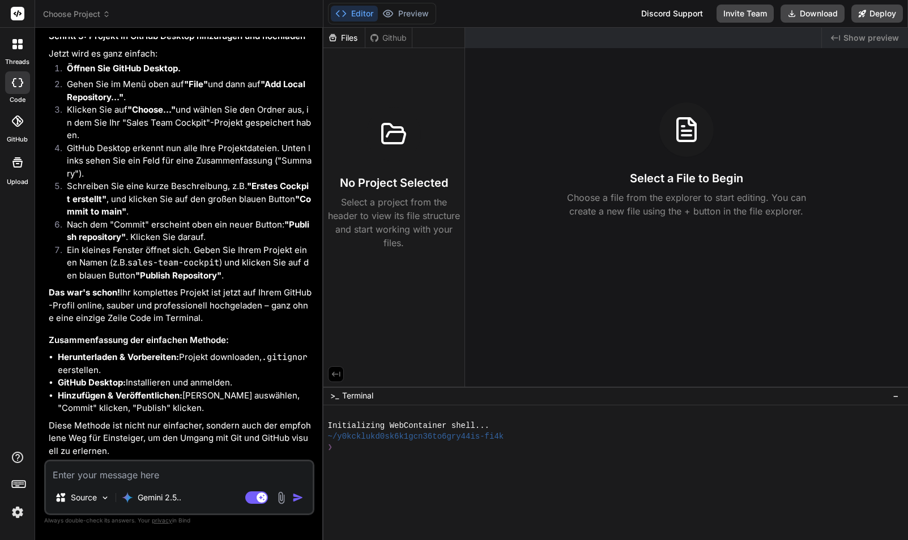
scroll to position [5711, 0]
click at [123, 469] on textarea at bounding box center [179, 471] width 267 height 20
type textarea "b"
type textarea "x"
type textarea "bi"
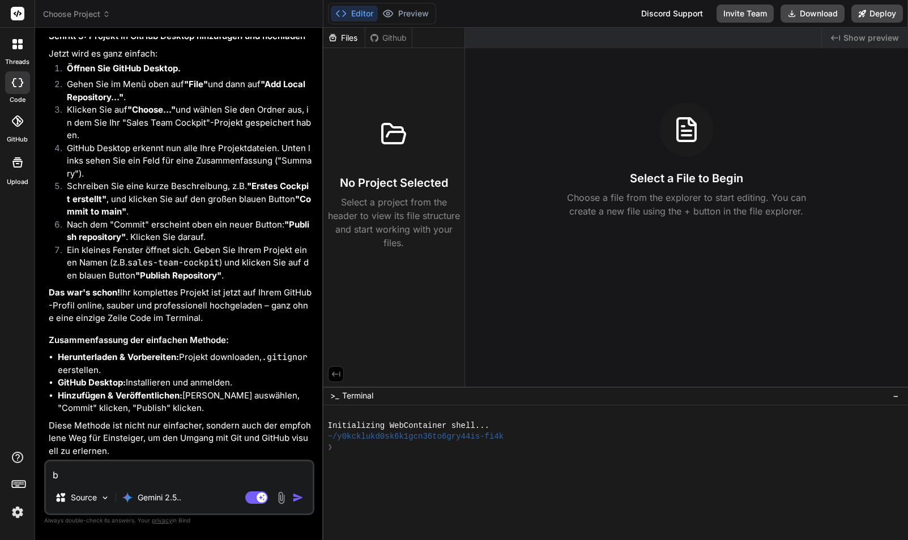
type textarea "x"
type textarea "bis"
type textarea "x"
type textarea "bist"
type textarea "x"
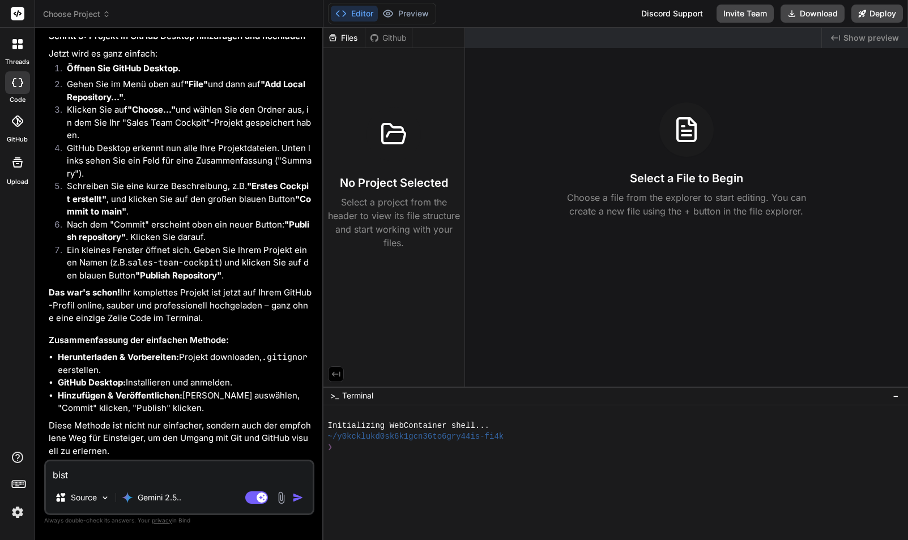
type textarea "bist"
type textarea "x"
type textarea "bist d"
type textarea "x"
type textarea "bist du"
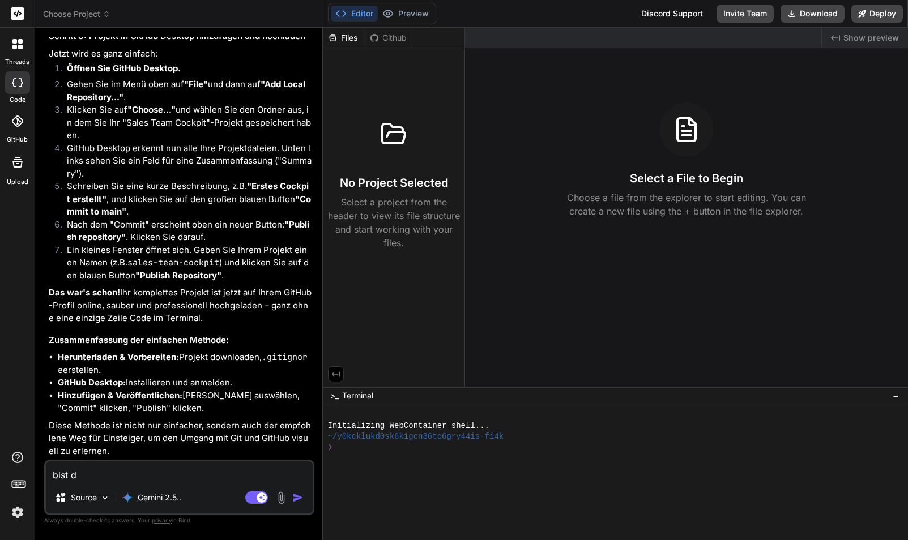
type textarea "x"
type textarea "bist du"
type textarea "x"
type textarea "bist du s"
type textarea "x"
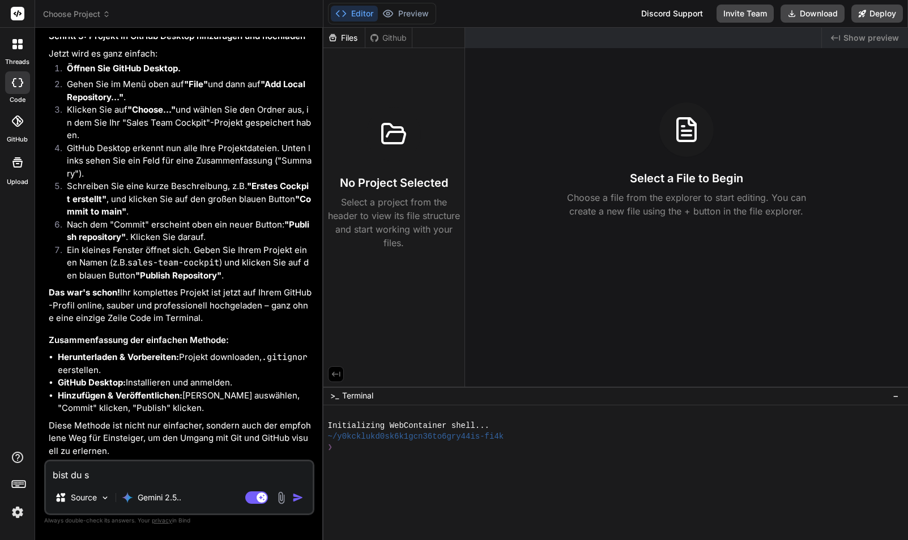
type textarea "bist du si"
type textarea "x"
type textarea "bist du sic"
type textarea "x"
type textarea "bist du sich"
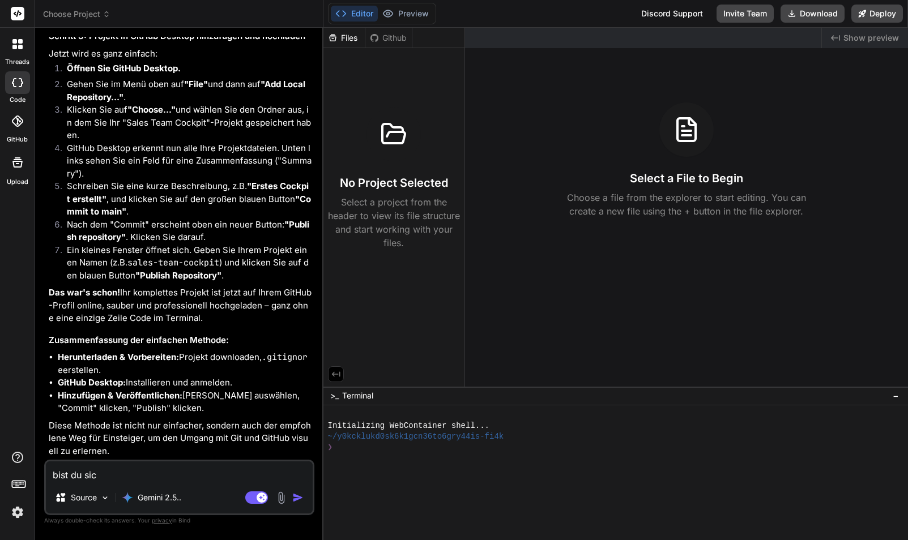
type textarea "x"
type textarea "bist du siche"
type textarea "x"
type textarea "bist du sicher"
type textarea "x"
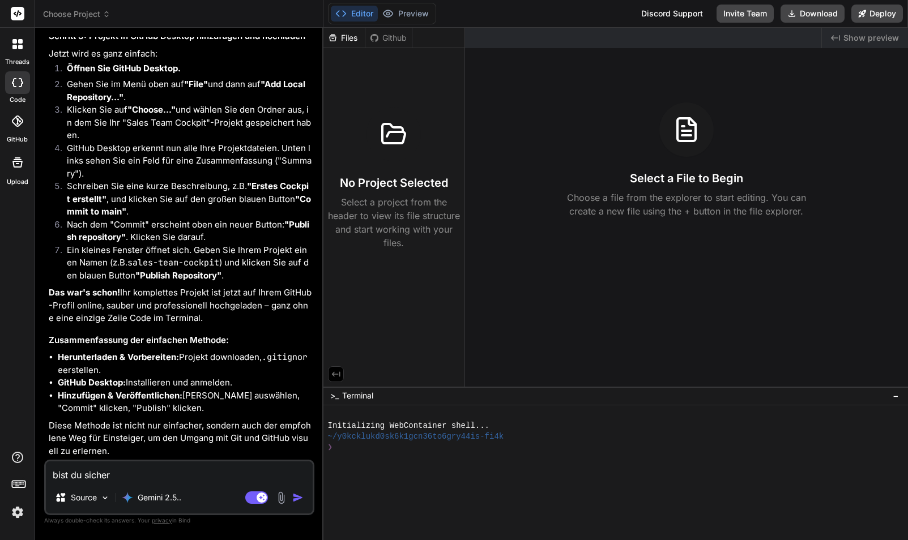
type textarea "bist du sicher,"
type textarea "x"
type textarea "bist du sicher,"
type textarea "x"
type textarea "bist du sicher, d"
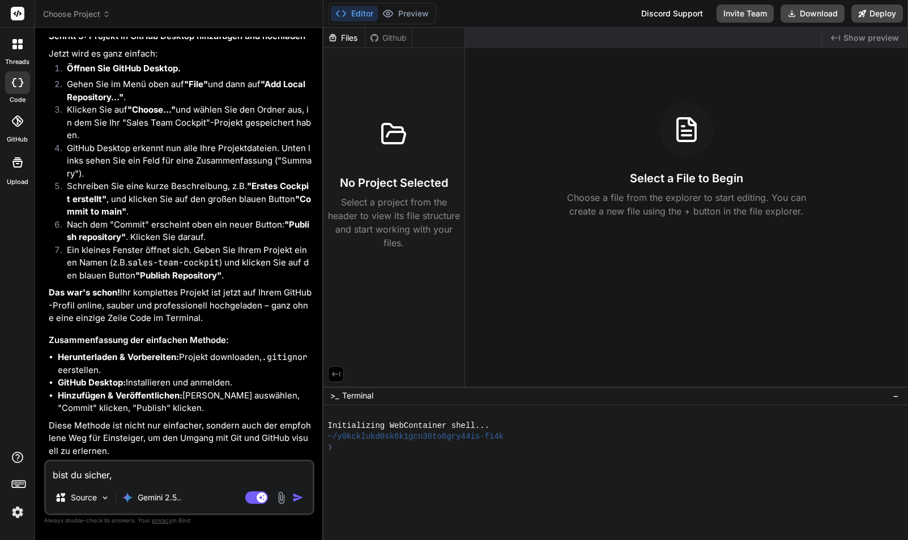
type textarea "x"
type textarea "bist du sicher, da"
type textarea "x"
type textarea "bist du sicher, das"
type textarea "x"
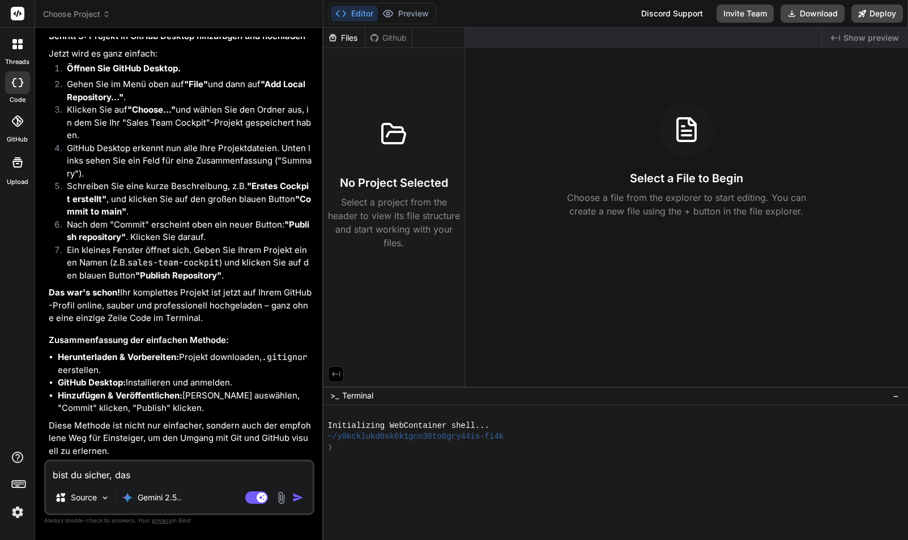
type textarea "bist du sicher, dass"
type textarea "x"
type textarea "bist du sicher, dass"
type textarea "x"
type textarea "bist du sicher, dass e"
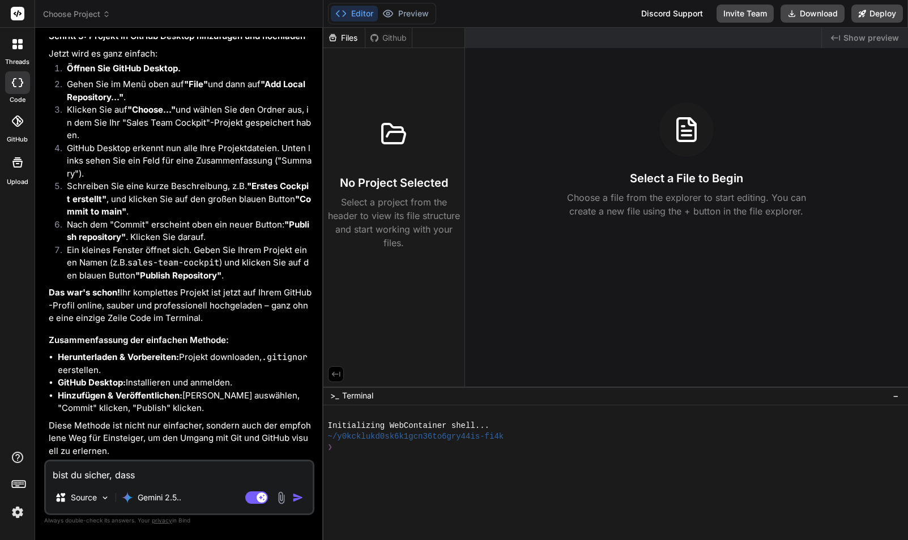
type textarea "x"
type textarea "bist du sicher, dass"
type textarea "x"
type textarea "bist du sicher, dass d"
type textarea "x"
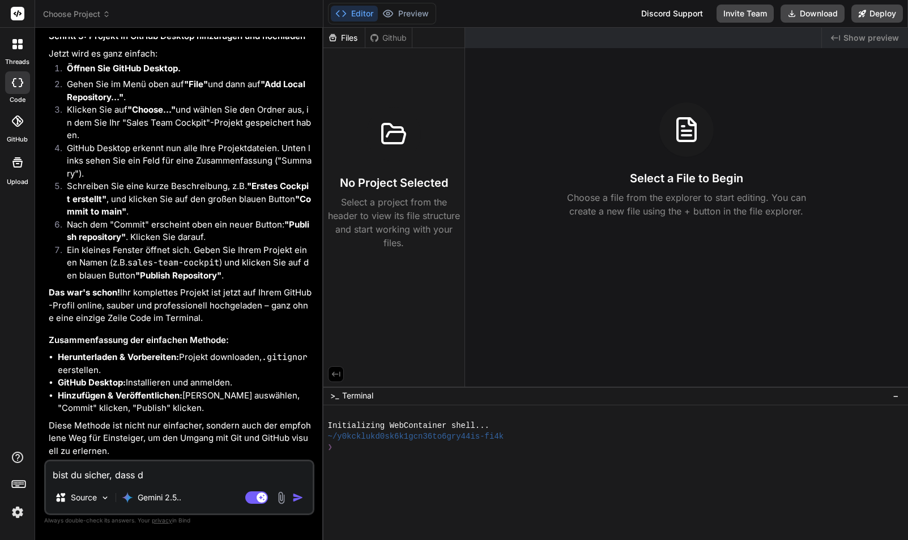
type textarea "bist du sicher, dass da"
type textarea "x"
type textarea "bist du sicher, dass das"
type textarea "x"
type textarea "bist du sicher, dass das"
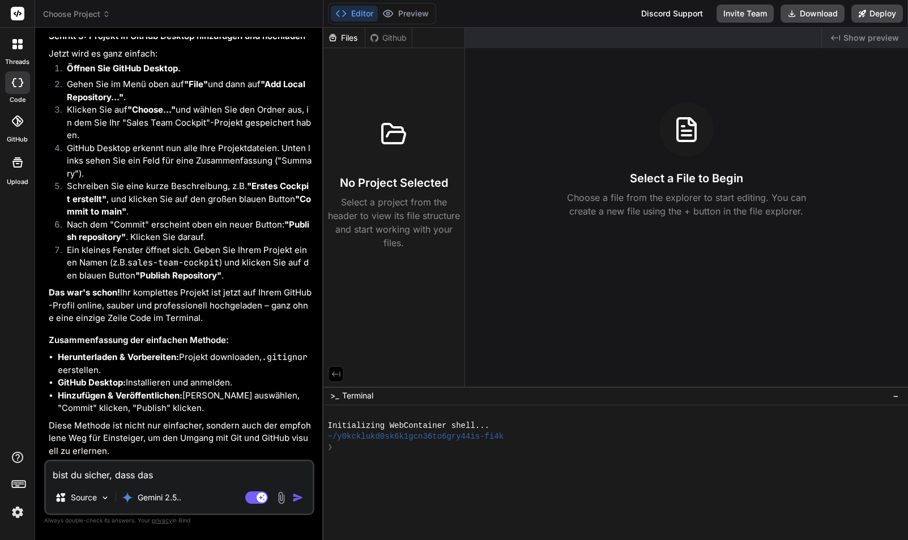
type textarea "x"
type textarea "bist du sicher, dass das m"
type textarea "x"
type textarea "bist du sicher, dass das mi"
type textarea "x"
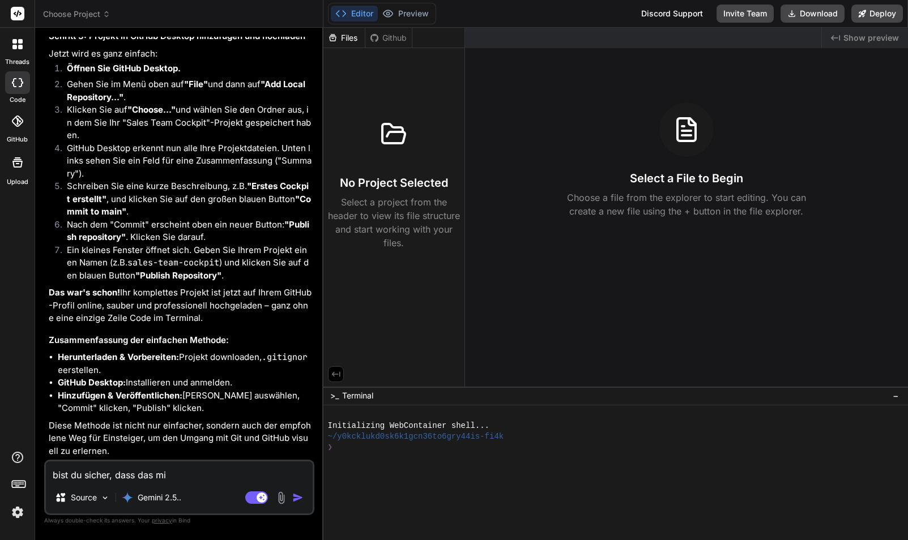
type textarea "bist du sicher, dass das mit"
type textarea "x"
type textarea "bist du sicher, dass das mit"
type textarea "x"
type textarea "bist du sicher, dass das mit d"
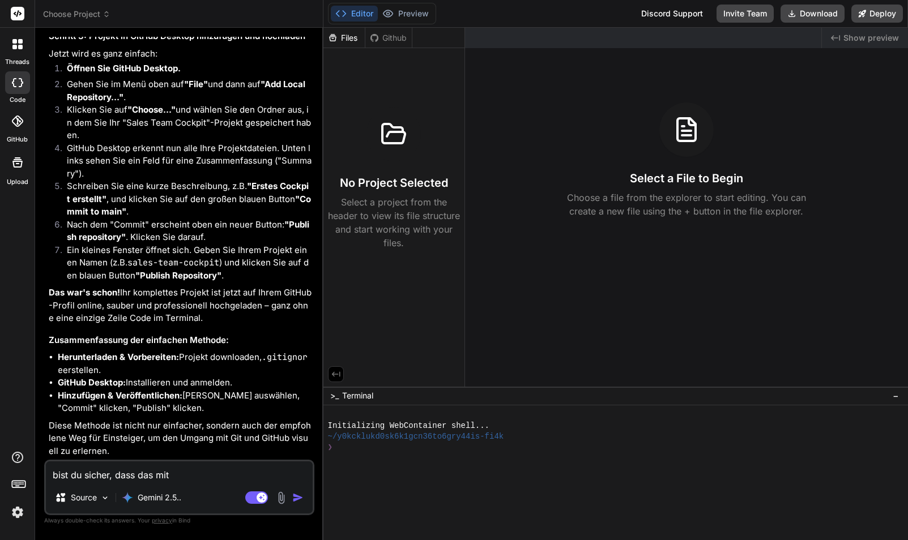
type textarea "x"
type textarea "bist du sicher, dass das mit de"
type textarea "x"
type textarea "bist du sicher, dass das mit dem"
type textarea "x"
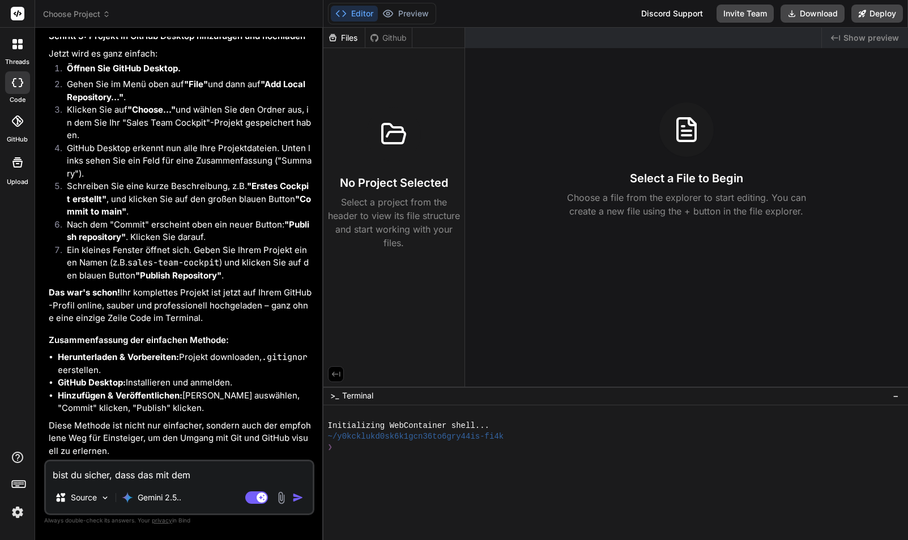
type textarea "bist du sicher, dass das mit dem"
type textarea "x"
type textarea "bist du sicher, dass das mit dem c"
type textarea "x"
type textarea "bist du sicher, dass das mit dem co"
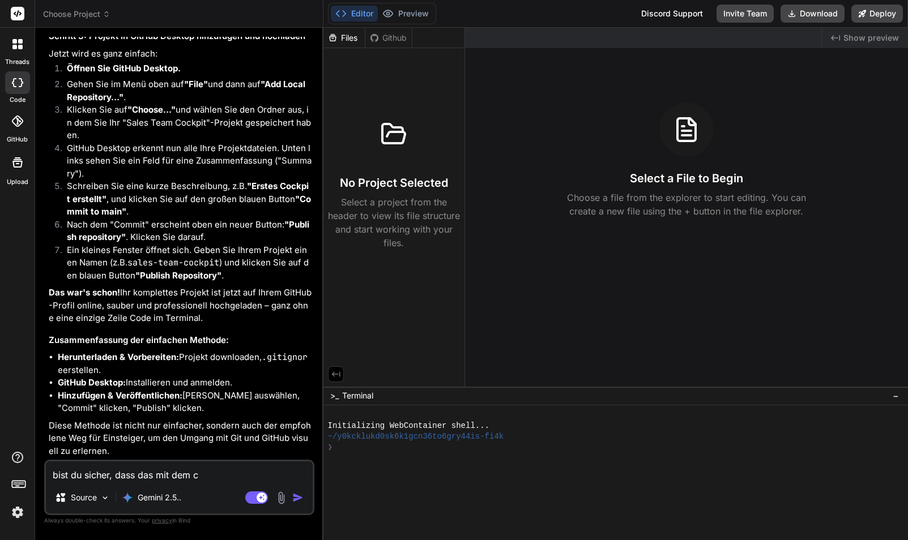
type textarea "x"
type textarea "bist du sicher, dass das mit dem cod"
type textarea "x"
type textarea "bist du sicher, dass das mit dem code"
type textarea "x"
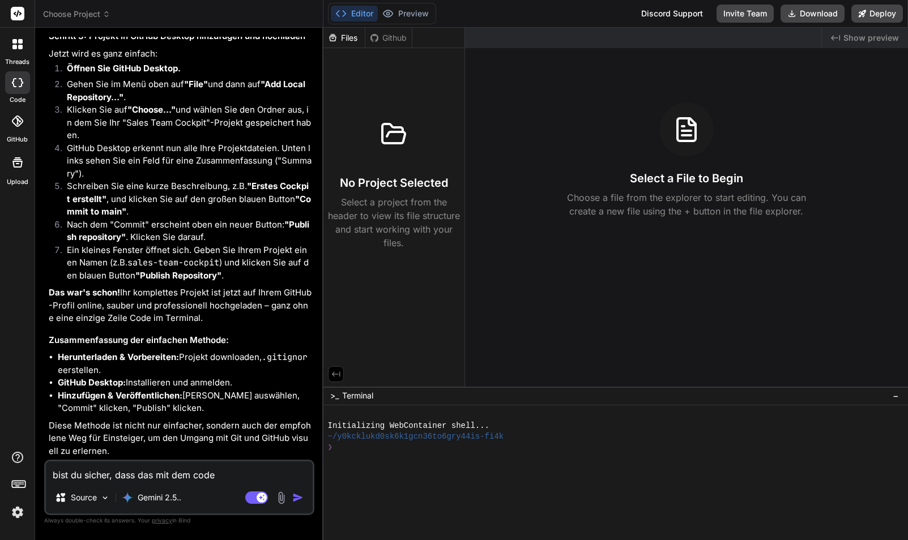
type textarea "bist du sicher, dass das mit dem code"
type textarea "x"
type textarea "bist du sicher, dass das mit dem code g"
type textarea "x"
type textarea "bist du sicher, dass das mit dem code ge"
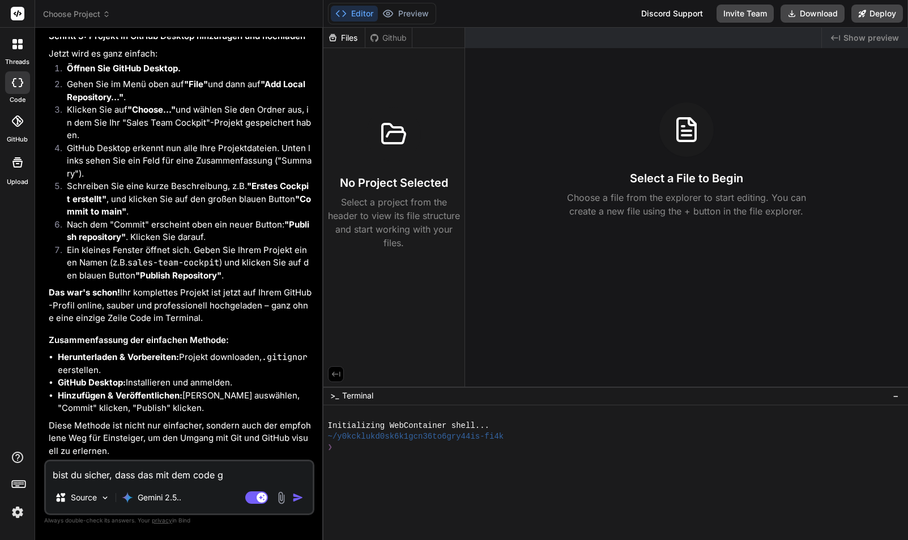
type textarea "x"
type textarea "bist du sicher, dass das mit dem code geh"
type textarea "x"
type textarea "bist du sicher, dass das mit dem code geht"
type textarea "x"
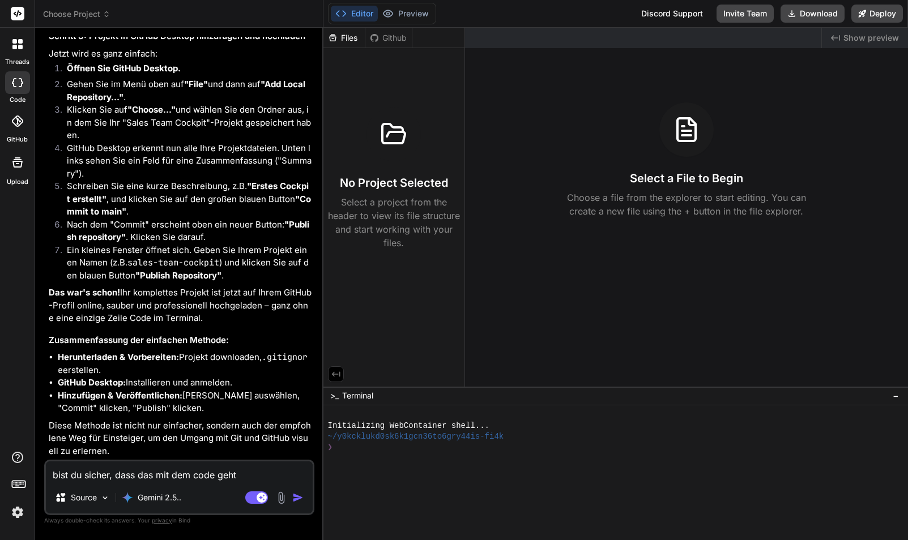
type textarea "bist du sicher, dass das mit dem code geht?"
type textarea "x"
type textarea "bist du sicher, dass das mit dem code geht?"
type textarea "x"
type textarea "bist du sicher, dass das mit dem code geht? ("
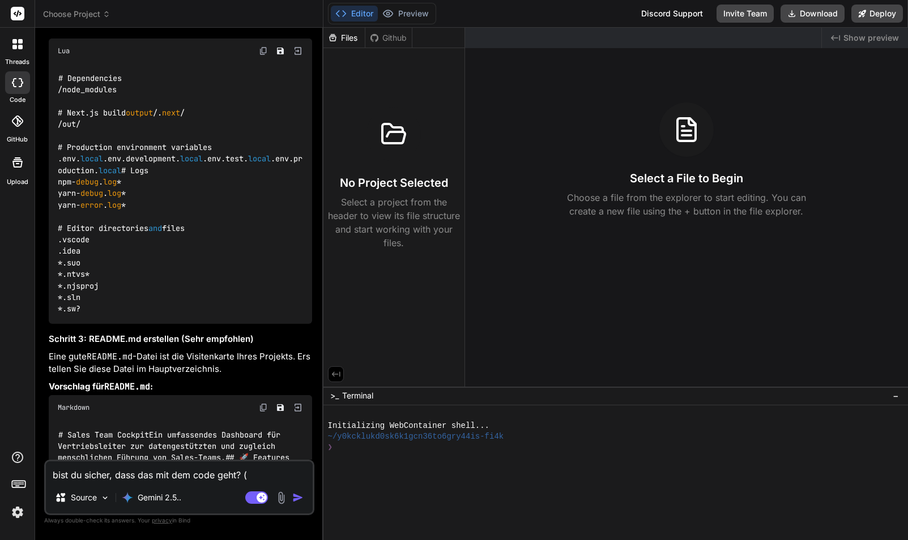
scroll to position [2971, 0]
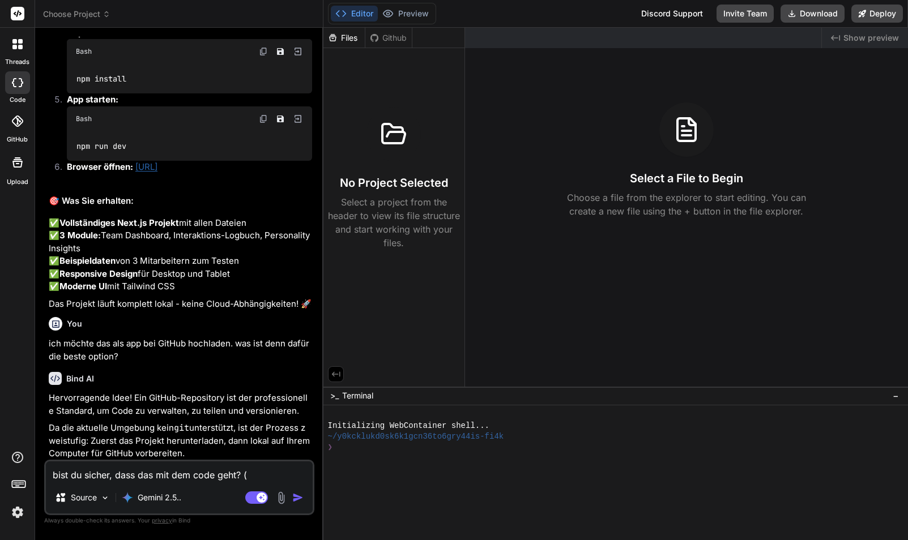
type textarea "x"
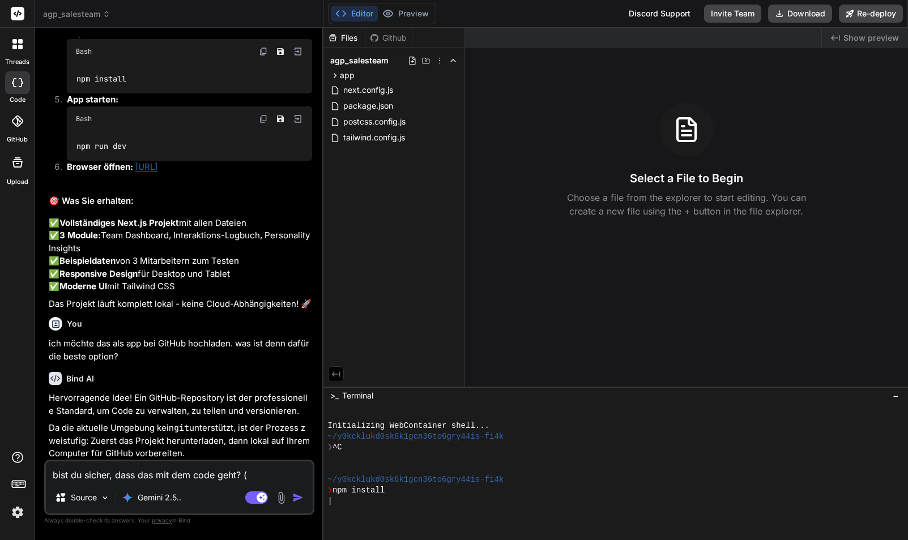
type textarea "bist du sicher, dass das mit dem code geht? (n"
type textarea "x"
type textarea "bist du sicher, dass das mit dem code geht? (ne"
type textarea "x"
type textarea "bist du sicher, dass das mit dem code geht? (nex"
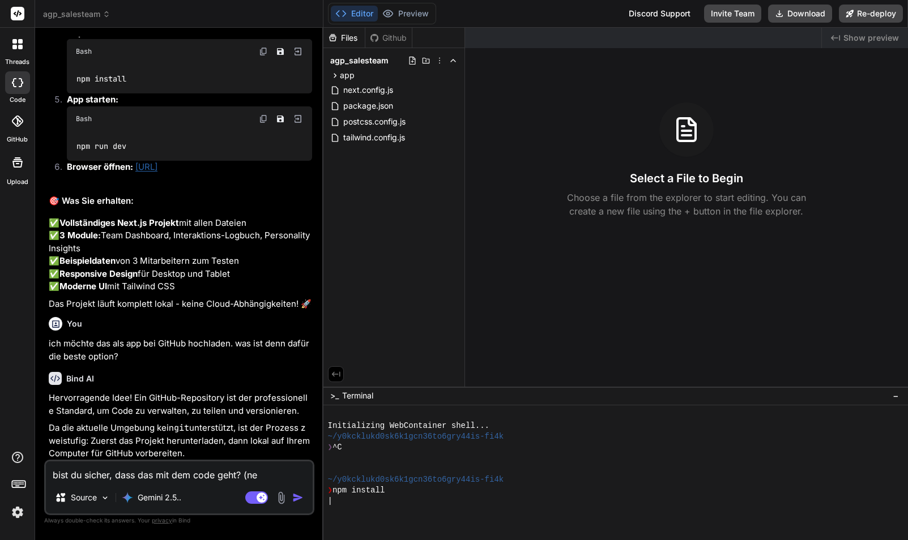
type textarea "x"
type textarea "bist du sicher, dass das mit dem code geht? (next"
type textarea "x"
type textarea "bist du sicher, dass das mit dem code geht? (next."
type textarea "x"
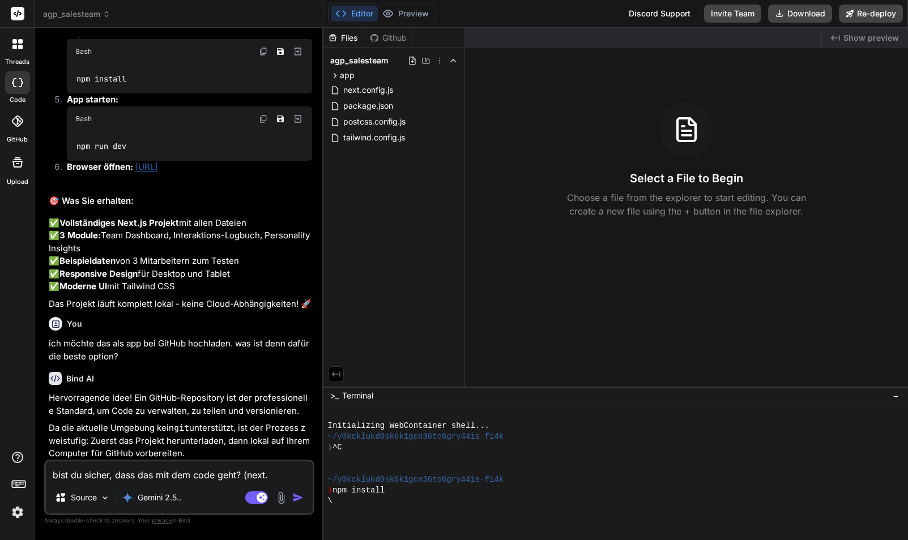
type textarea "bist du sicher, dass das mit dem code geht? (next.j"
type textarea "x"
type textarea "bist du sicher, dass das mit dem code geht? (next.js"
type textarea "x"
type textarea "bist du sicher, dass das mit dem code geht? (next.js"
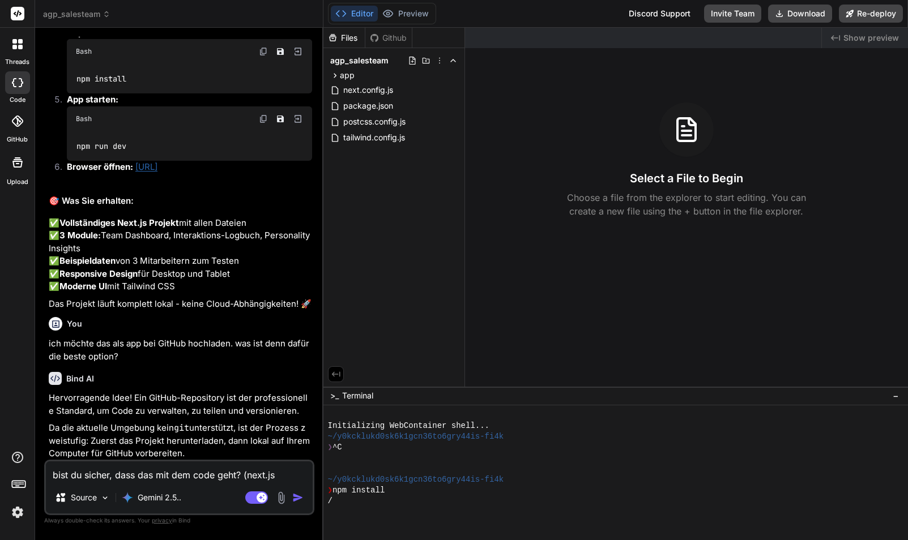
type textarea "x"
type textarea "bist du sicher, dass das mit dem code geht? (next.js p"
type textarea "x"
type textarea "bist du sicher, dass das mit dem code geht? (next.js pr"
type textarea "x"
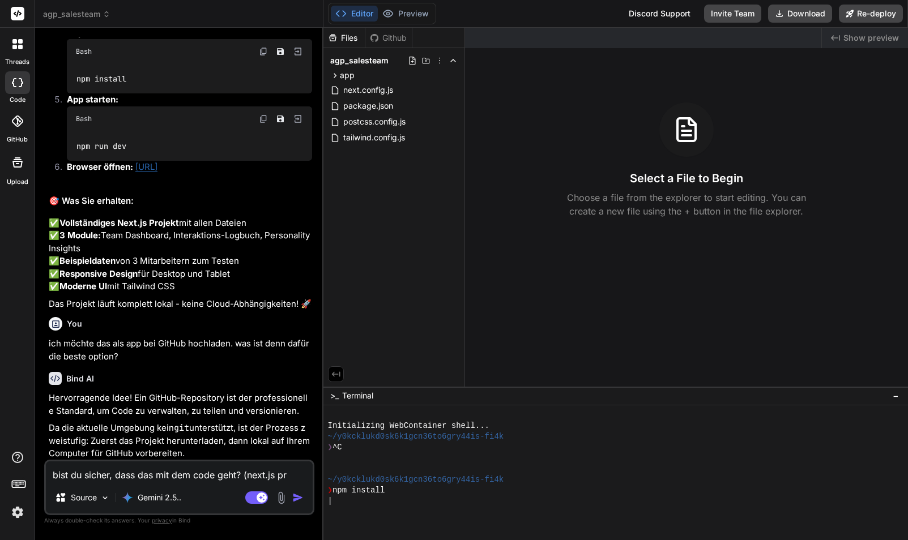
type textarea "bist du sicher, dass das mit dem code geht? (next.js pro"
type textarea "x"
type textarea "bist du sicher, dass das mit dem code geht? (next.js prof"
type textarea "x"
type textarea "bist du sicher, dass das mit dem code geht? (next.js profj"
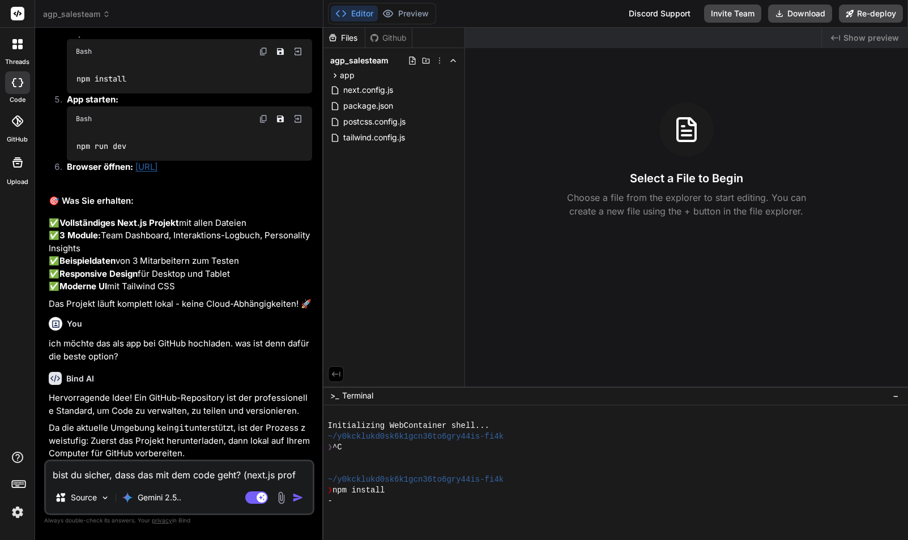
type textarea "x"
type textarea "bist du sicher, dass das mit dem code geht? (next.js prof"
type textarea "x"
type textarea "bist du sicher, dass das mit dem code geht? (next.js pro"
type textarea "x"
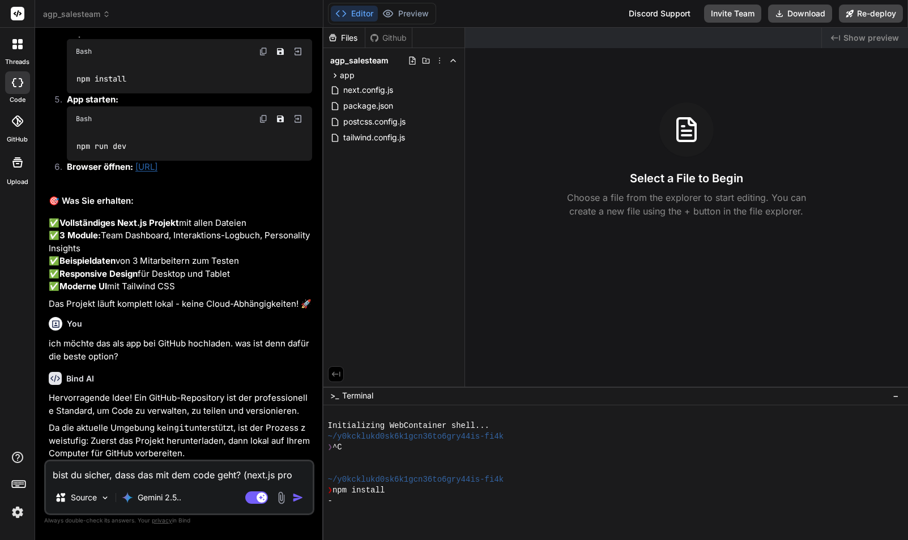
type textarea "bist du sicher, dass das mit dem code geht? (next.js proj"
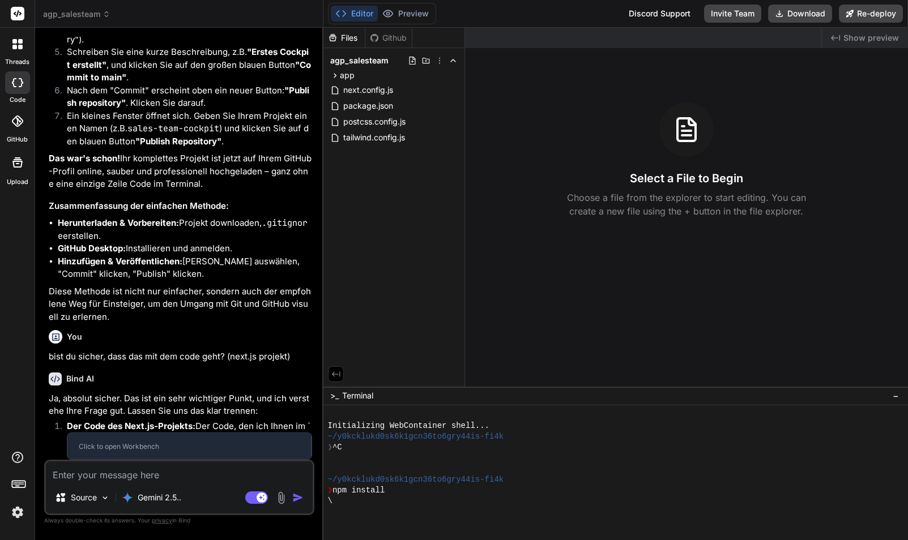
scroll to position [0, 0]
drag, startPoint x: 225, startPoint y: 293, endPoint x: 240, endPoint y: 293, distance: 14.7
click at [228, 294] on p "Diese Methode ist nicht nur einfacher, sondern auch der empfohlene Weg für Eins…" at bounding box center [180, 304] width 263 height 38
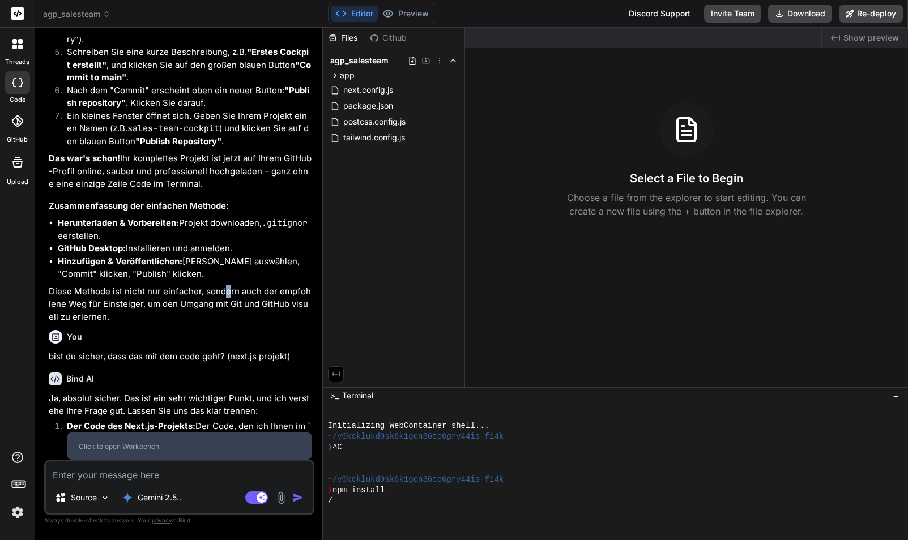
click at [137, 446] on div "Click to open Workbench" at bounding box center [189, 446] width 221 height 9
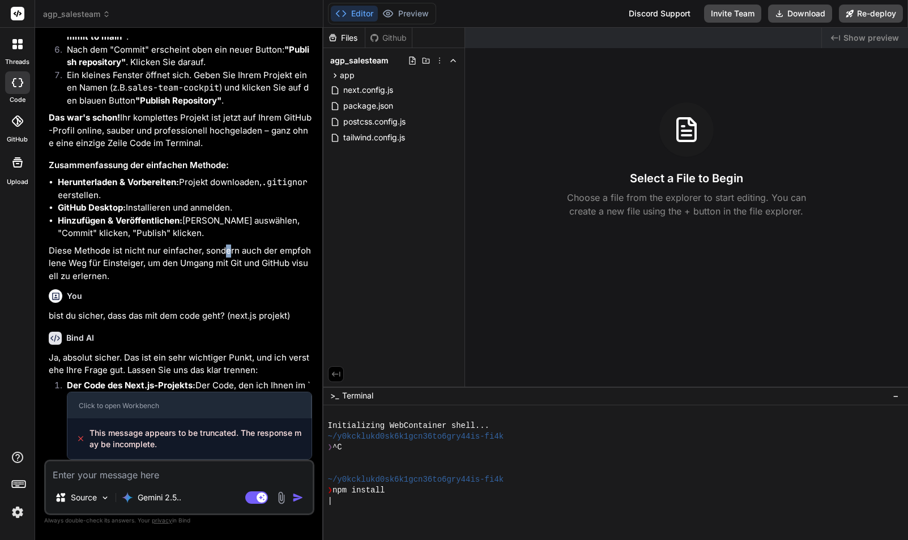
scroll to position [1, 2]
drag, startPoint x: 159, startPoint y: 444, endPoint x: 99, endPoint y: 433, distance: 61.0
click at [89, 433] on span "This message appears to be truncated. The response may be incomplete." at bounding box center [195, 438] width 212 height 23
copy span "This message appears to be truncated. The response may be incomplete."
click at [109, 477] on textarea at bounding box center [179, 471] width 267 height 20
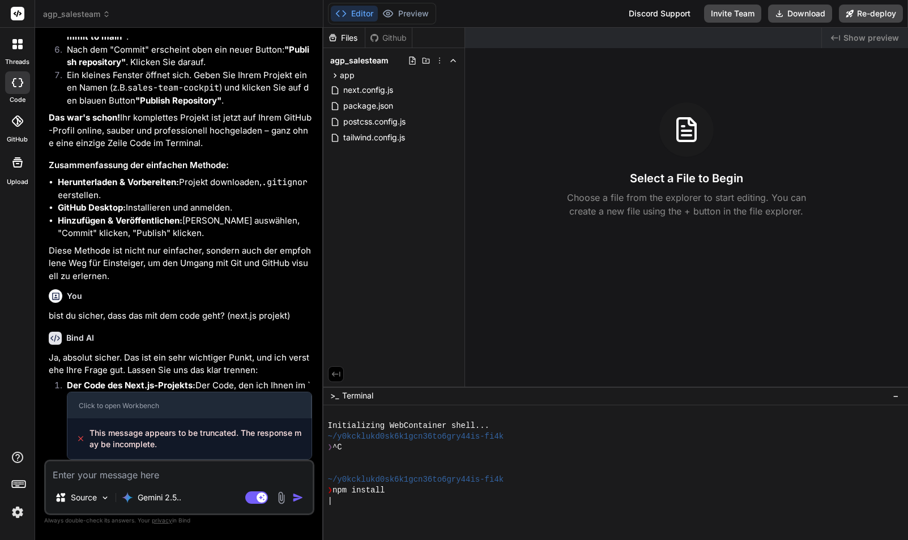
paste textarea "This message appears to be truncated. The response may be incomplete."
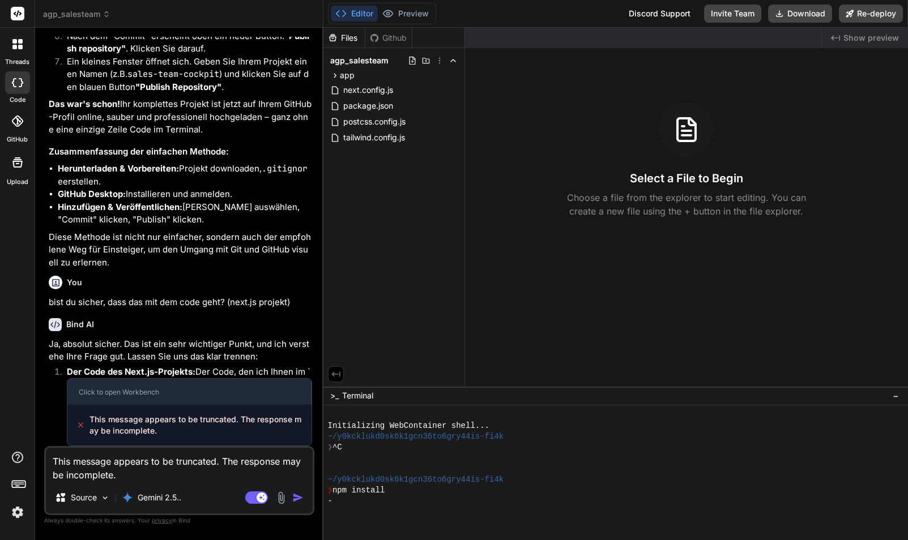
click at [294, 498] on img "button" at bounding box center [297, 497] width 11 height 11
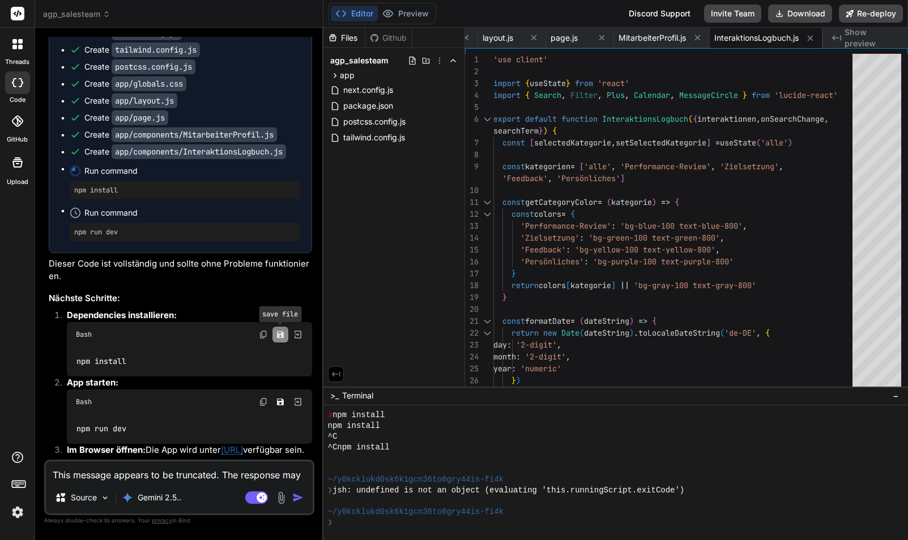
scroll to position [0, 0]
drag, startPoint x: 259, startPoint y: 349, endPoint x: 260, endPoint y: 334, distance: 14.8
click at [259, 348] on div "npm install" at bounding box center [189, 361] width 245 height 29
click at [296, 329] on img at bounding box center [298, 334] width 10 height 10
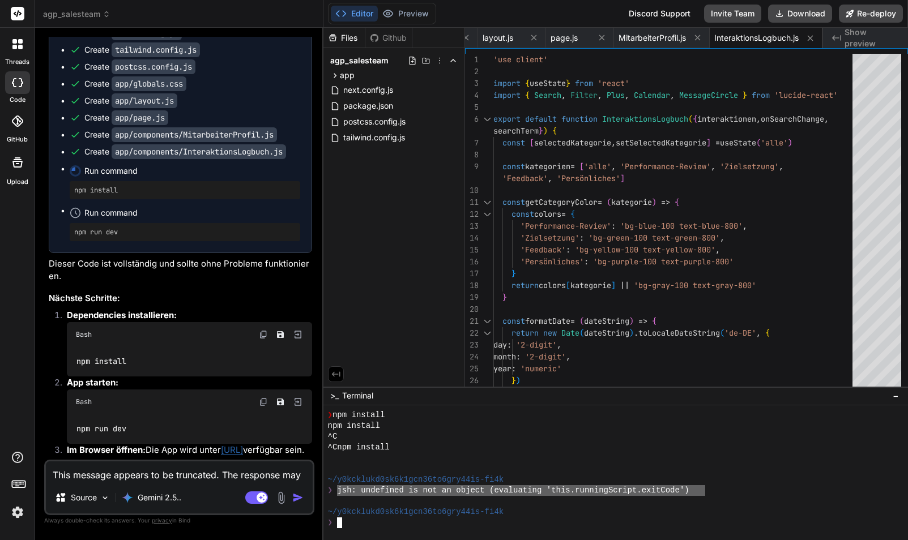
click at [340, 493] on div "❯ jsh: undefined is not an object (evaluating 'this.runningScript.exitCode')" at bounding box center [609, 490] width 563 height 11
drag, startPoint x: 361, startPoint y: 486, endPoint x: 692, endPoint y: 488, distance: 331.2
click at [130, 477] on textarea "This message appears to be truncated. The response may be incomplete." at bounding box center [179, 471] width 267 height 20
paste textarea "jsh: undefined is not an object (evaluating 'this.runningScript.exitCode')"
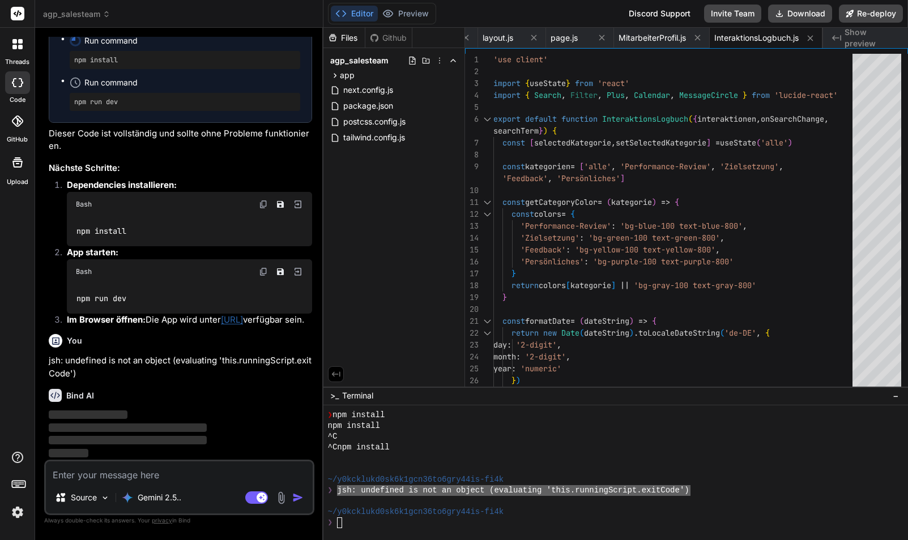
scroll to position [6638, 0]
click at [264, 200] on img at bounding box center [263, 204] width 9 height 9
click at [353, 518] on div "❯" at bounding box center [609, 522] width 563 height 11
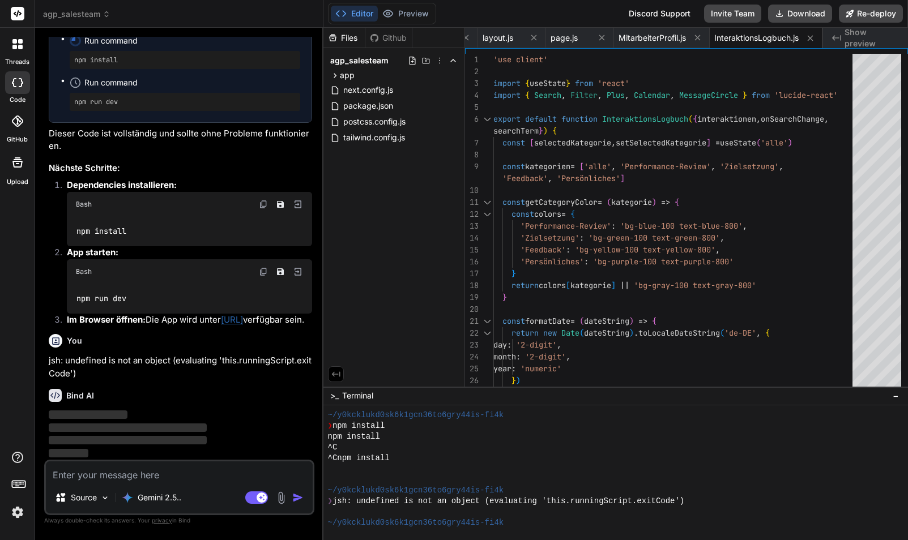
scroll to position [174, 0]
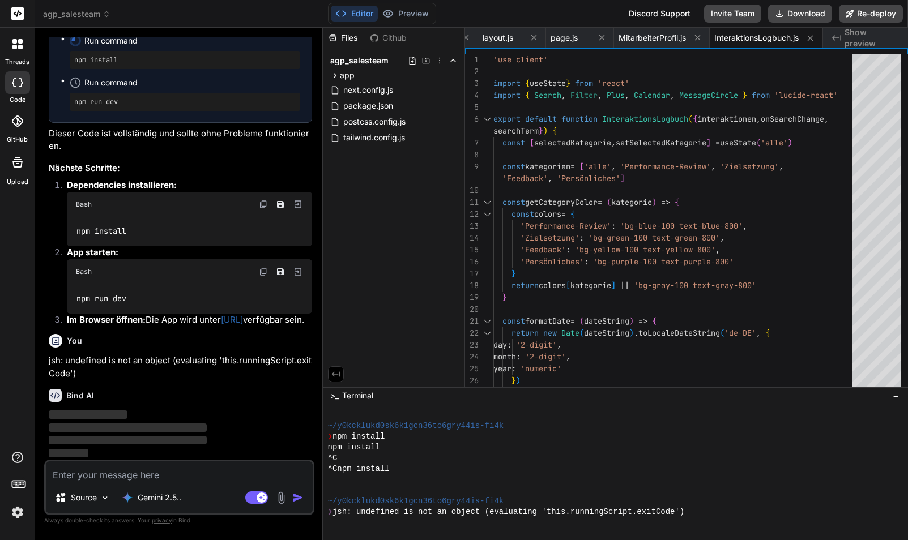
click at [263, 267] on img at bounding box center [263, 271] width 9 height 9
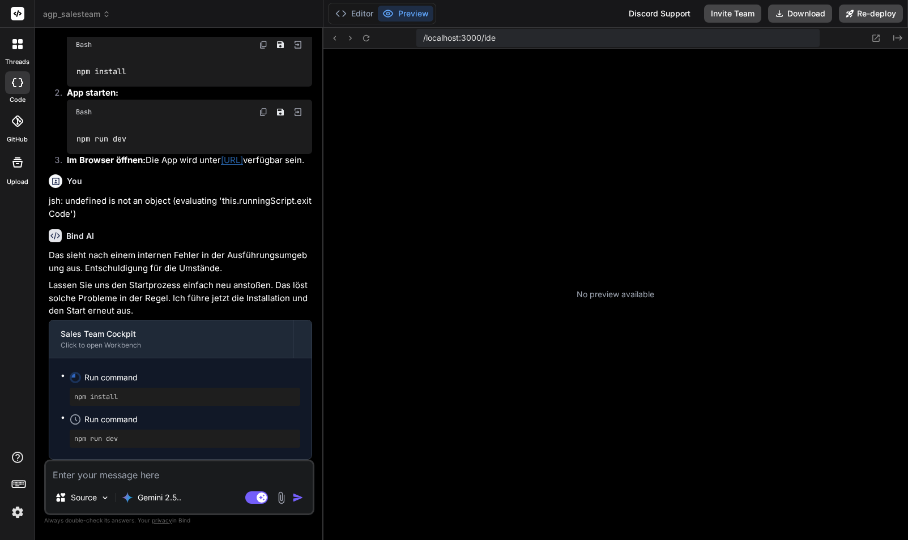
scroll to position [258, 0]
